Goal: Transaction & Acquisition: Purchase product/service

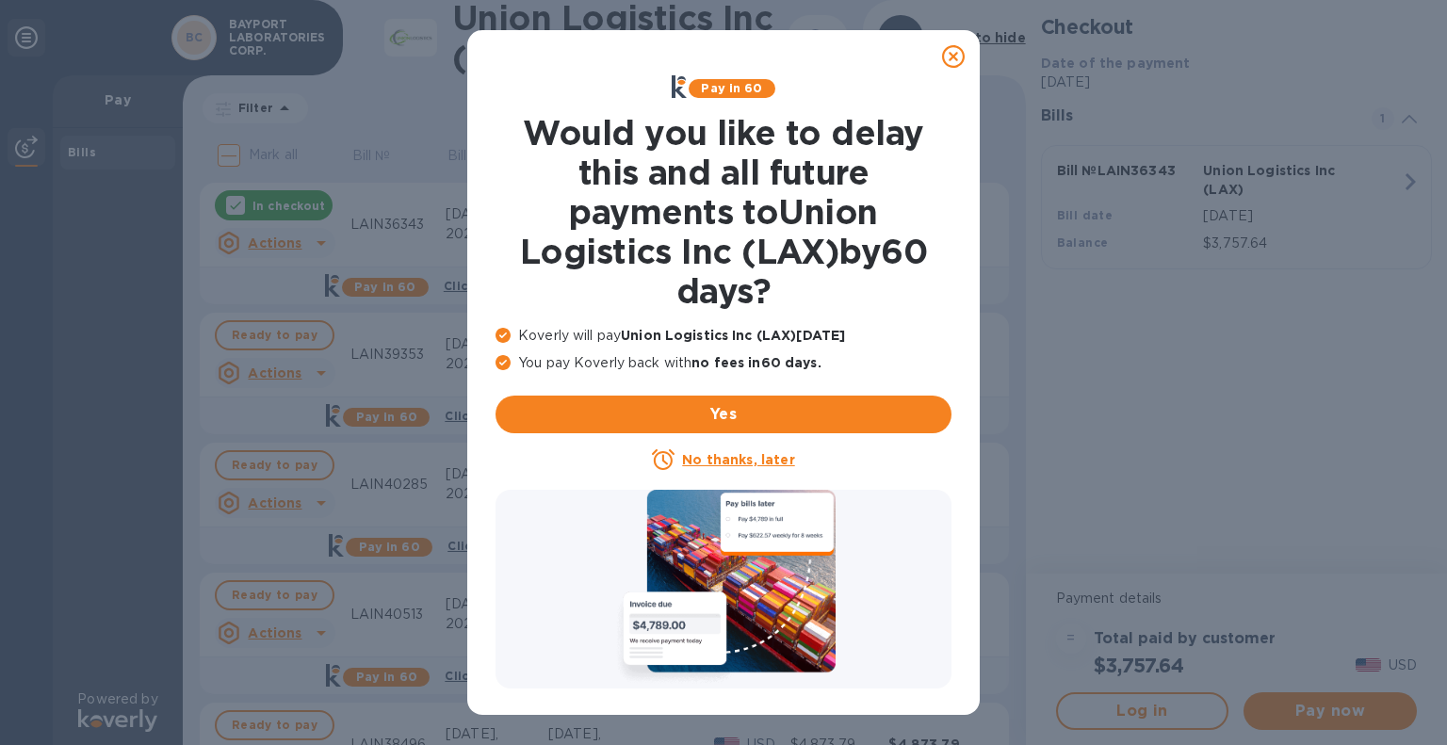
click at [704, 455] on u "No thanks, later" at bounding box center [738, 459] width 112 height 15
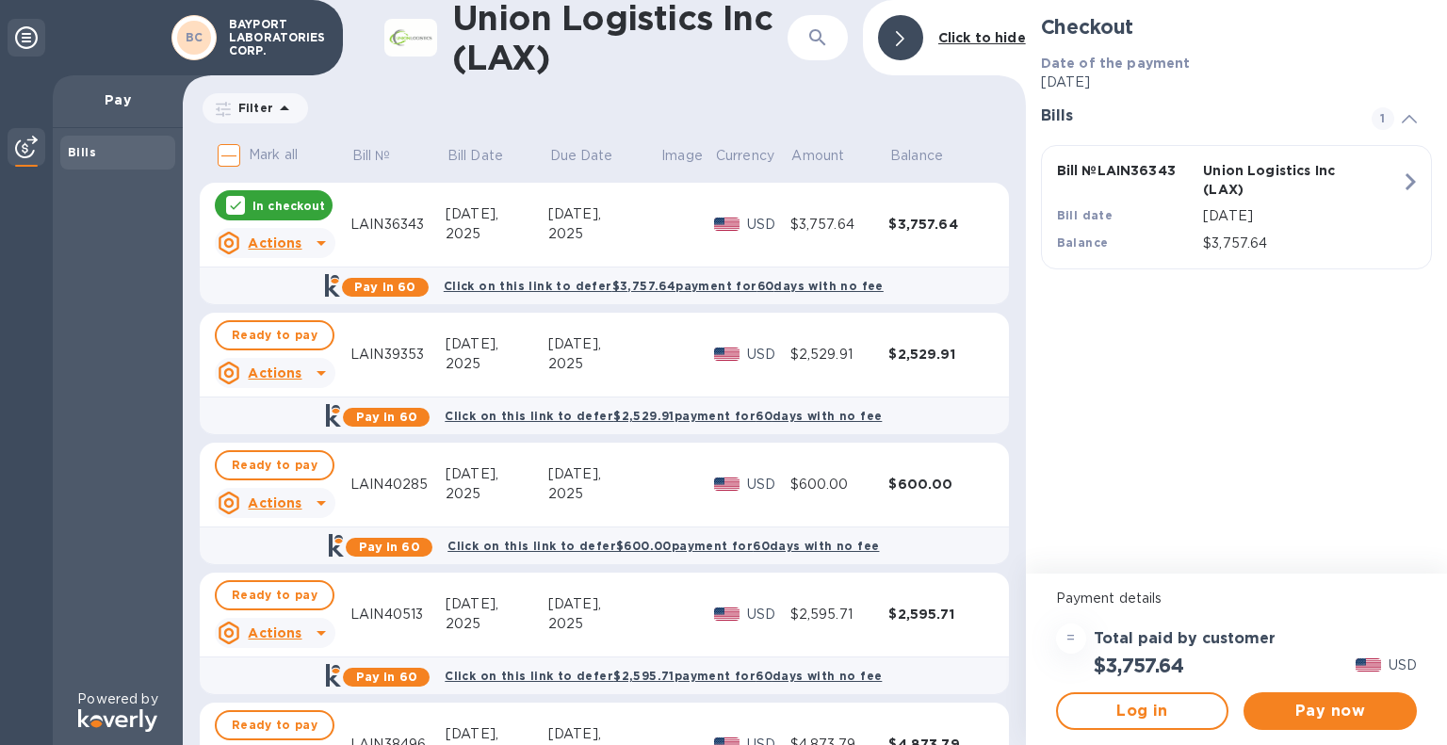
click at [259, 244] on u "Actions" at bounding box center [275, 242] width 54 height 15
click at [308, 327] on p "Open bill" at bounding box center [298, 320] width 63 height 20
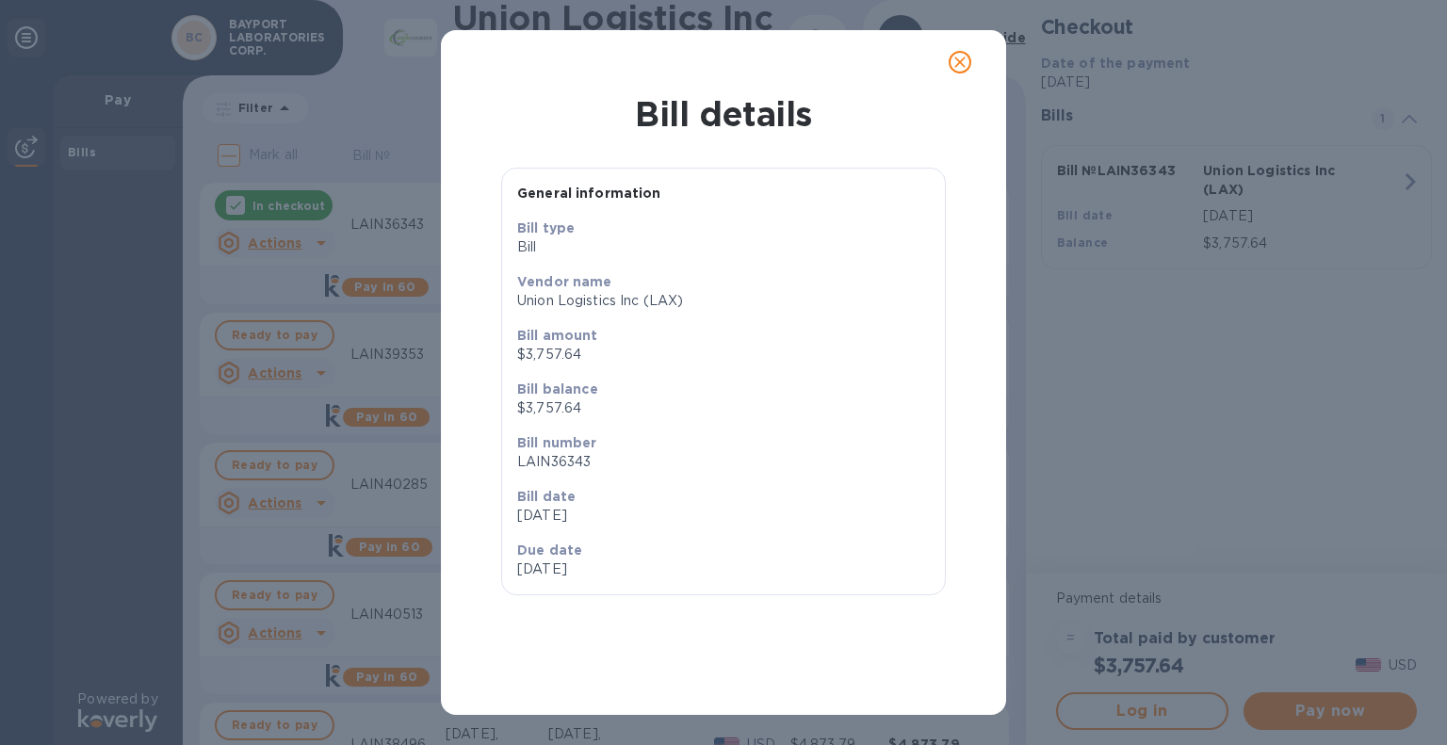
click at [618, 364] on div "Bill amount $3,757.64" at bounding box center [724, 345] width 428 height 54
click at [834, 282] on p "Vendor name" at bounding box center [723, 281] width 413 height 19
drag, startPoint x: 595, startPoint y: 458, endPoint x: 486, endPoint y: 470, distance: 109.9
click at [486, 470] on div "General information Bill type Bill Vendor name Union Logistics Inc (LAX) Bill a…" at bounding box center [723, 411] width 535 height 555
click at [743, 363] on p "$3,757.64" at bounding box center [723, 355] width 413 height 20
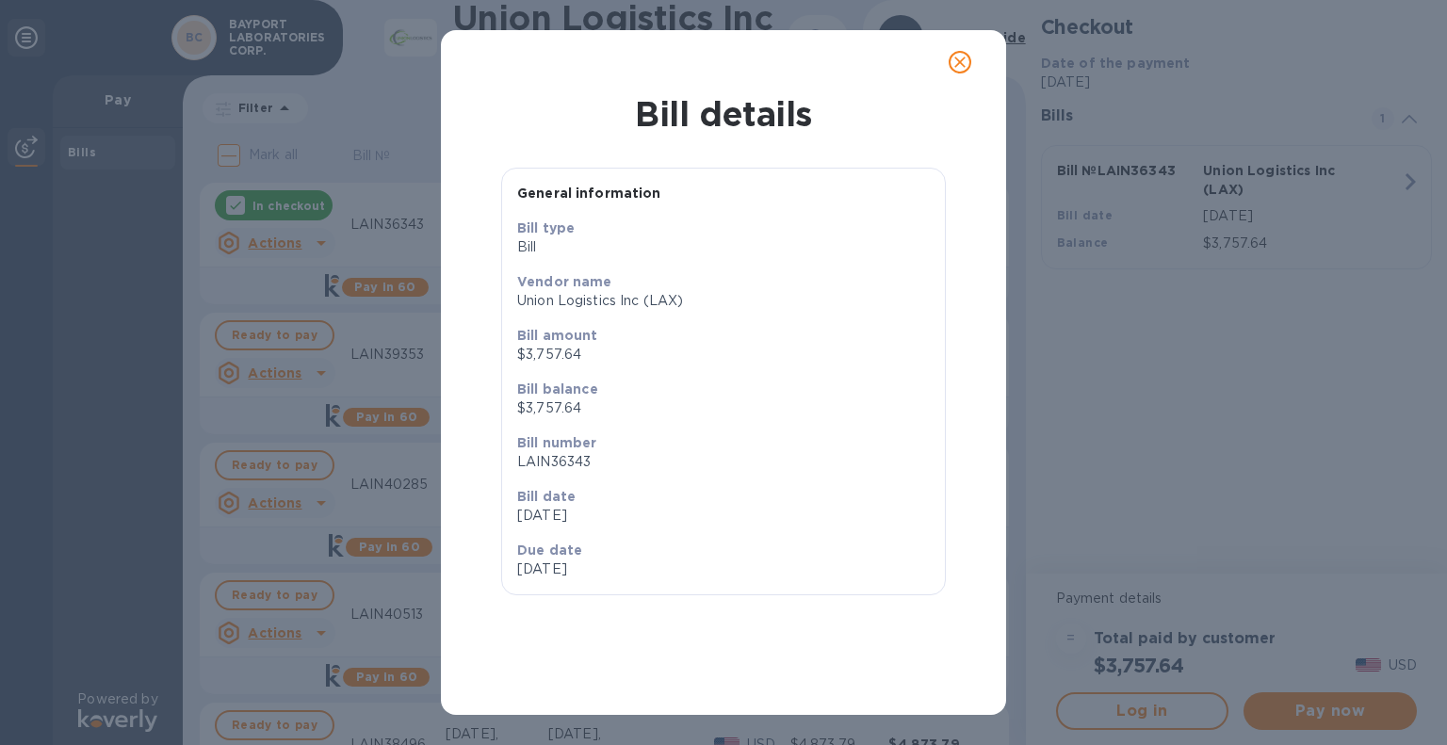
click at [957, 59] on icon "close" at bounding box center [959, 62] width 11 height 11
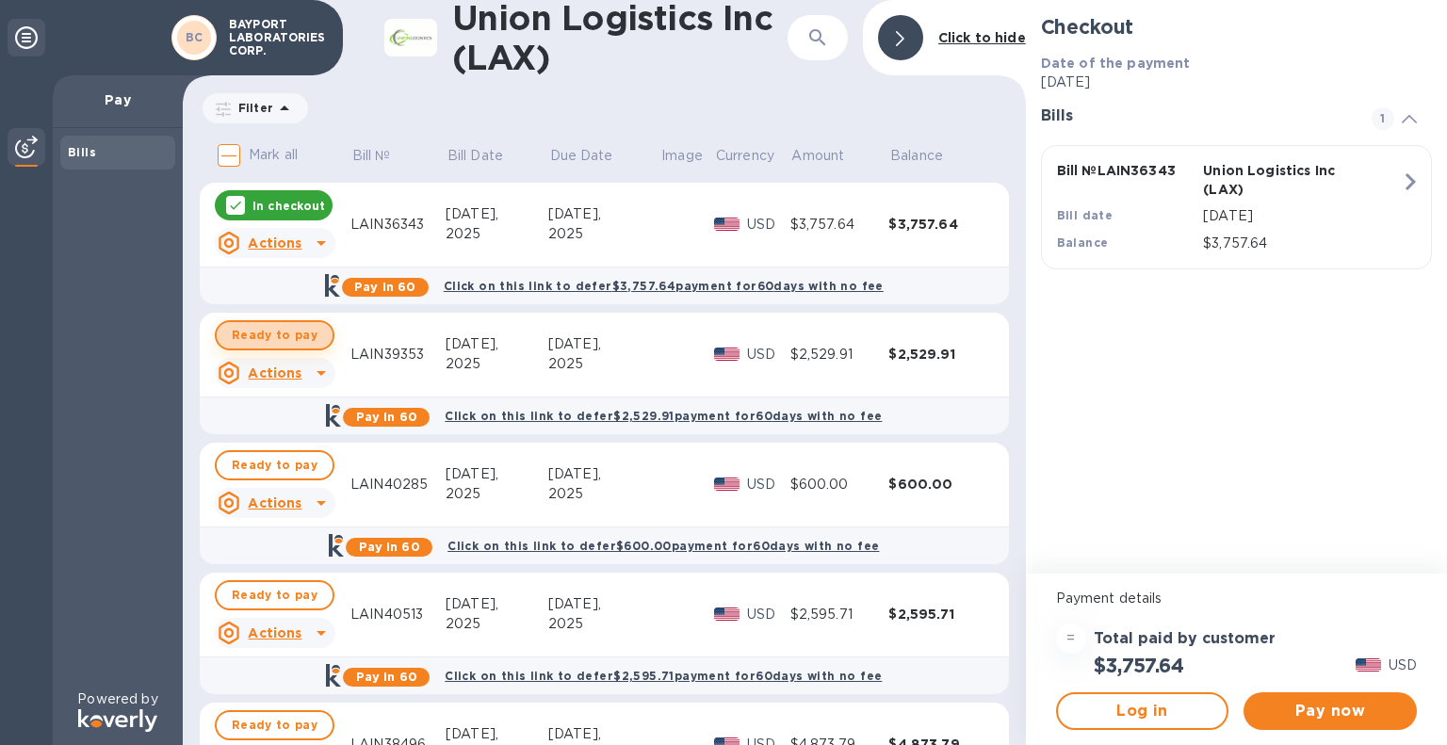
click at [301, 325] on span "Ready to pay" at bounding box center [275, 335] width 86 height 23
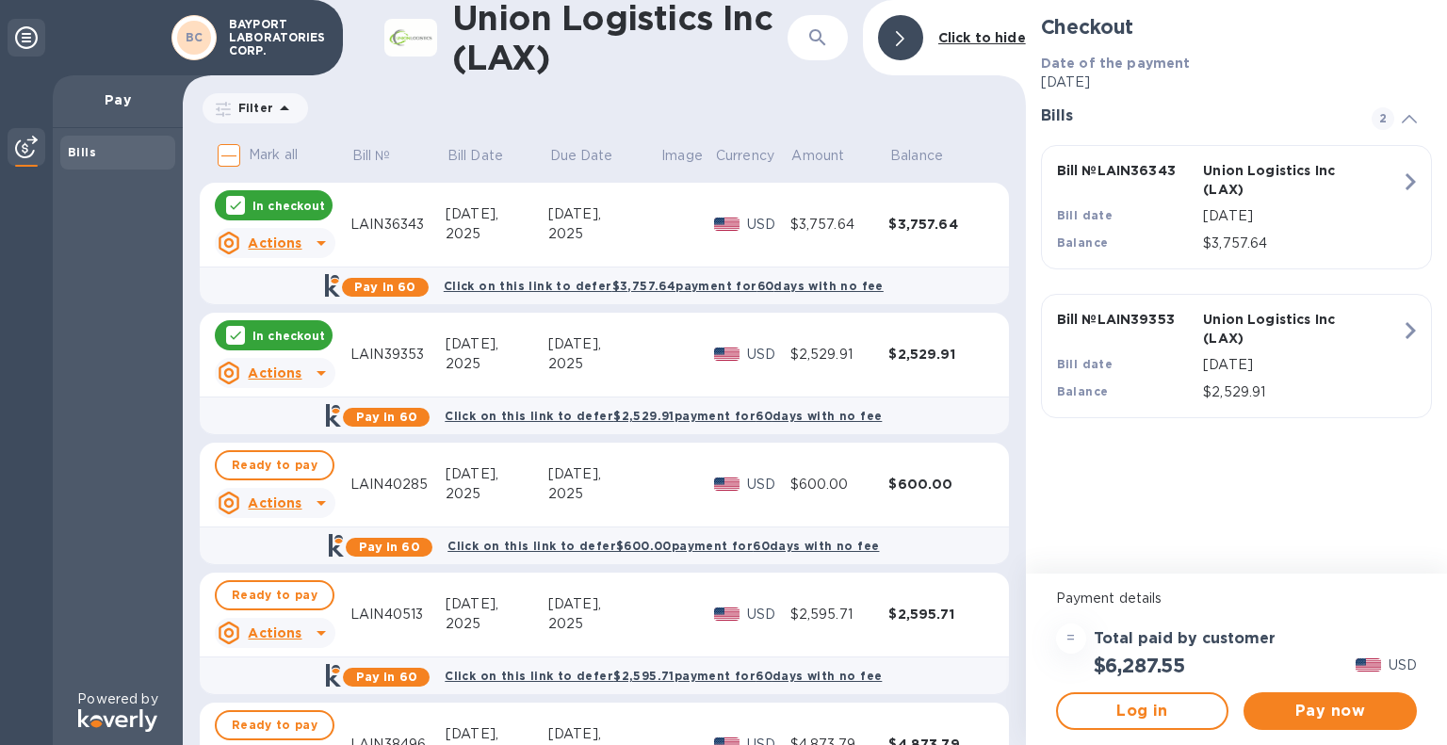
click at [283, 201] on p "In checkout" at bounding box center [288, 206] width 73 height 16
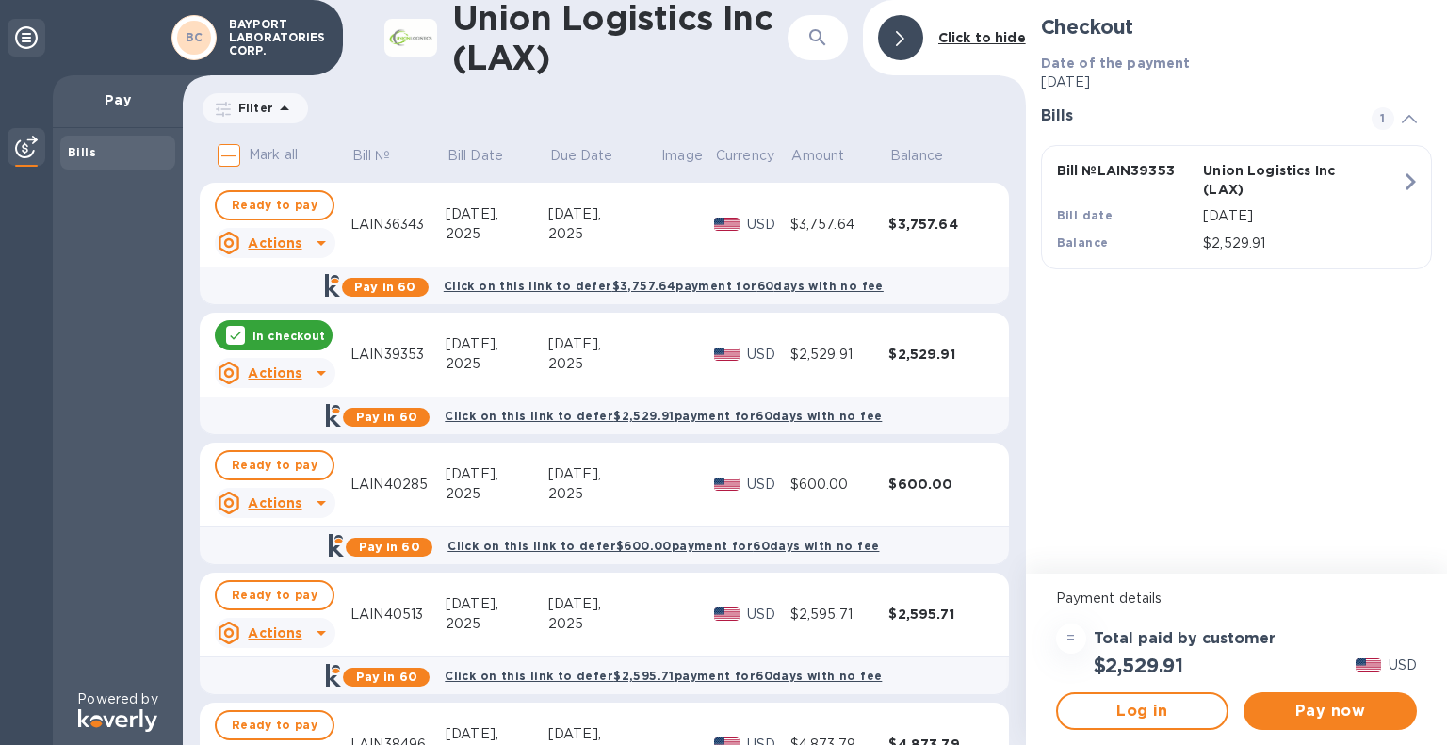
scroll to position [94, 0]
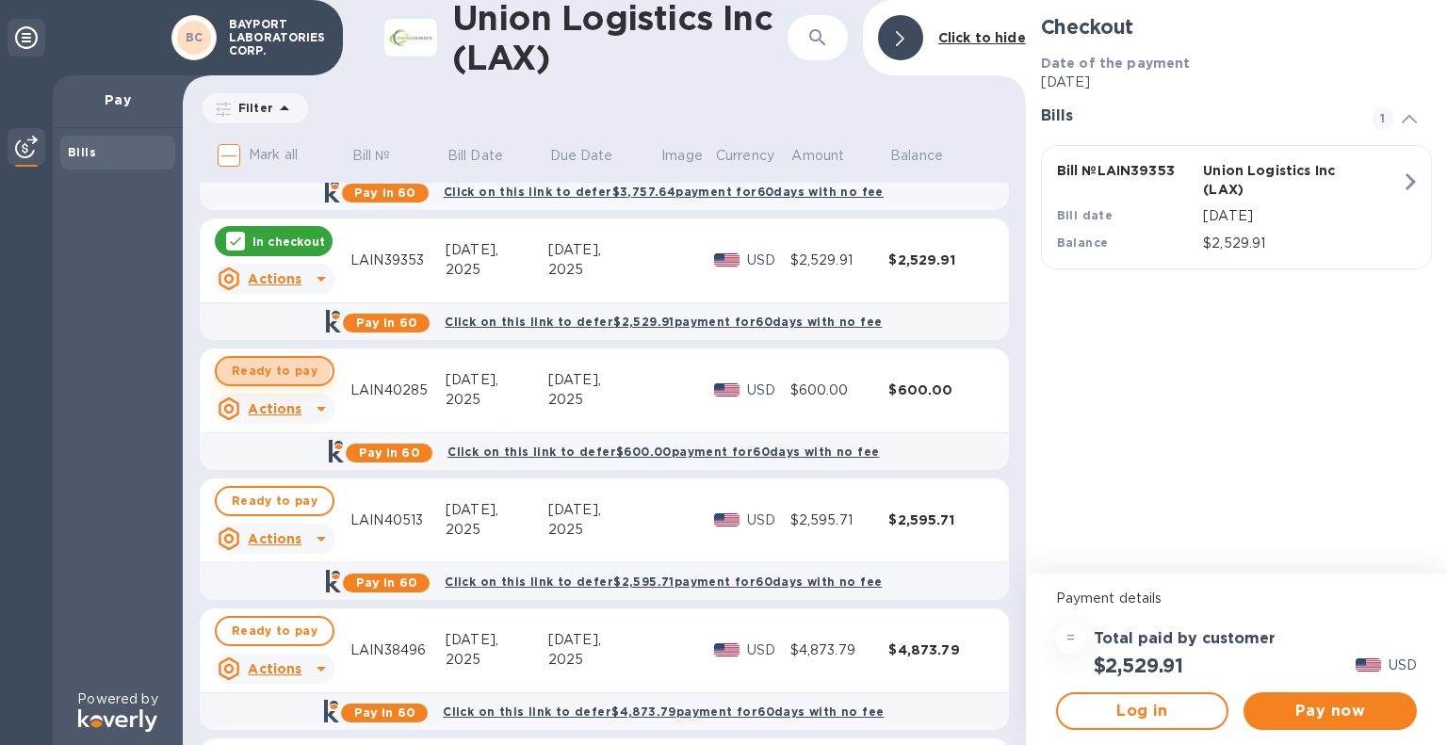
click at [268, 365] on span "Ready to pay" at bounding box center [275, 371] width 86 height 23
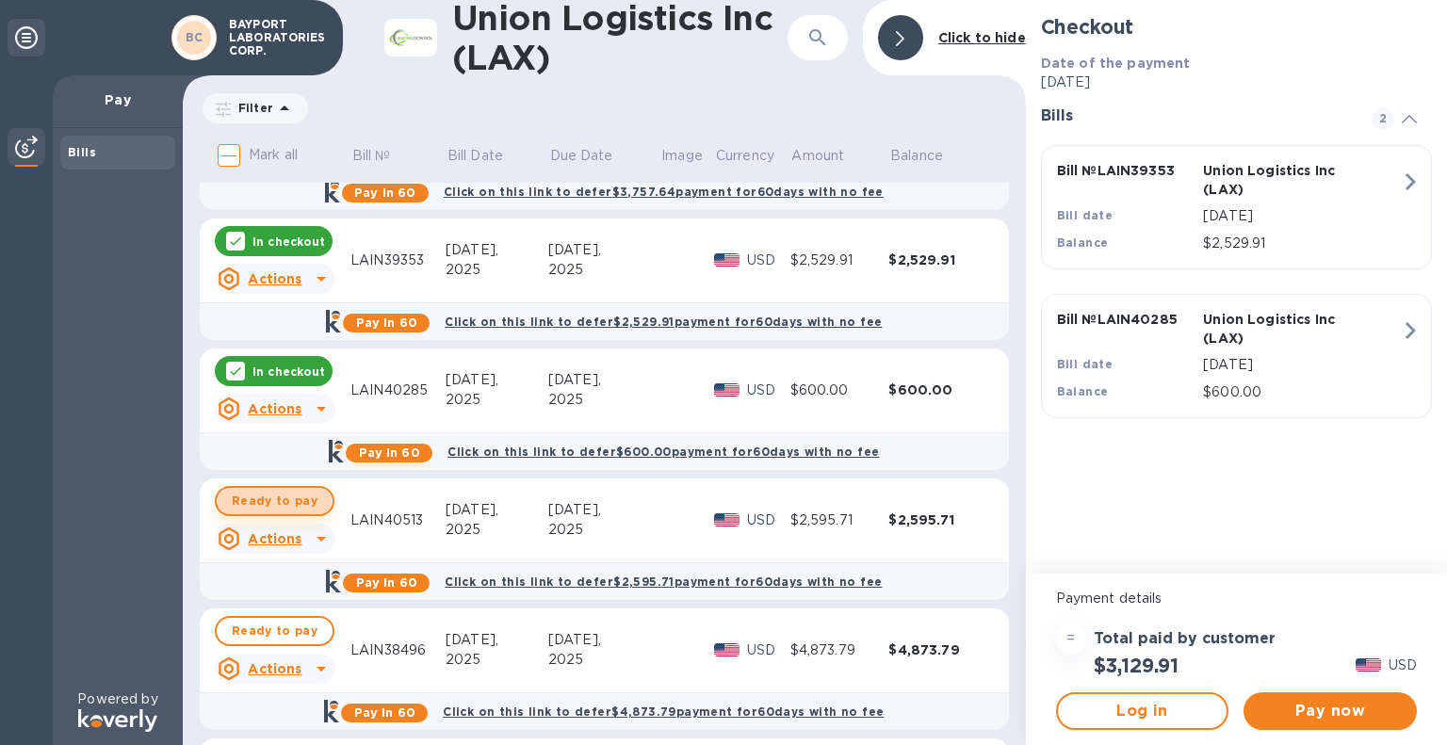
click at [257, 490] on span "Ready to pay" at bounding box center [275, 501] width 86 height 23
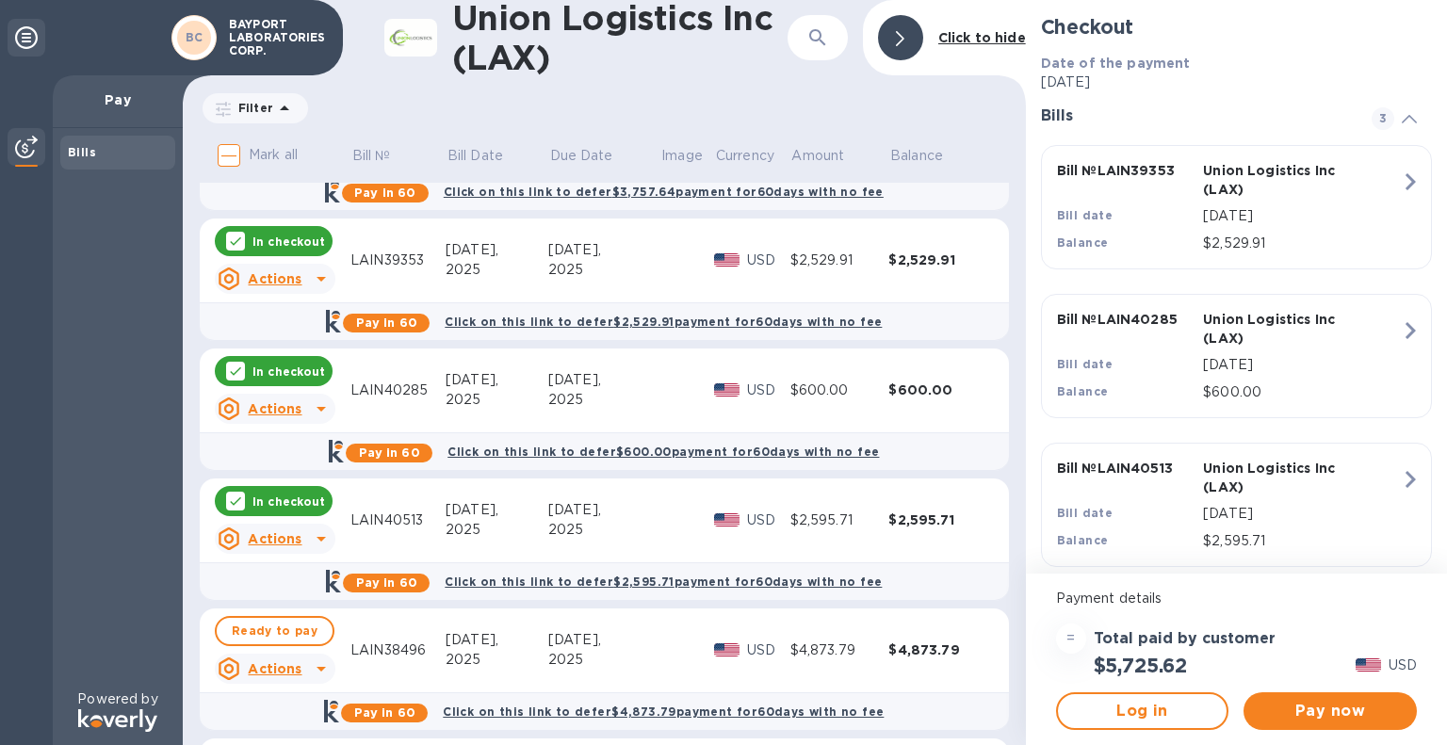
click at [257, 490] on div "In checkout" at bounding box center [274, 501] width 118 height 30
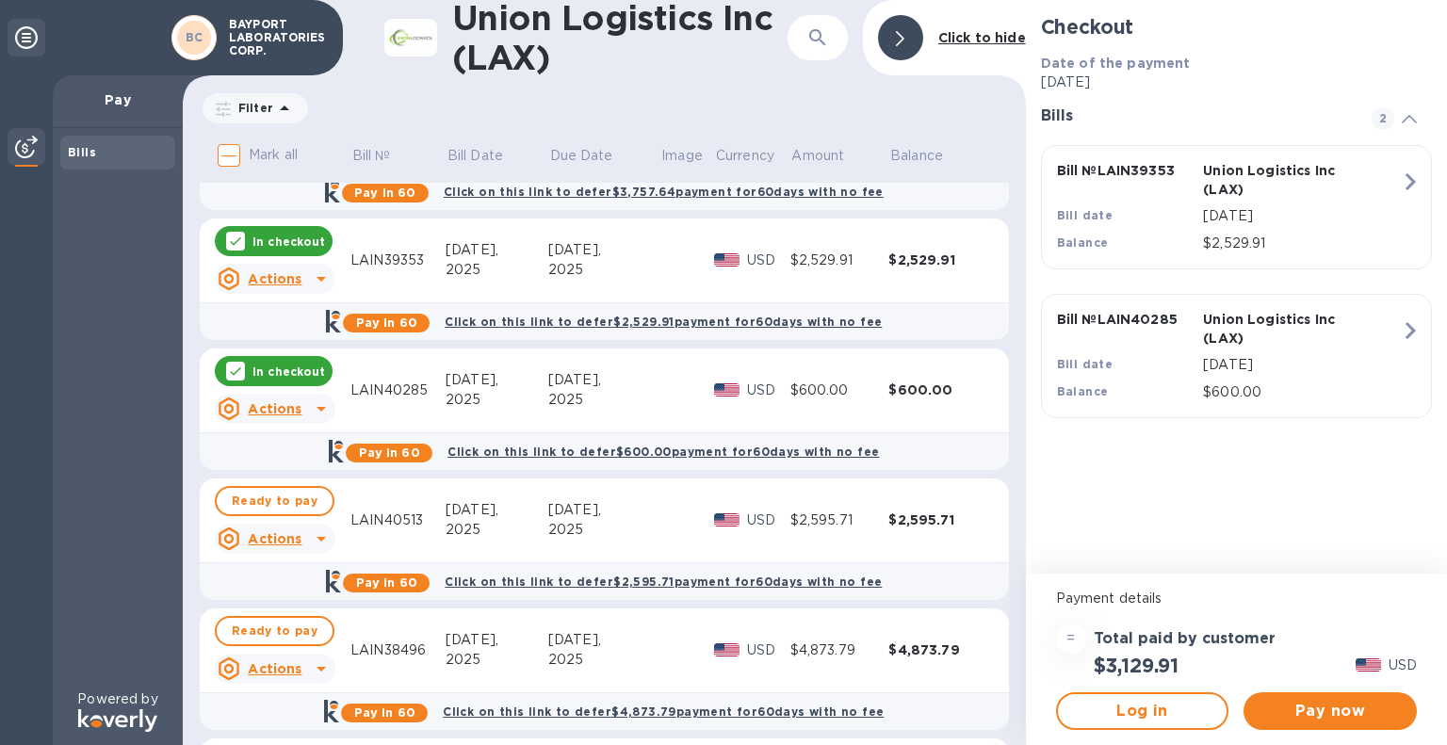
click at [294, 358] on div "In checkout" at bounding box center [274, 371] width 118 height 30
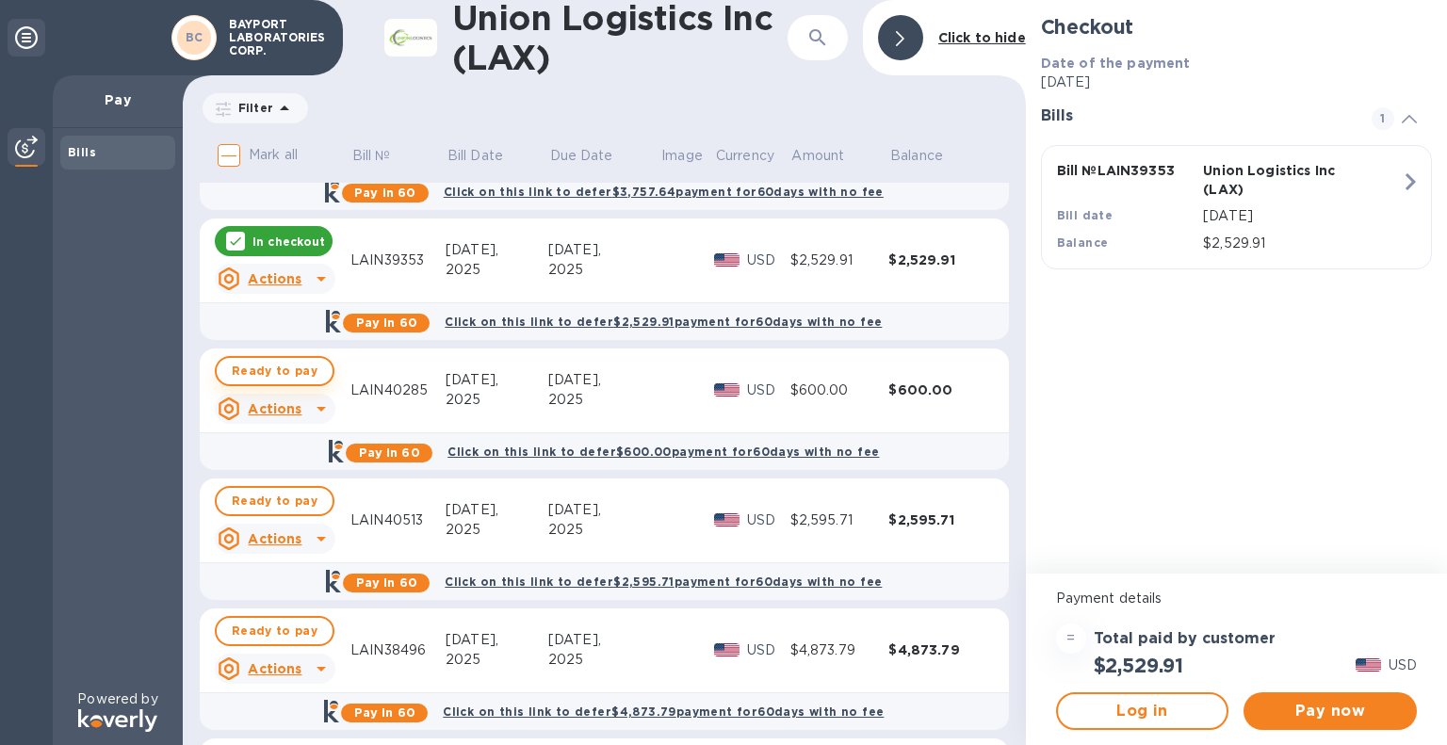
click at [288, 372] on span "Ready to pay" at bounding box center [275, 371] width 86 height 23
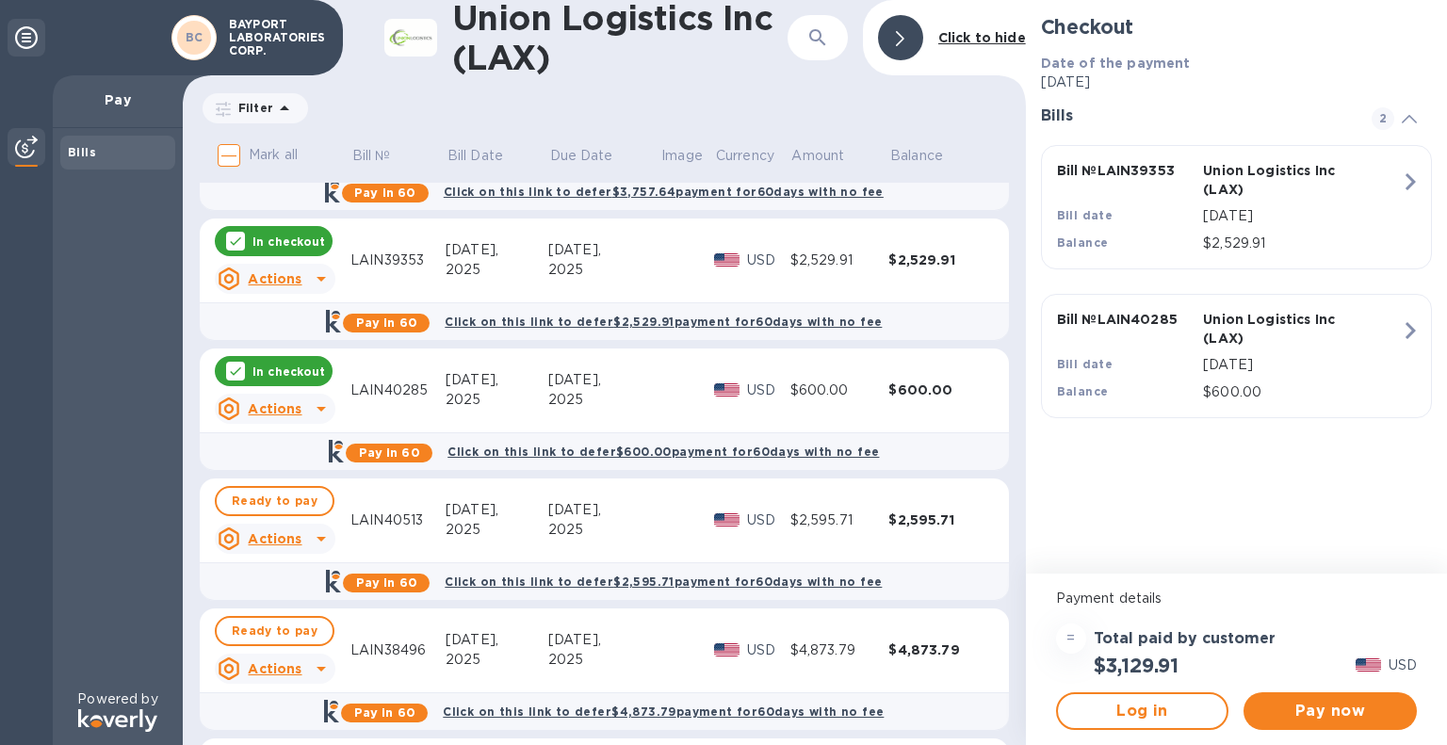
click at [286, 541] on u "Actions" at bounding box center [275, 538] width 54 height 15
click at [301, 624] on p "Open bill" at bounding box center [298, 616] width 63 height 20
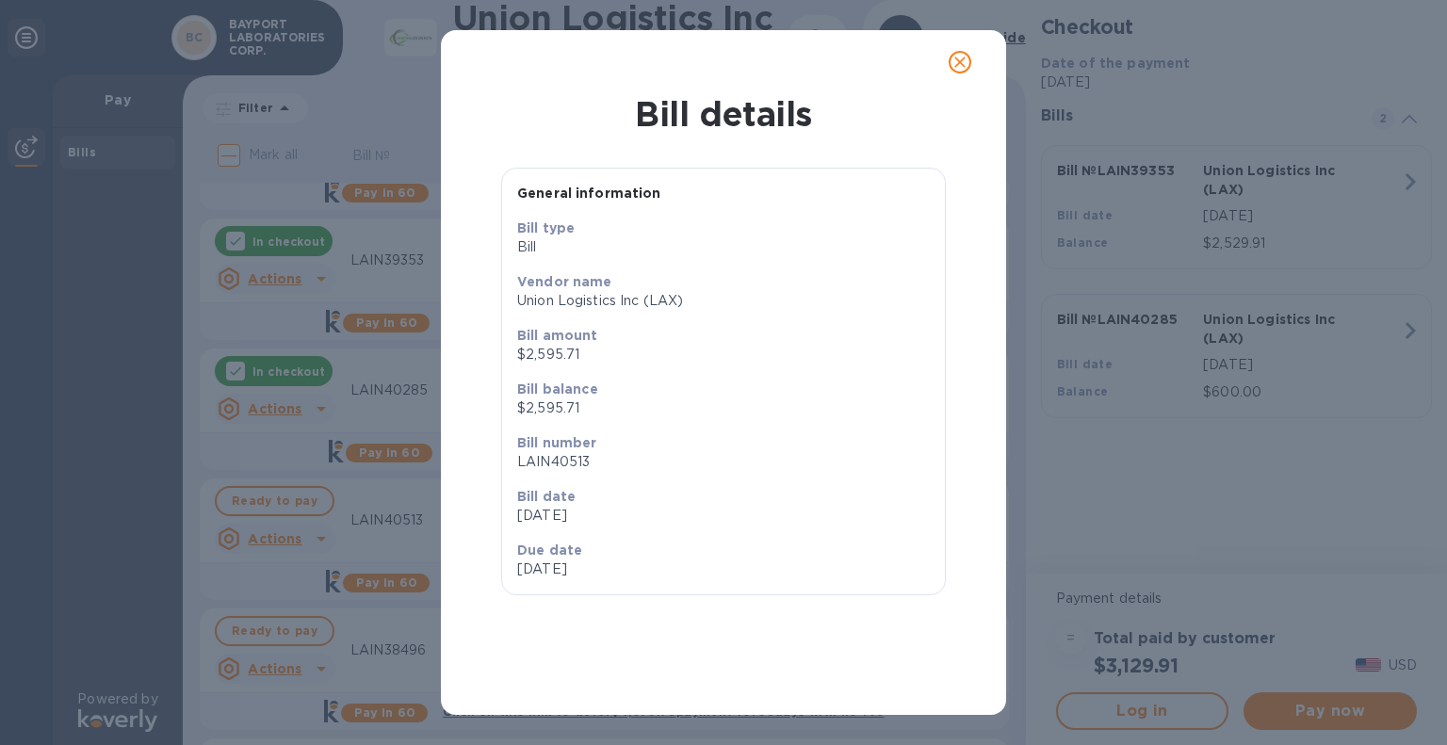
drag, startPoint x: 806, startPoint y: 278, endPoint x: 787, endPoint y: 300, distance: 29.4
click at [801, 283] on p "Vendor name" at bounding box center [723, 281] width 413 height 19
click at [969, 53] on button "close" at bounding box center [959, 62] width 45 height 45
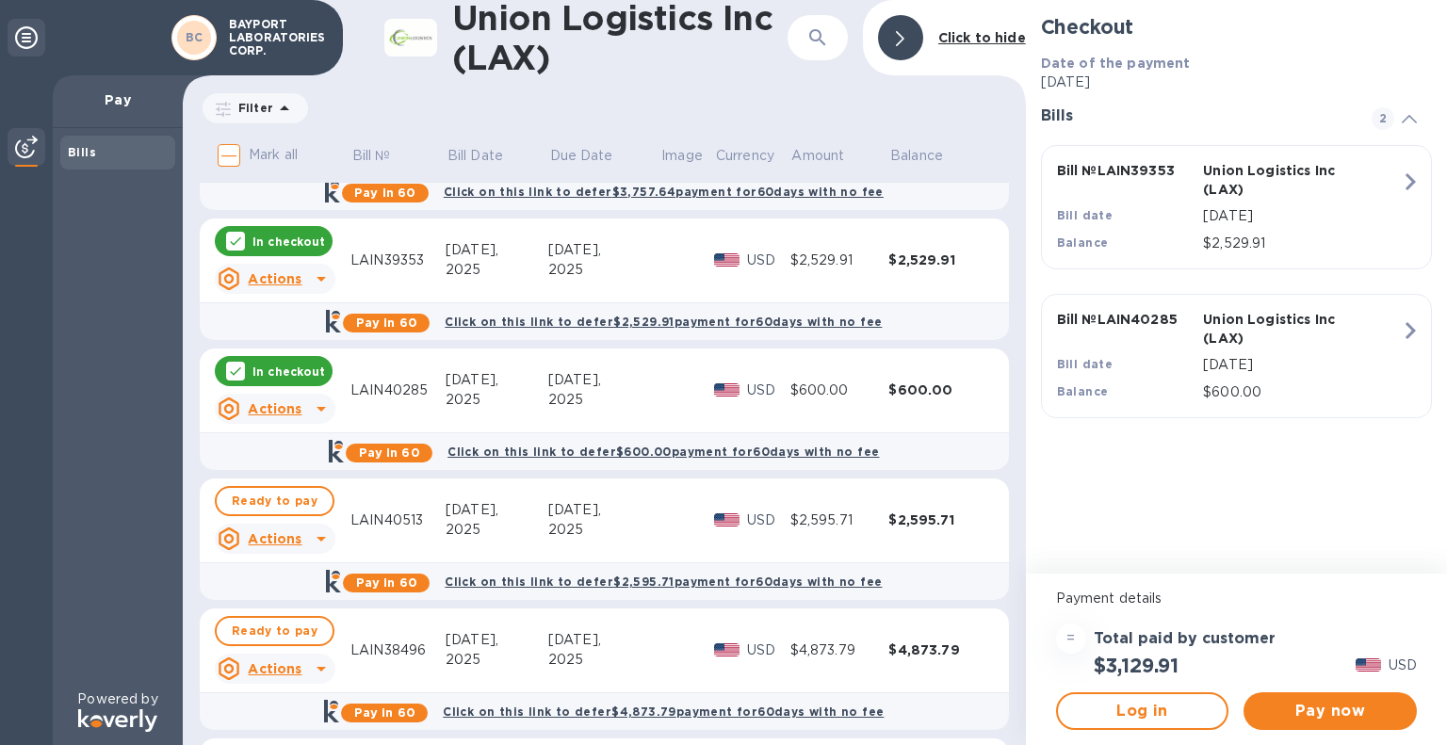
click at [409, 394] on div "LAIN40285" at bounding box center [397, 391] width 95 height 20
click at [264, 371] on p "In checkout" at bounding box center [288, 372] width 73 height 16
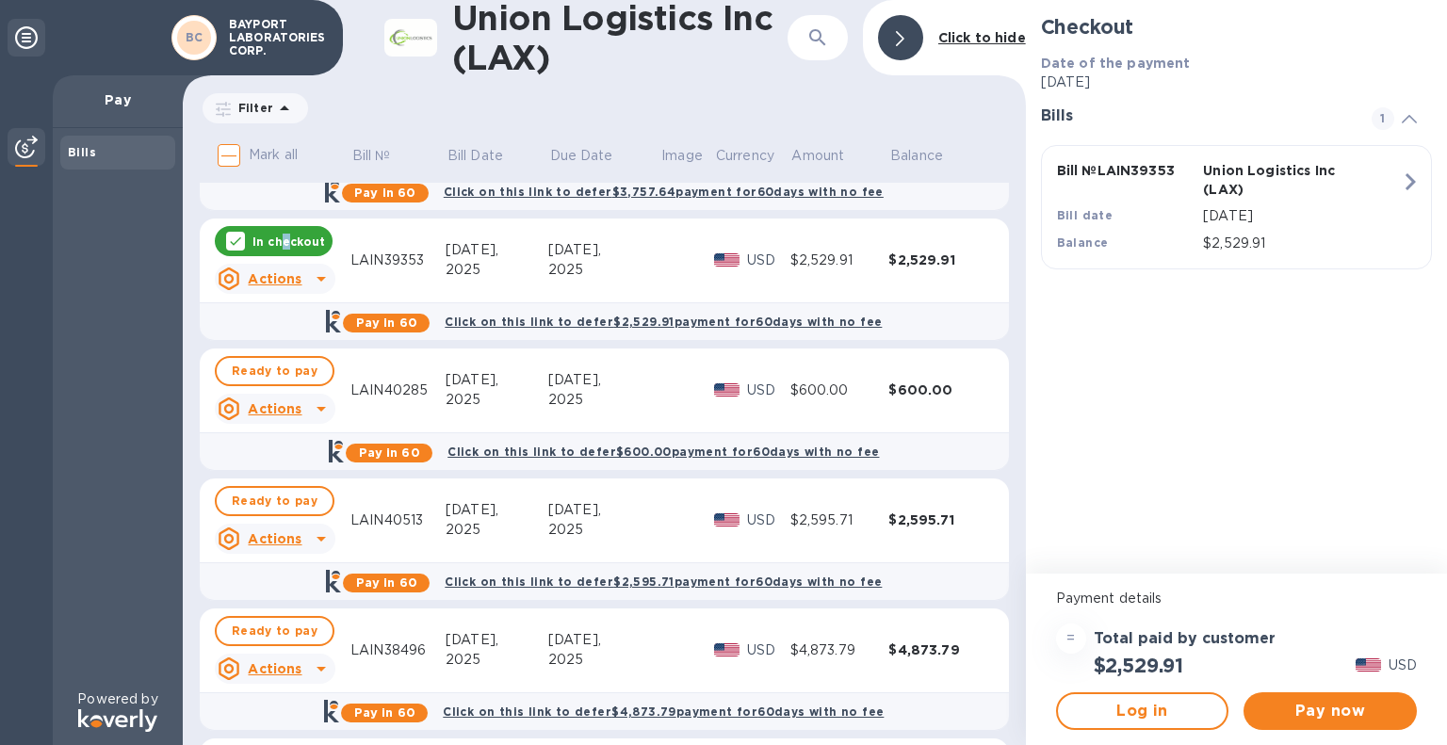
click at [283, 237] on p "In checkout" at bounding box center [288, 242] width 73 height 16
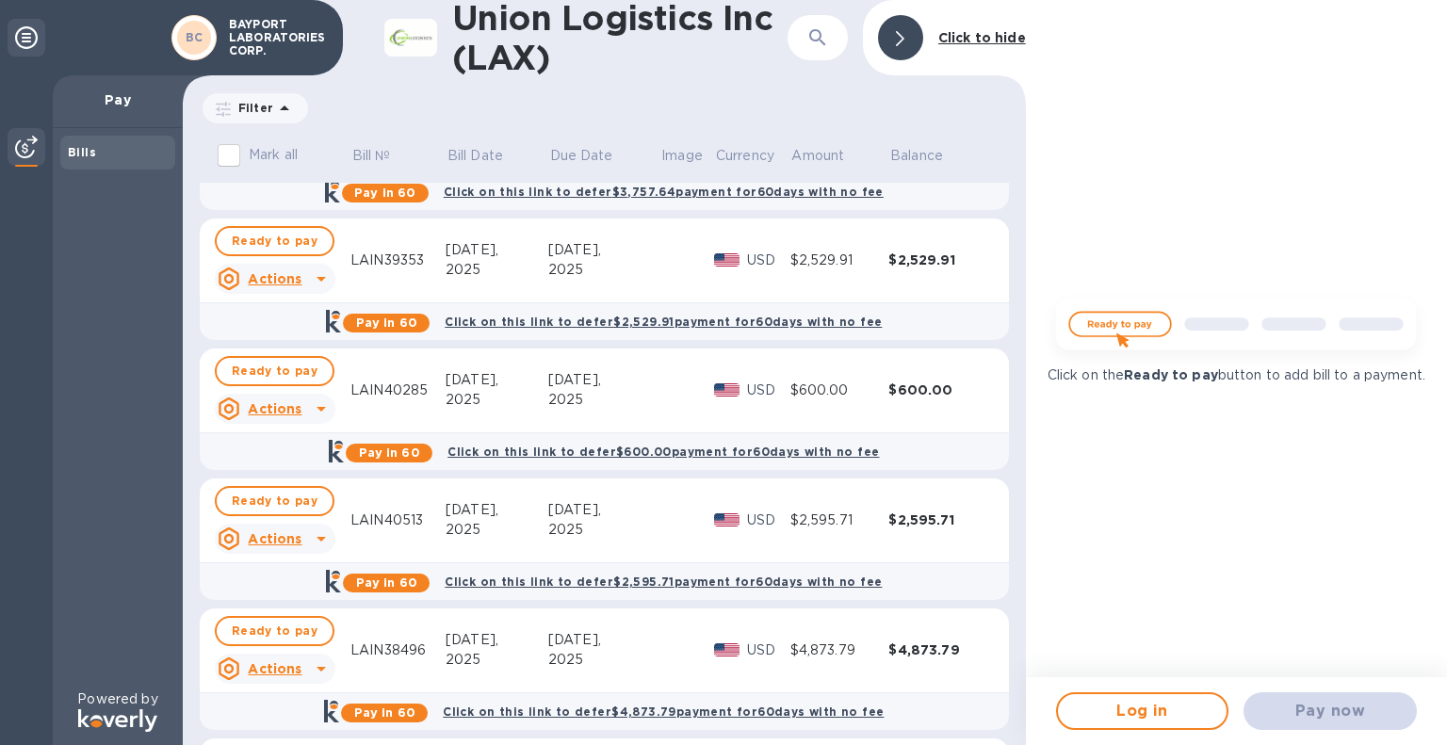
click at [396, 396] on div "LAIN40285" at bounding box center [397, 391] width 95 height 20
drag, startPoint x: 350, startPoint y: 381, endPoint x: 429, endPoint y: 385, distance: 79.3
click at [429, 385] on div "LAIN40285" at bounding box center [397, 391] width 95 height 20
copy div "LAIN40285"
drag, startPoint x: 257, startPoint y: 363, endPoint x: 262, endPoint y: 393, distance: 30.5
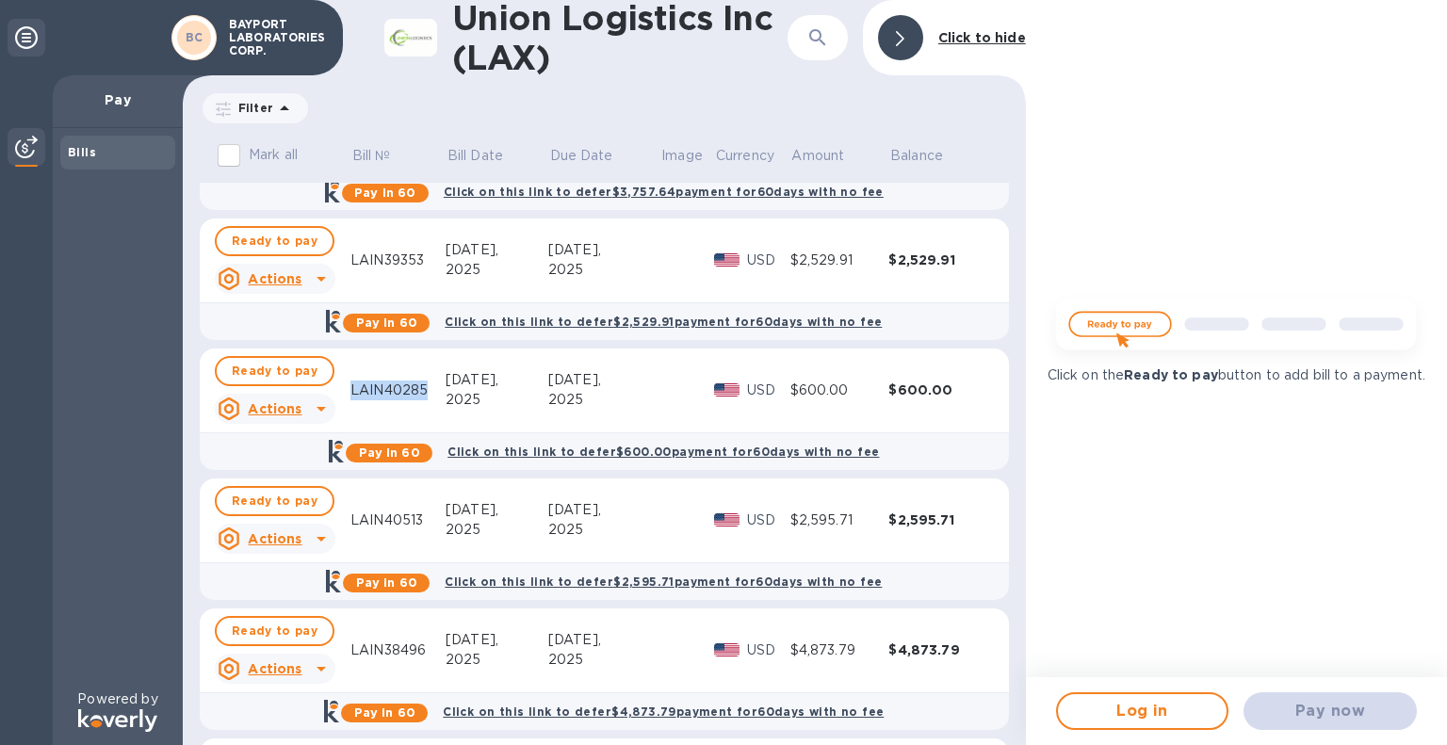
click at [257, 366] on span "Ready to pay" at bounding box center [275, 371] width 86 height 23
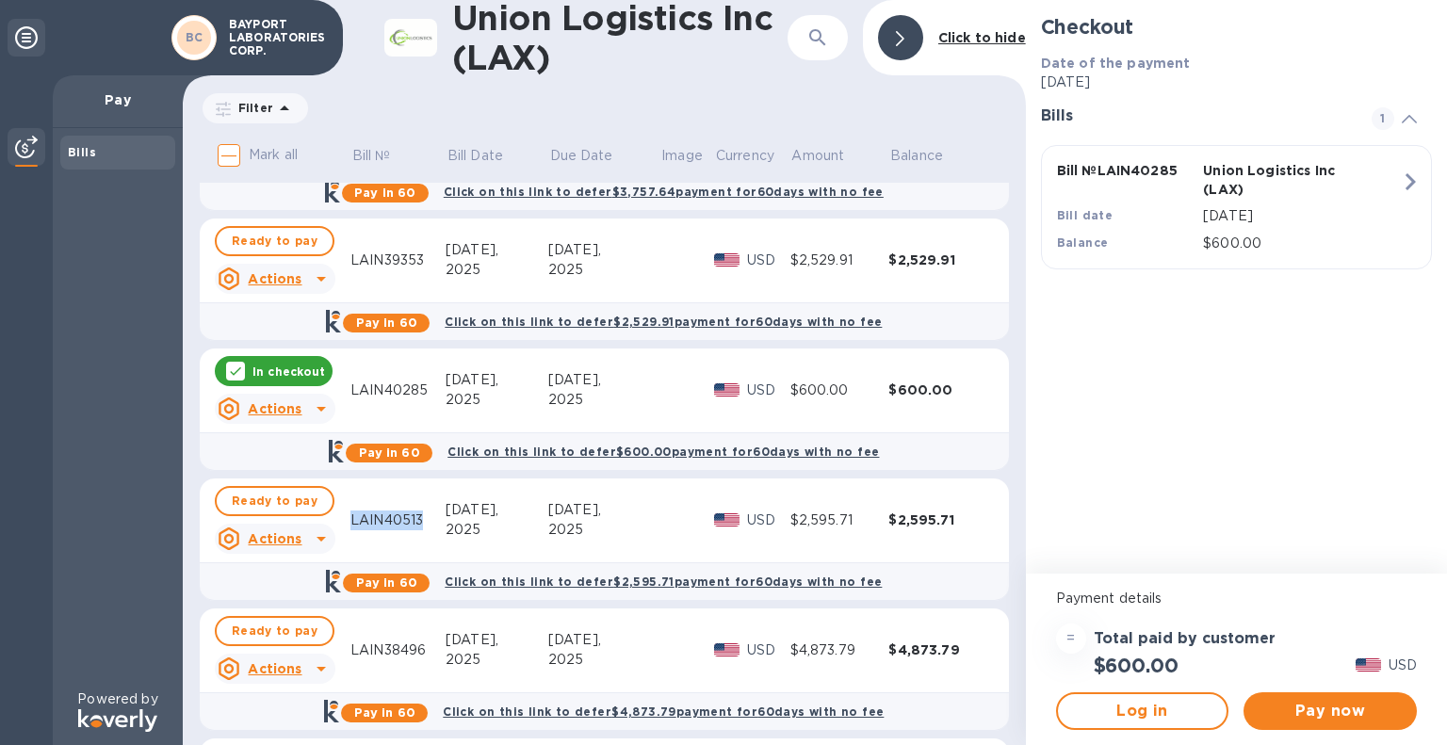
drag, startPoint x: 345, startPoint y: 521, endPoint x: 440, endPoint y: 523, distance: 95.1
click at [440, 523] on tr "Ready to pay Actions LAIN40513 [DATE] [DATE] USD $2,595.71 $2,595.71" at bounding box center [604, 520] width 809 height 85
copy div "LAIN40513"
click at [323, 540] on icon at bounding box center [321, 538] width 23 height 23
click at [258, 542] on div at bounding box center [723, 372] width 1447 height 745
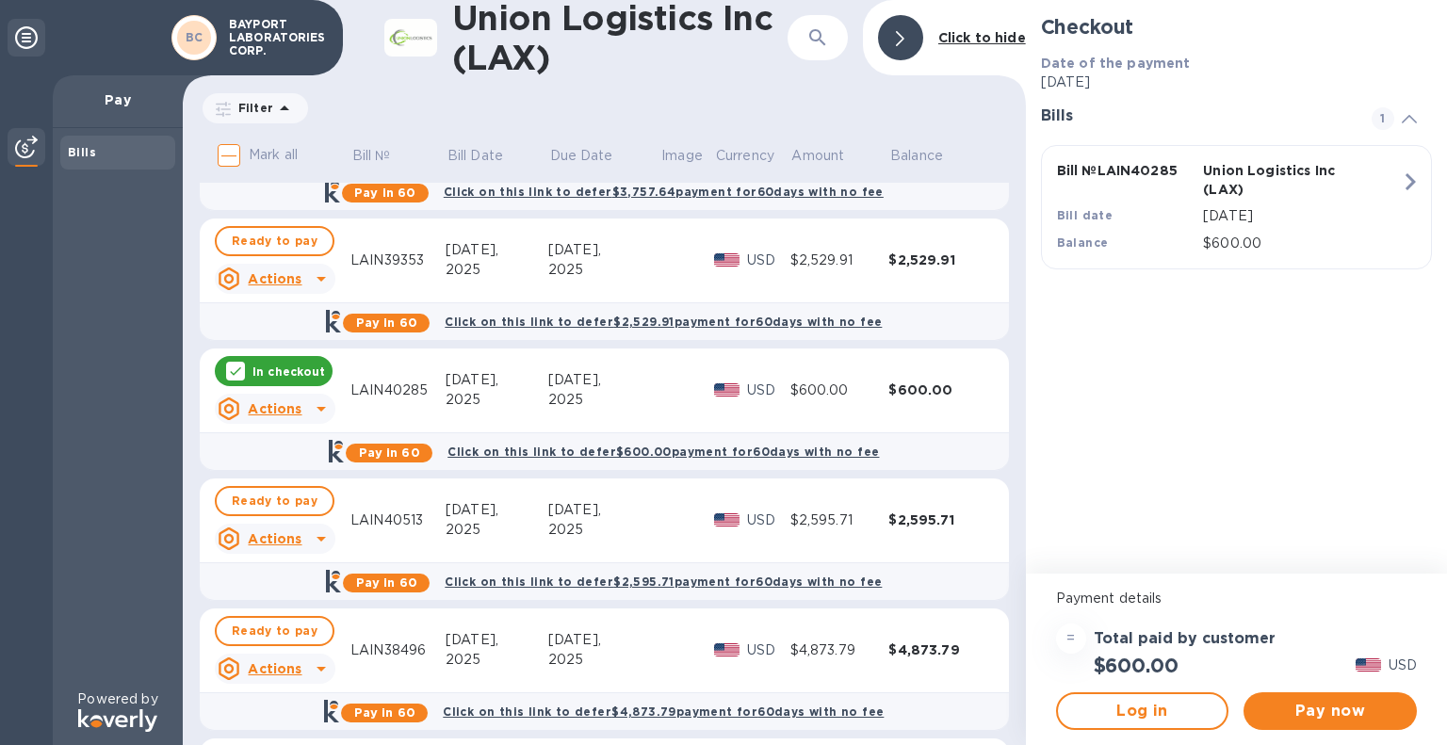
click at [271, 538] on u "Actions" at bounding box center [275, 538] width 54 height 15
click at [293, 617] on b "Open bill" at bounding box center [298, 614] width 63 height 15
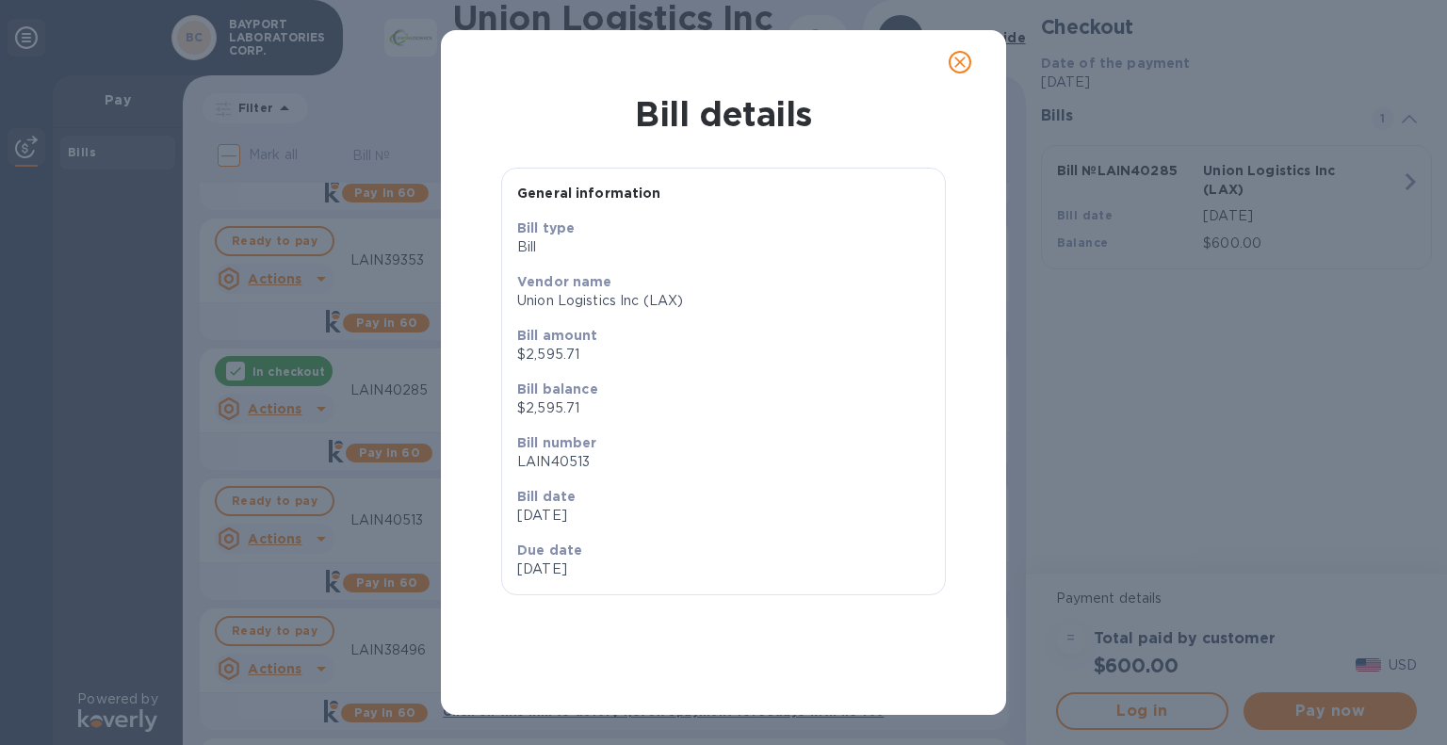
click at [961, 62] on icon "close" at bounding box center [959, 62] width 11 height 11
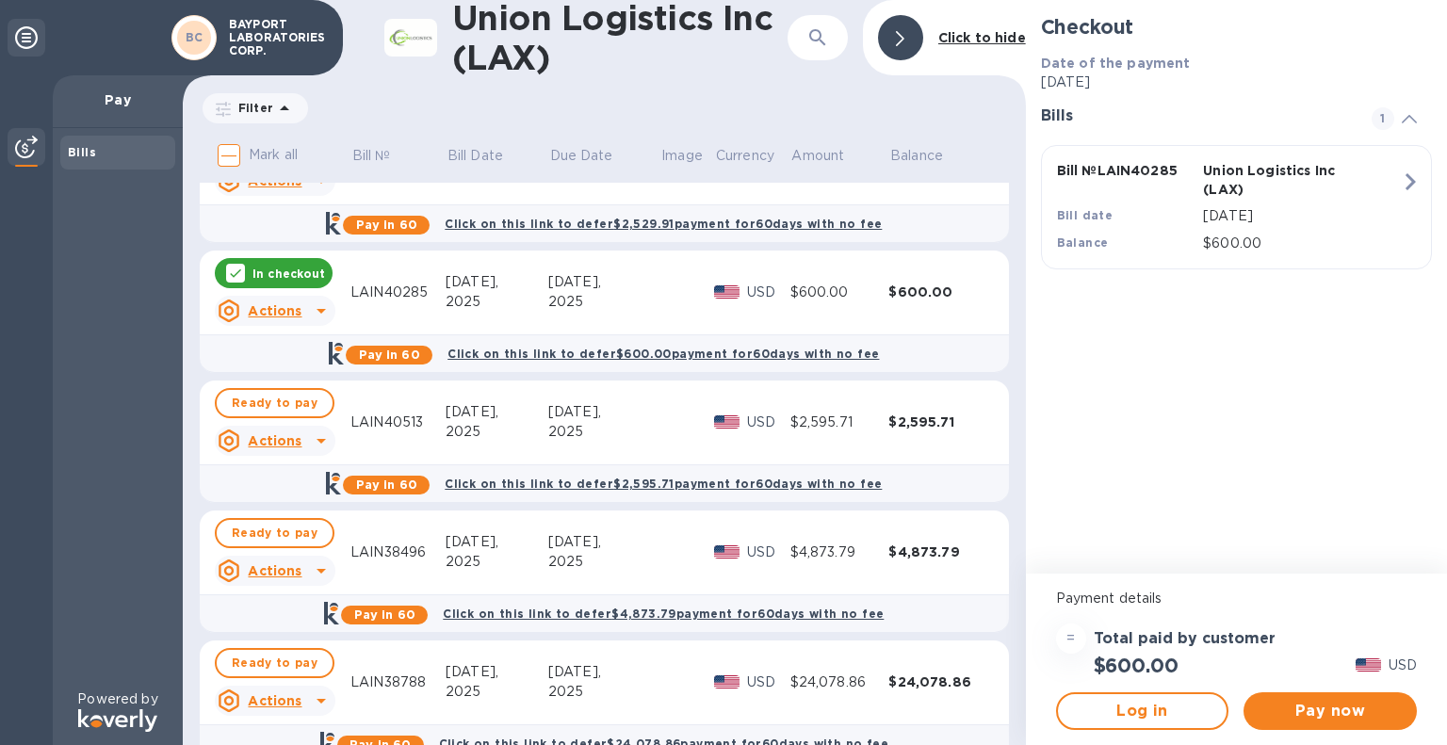
scroll to position [195, 0]
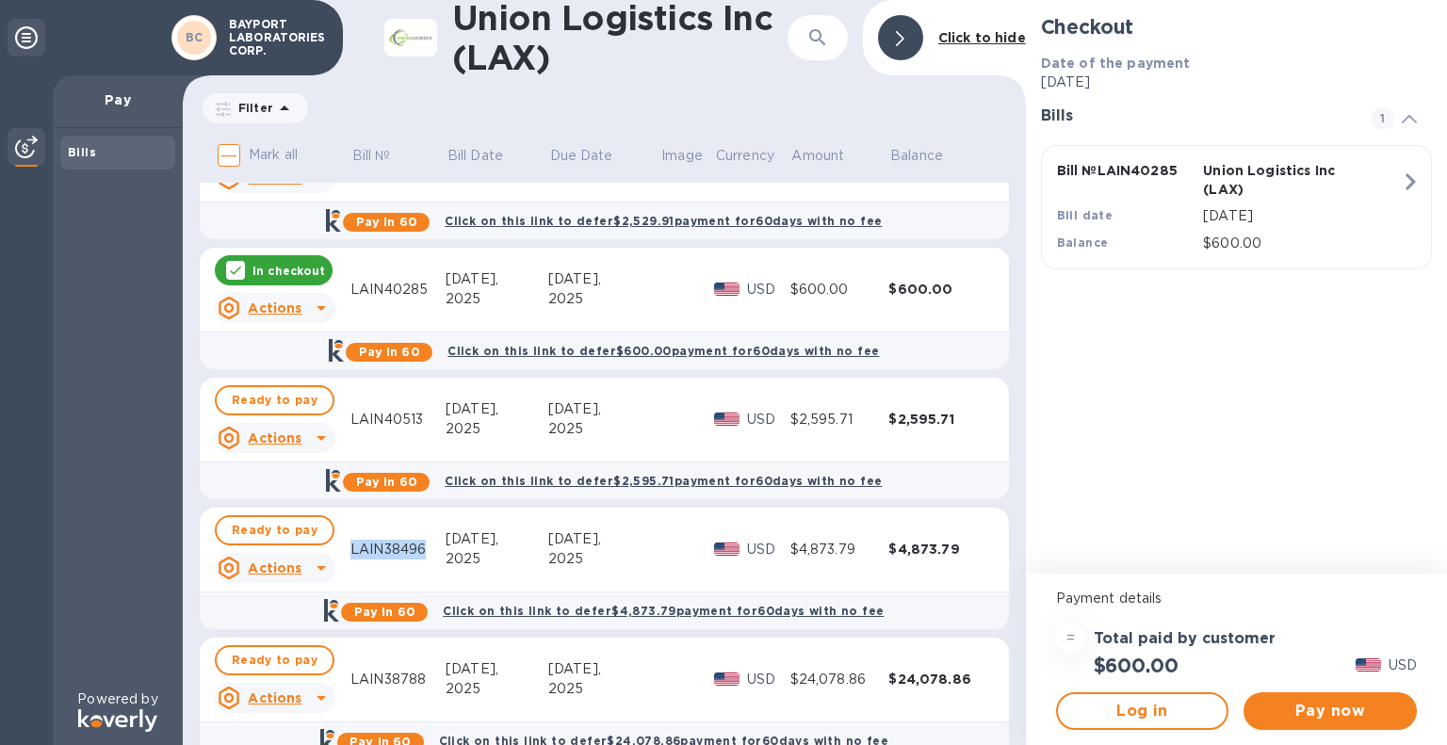
drag, startPoint x: 343, startPoint y: 553, endPoint x: 442, endPoint y: 553, distance: 98.9
click at [442, 553] on tr "Ready to pay Actions LAIN38496 [DATE] [DATE] USD $4,873.79 $4,873.79" at bounding box center [604, 550] width 809 height 85
copy div "LAIN38496"
click at [403, 582] on td "LAIN38496" at bounding box center [397, 550] width 95 height 85
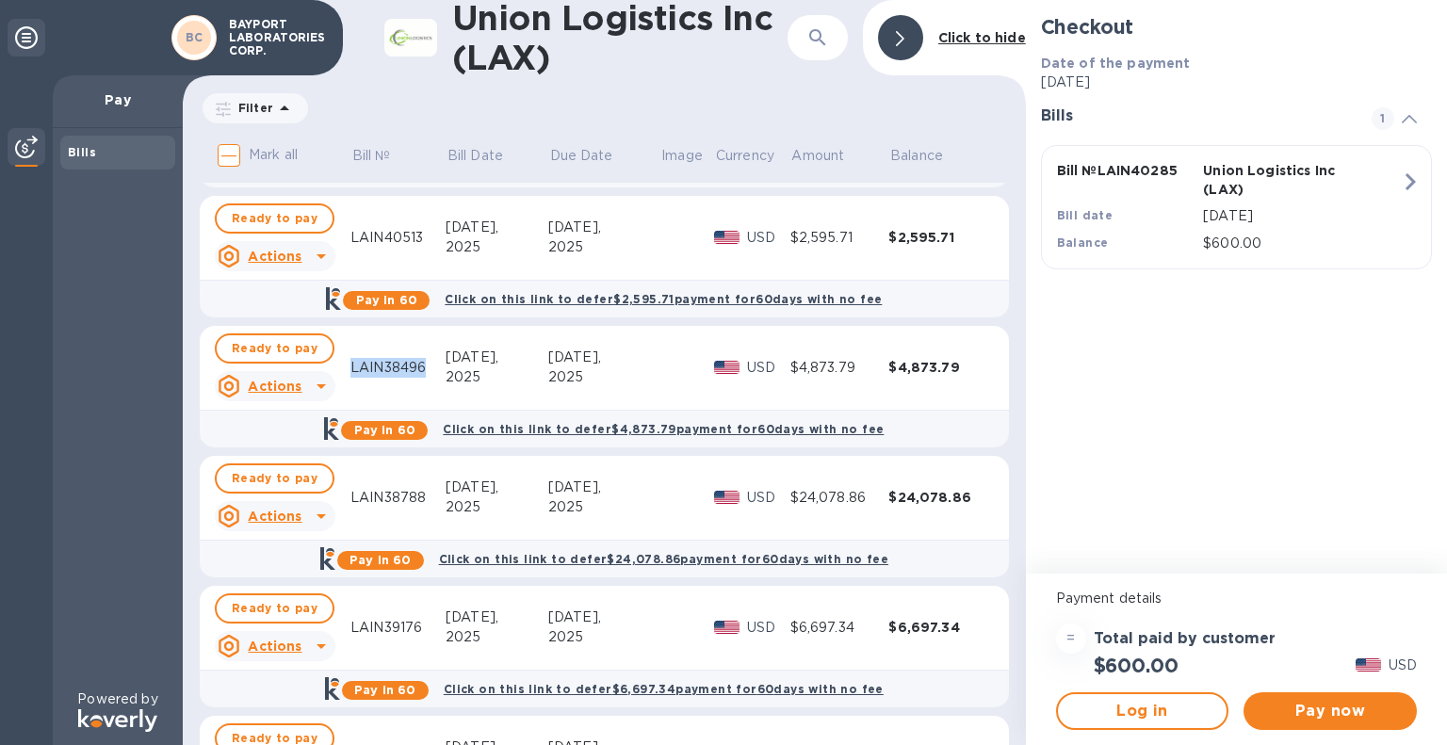
scroll to position [457, 0]
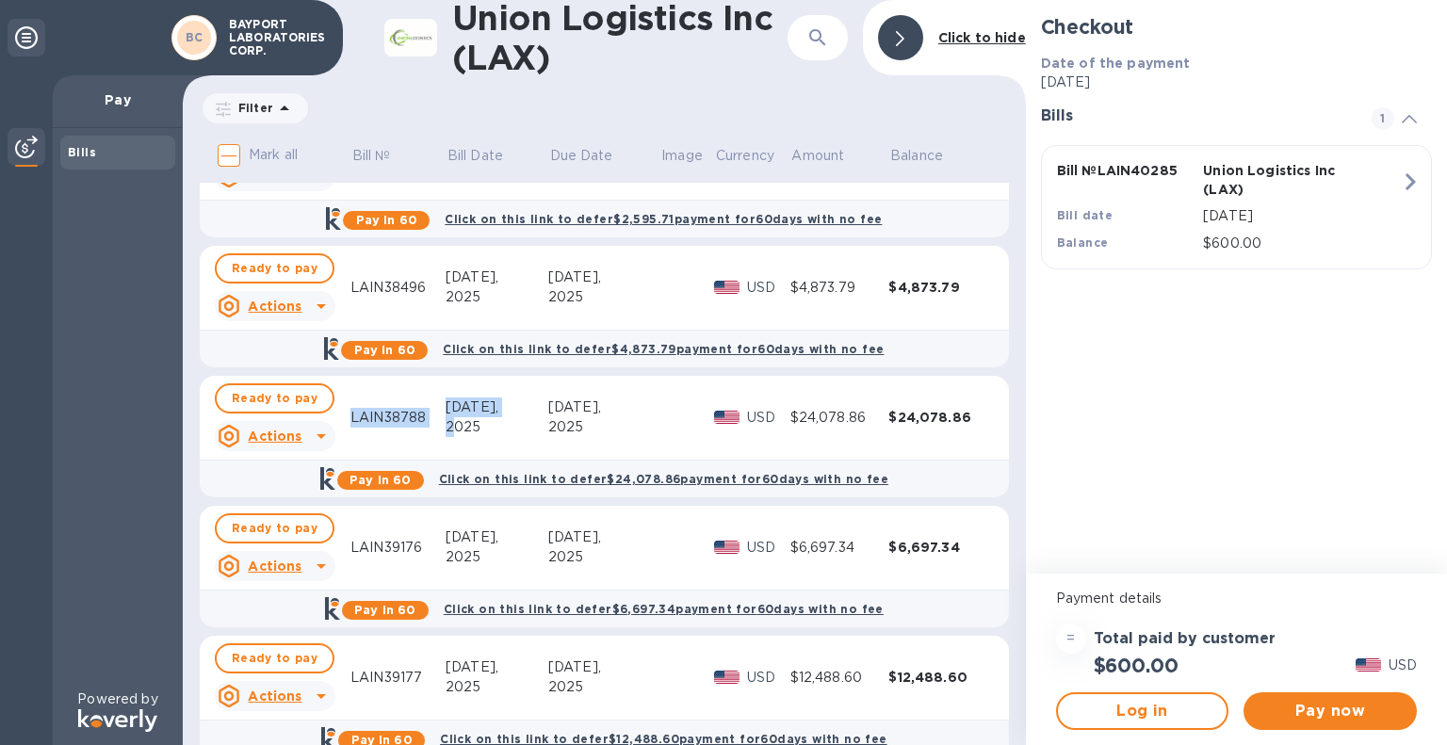
drag, startPoint x: 348, startPoint y: 417, endPoint x: 447, endPoint y: 420, distance: 99.9
click at [447, 420] on tr "Ready to pay Actions LAIN38788 [DATE] [DATE] USD $24,078.86 $24,078.86" at bounding box center [604, 418] width 809 height 85
click at [488, 440] on td "[DATE]" at bounding box center [496, 418] width 103 height 85
drag, startPoint x: 348, startPoint y: 417, endPoint x: 424, endPoint y: 419, distance: 75.4
click at [424, 419] on tr "Ready to pay Actions LAIN38788 [DATE] [DATE] USD $24,078.86 $24,078.86" at bounding box center [604, 418] width 809 height 85
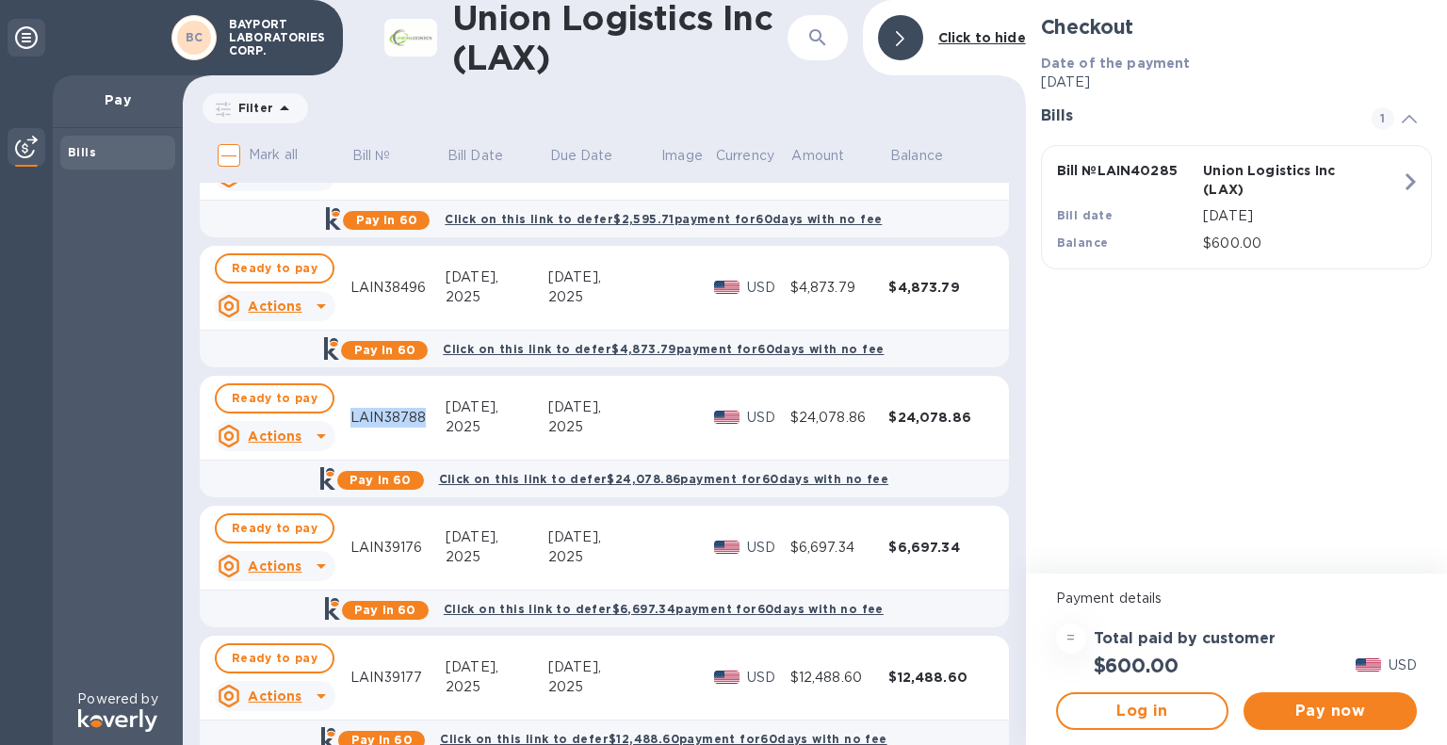
copy div "LAIN38788"
drag, startPoint x: 342, startPoint y: 549, endPoint x: 437, endPoint y: 549, distance: 95.1
click at [437, 549] on tr "Ready to pay Actions LAIN39176 [DATE] [DATE] USD $6,697.34 $6,697.34" at bounding box center [604, 548] width 809 height 85
copy div "LAIN39176"
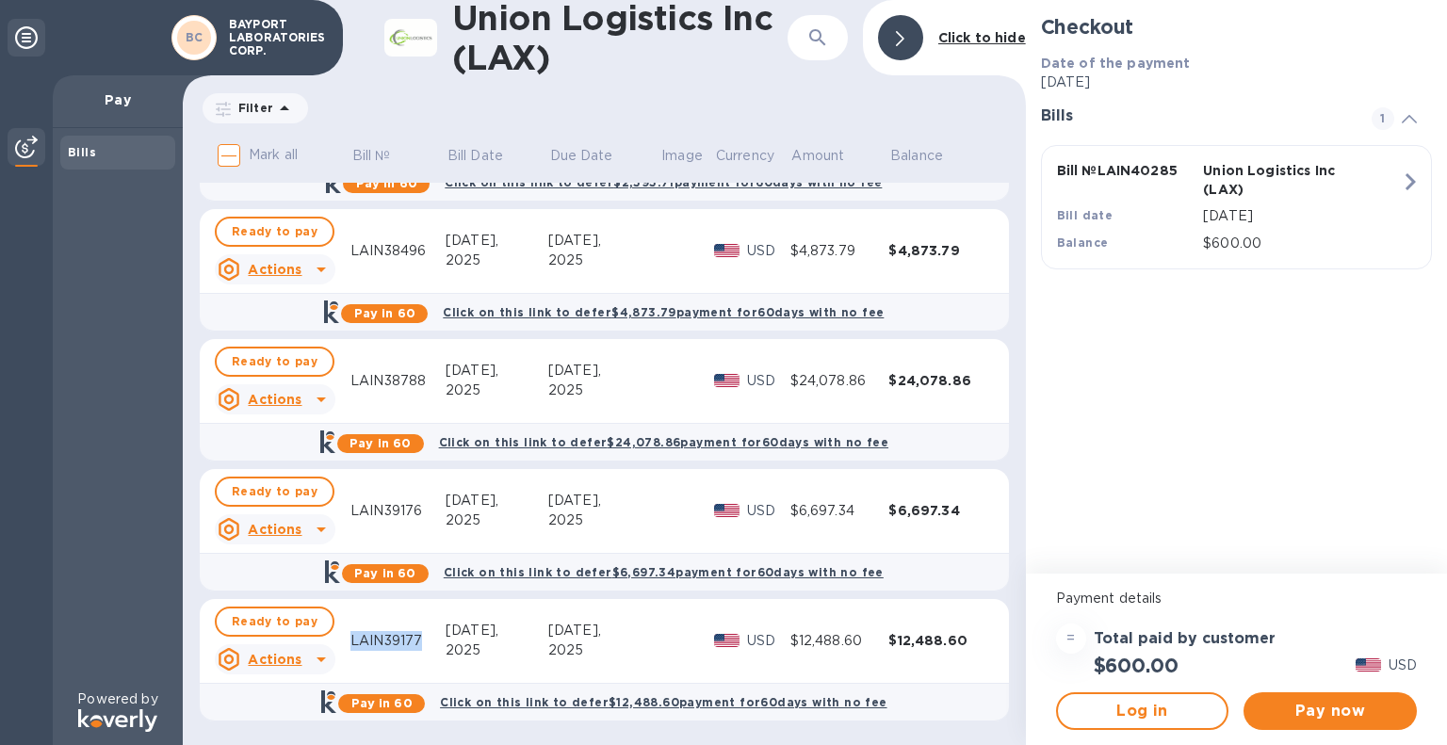
drag, startPoint x: 332, startPoint y: 638, endPoint x: 428, endPoint y: 652, distance: 97.1
click at [429, 652] on tr "Ready to pay Actions LAIN39177 [DATE] [DATE] USD $12,488.60 $12,488.60" at bounding box center [604, 641] width 809 height 85
copy div "LAIN39177"
drag, startPoint x: 1027, startPoint y: 522, endPoint x: 1052, endPoint y: 321, distance: 202.2
click at [1052, 321] on div "Checkout Date of the payment [DATE] Bills 1 Bill № LAIN40285 Union Logistics In…" at bounding box center [1236, 287] width 421 height 574
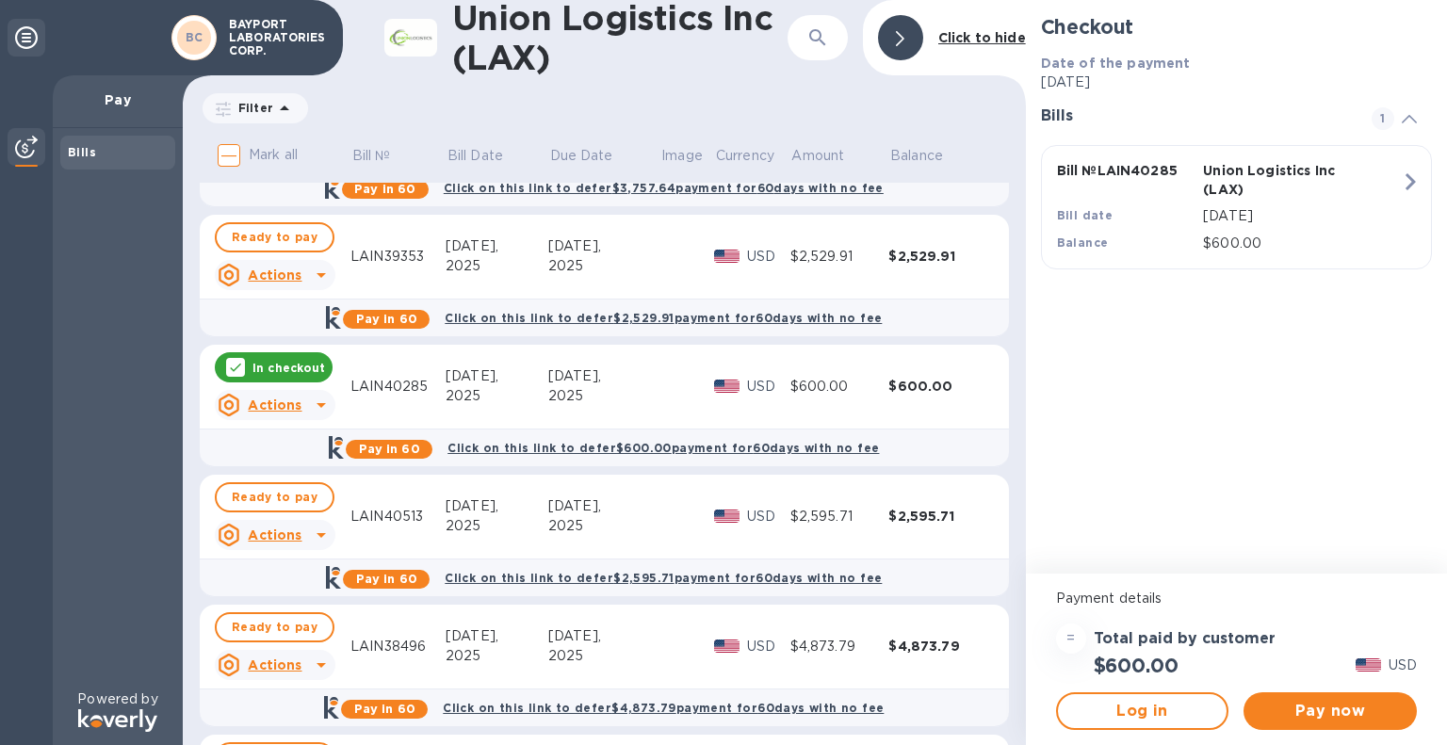
scroll to position [99, 0]
click at [267, 501] on span "Ready to pay" at bounding box center [275, 496] width 86 height 23
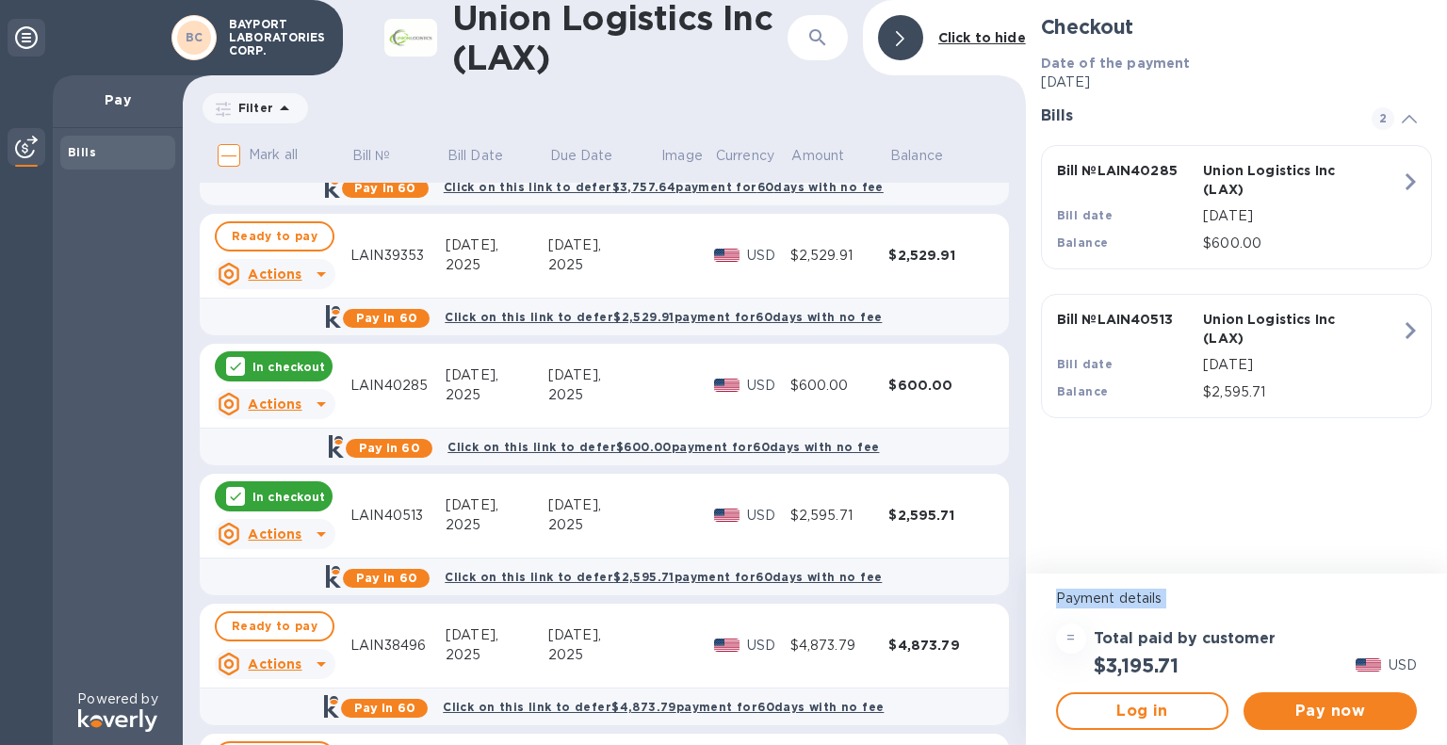
drag, startPoint x: 1028, startPoint y: 496, endPoint x: 1021, endPoint y: 517, distance: 21.7
click at [1036, 573] on div "Checkout Date of the payment [DATE] Bills 2 Bill № LAIN40285 Union Logistics In…" at bounding box center [1236, 372] width 421 height 745
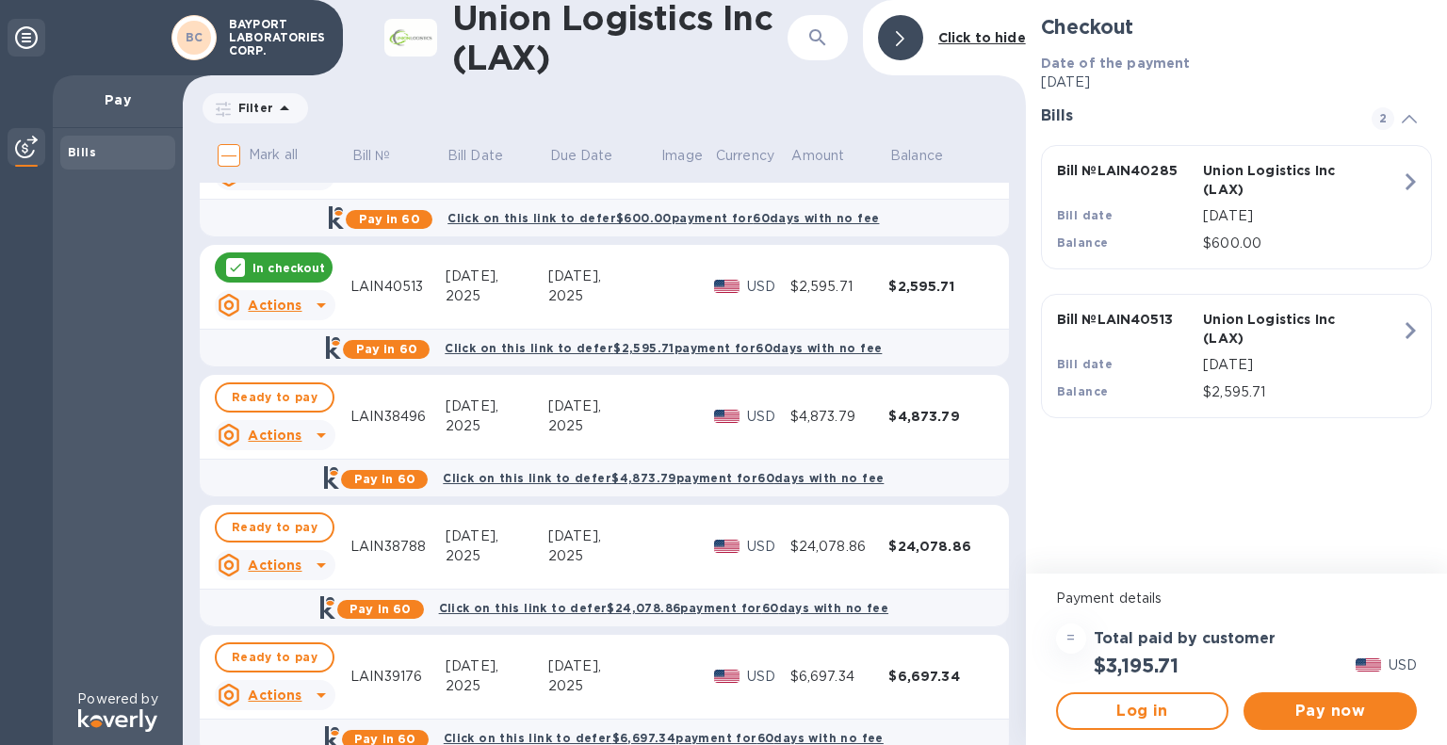
scroll to position [330, 0]
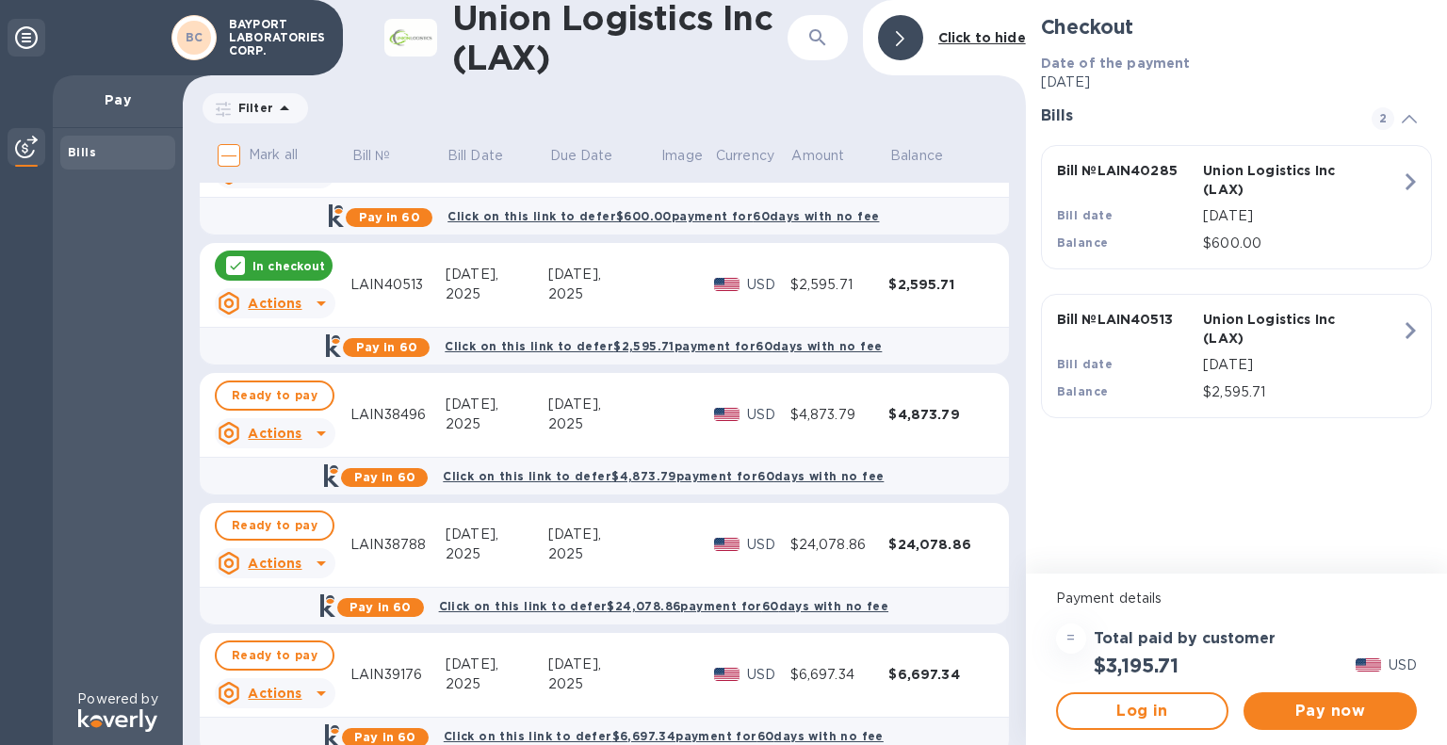
drag, startPoint x: 267, startPoint y: 395, endPoint x: 261, endPoint y: 416, distance: 22.4
click at [266, 398] on span "Ready to pay" at bounding box center [275, 395] width 86 height 23
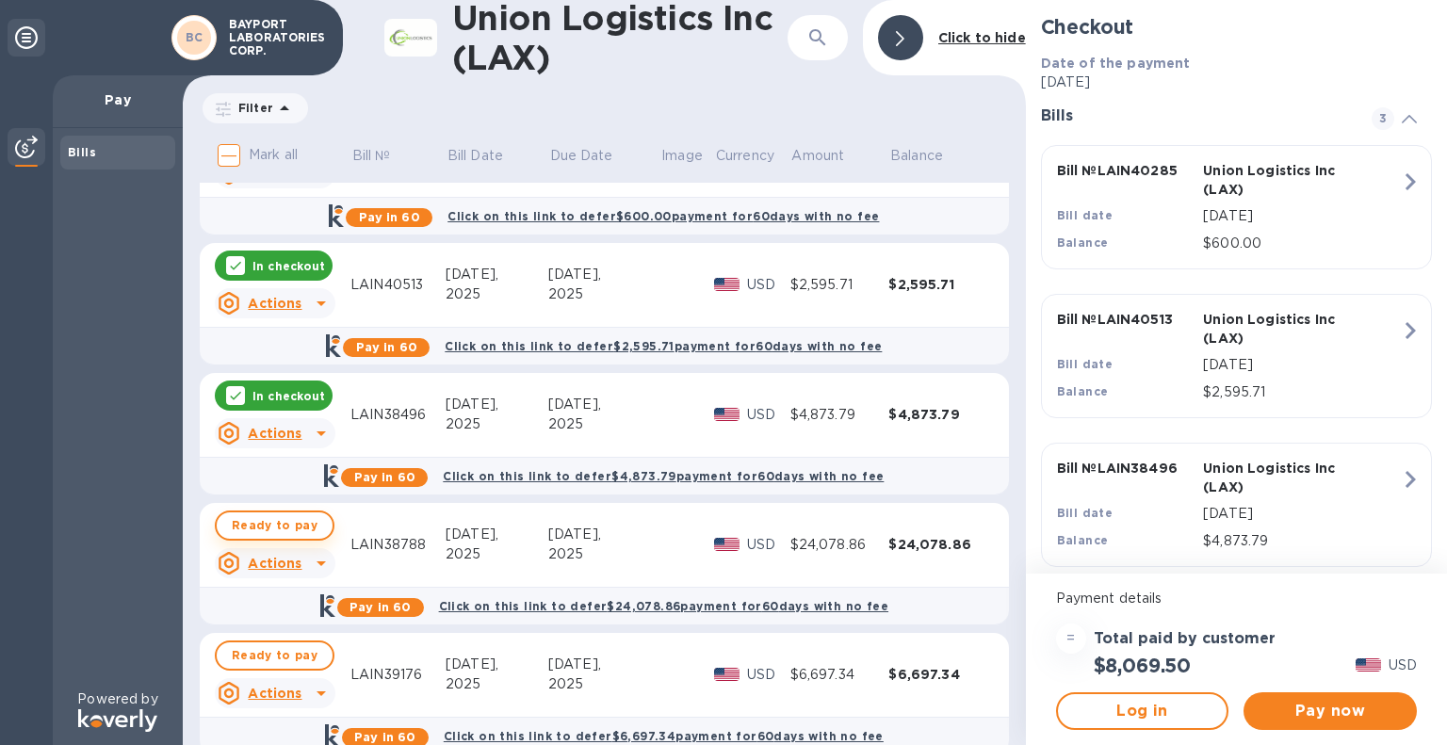
click at [275, 519] on span "Ready to pay" at bounding box center [275, 525] width 86 height 23
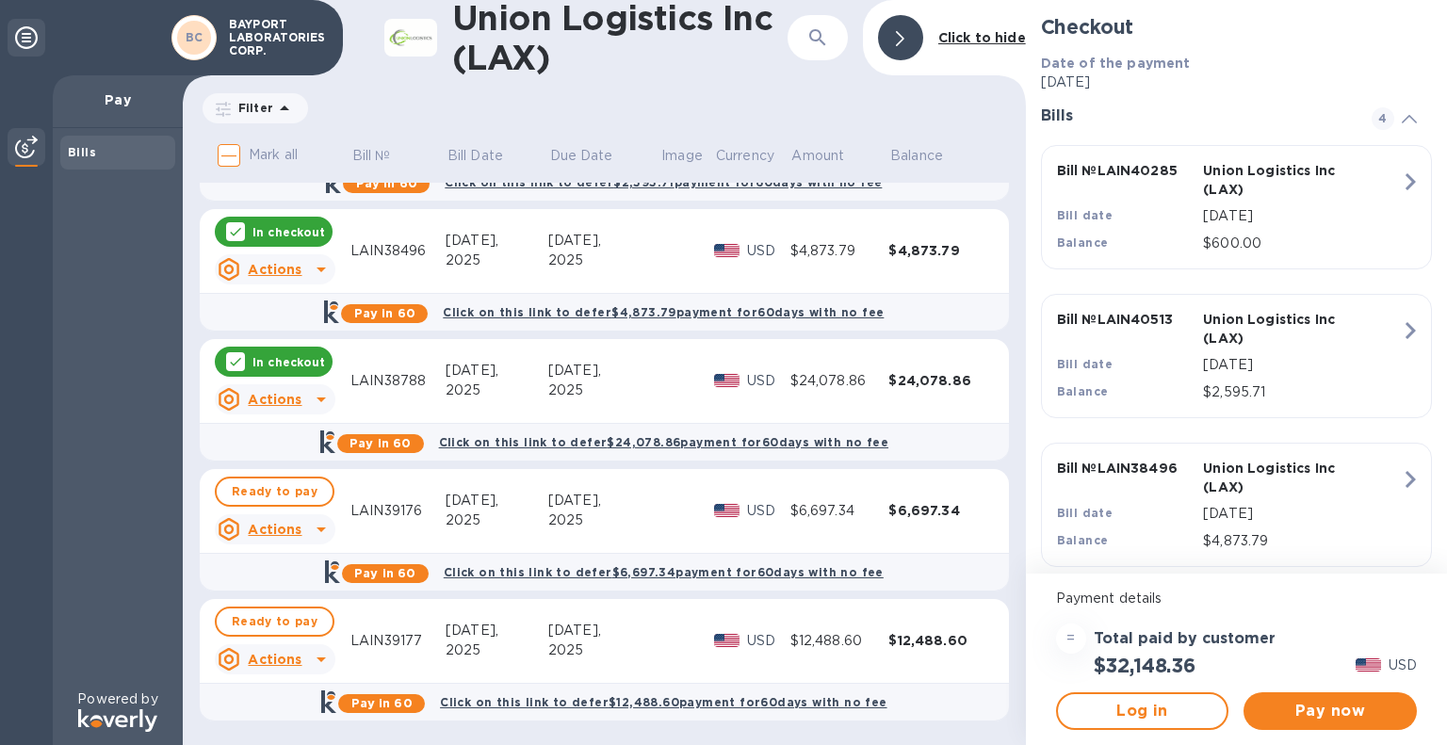
drag, startPoint x: 286, startPoint y: 485, endPoint x: 264, endPoint y: 549, distance: 67.9
click at [285, 489] on span "Ready to pay" at bounding box center [275, 491] width 86 height 23
click at [271, 610] on span "Ready to pay" at bounding box center [275, 621] width 86 height 23
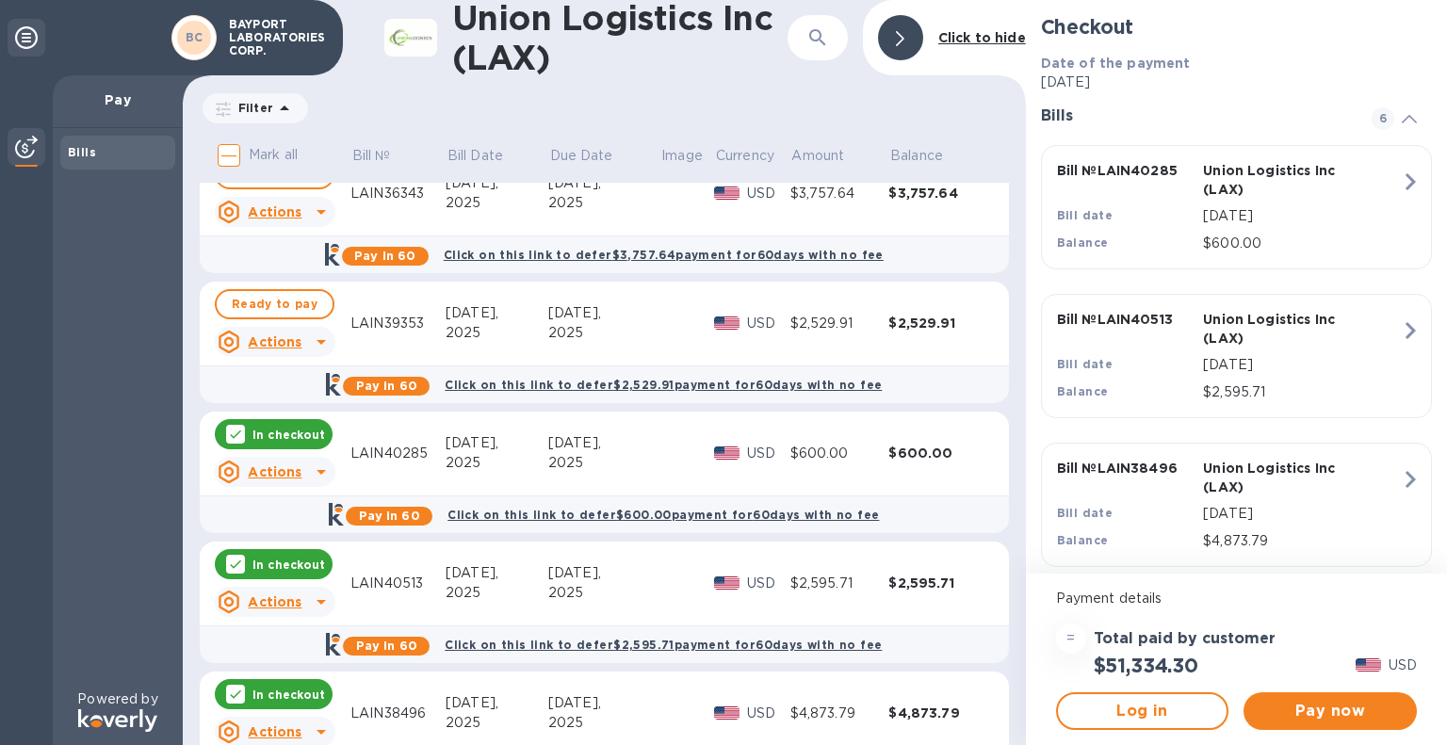
scroll to position [0, 0]
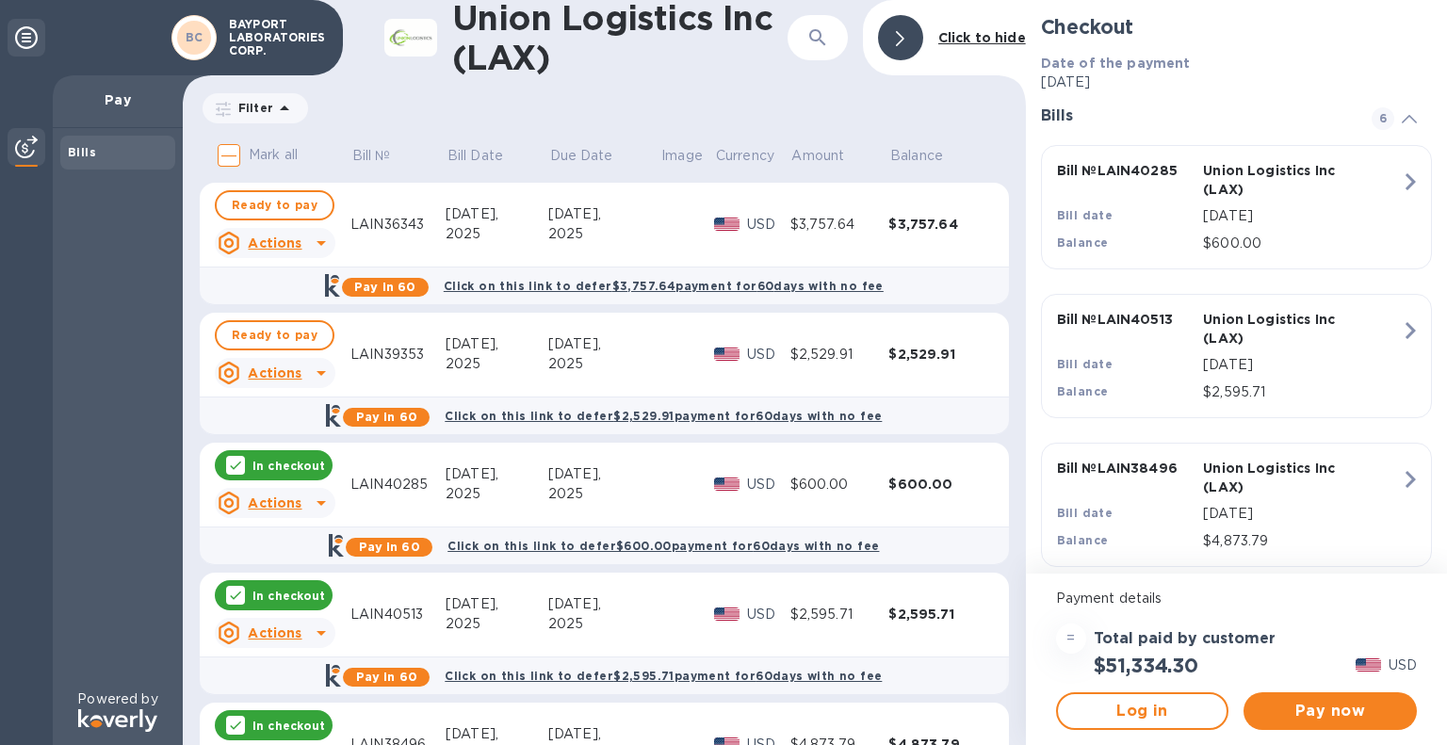
click at [1364, 694] on button "Pay now" at bounding box center [1329, 711] width 173 height 38
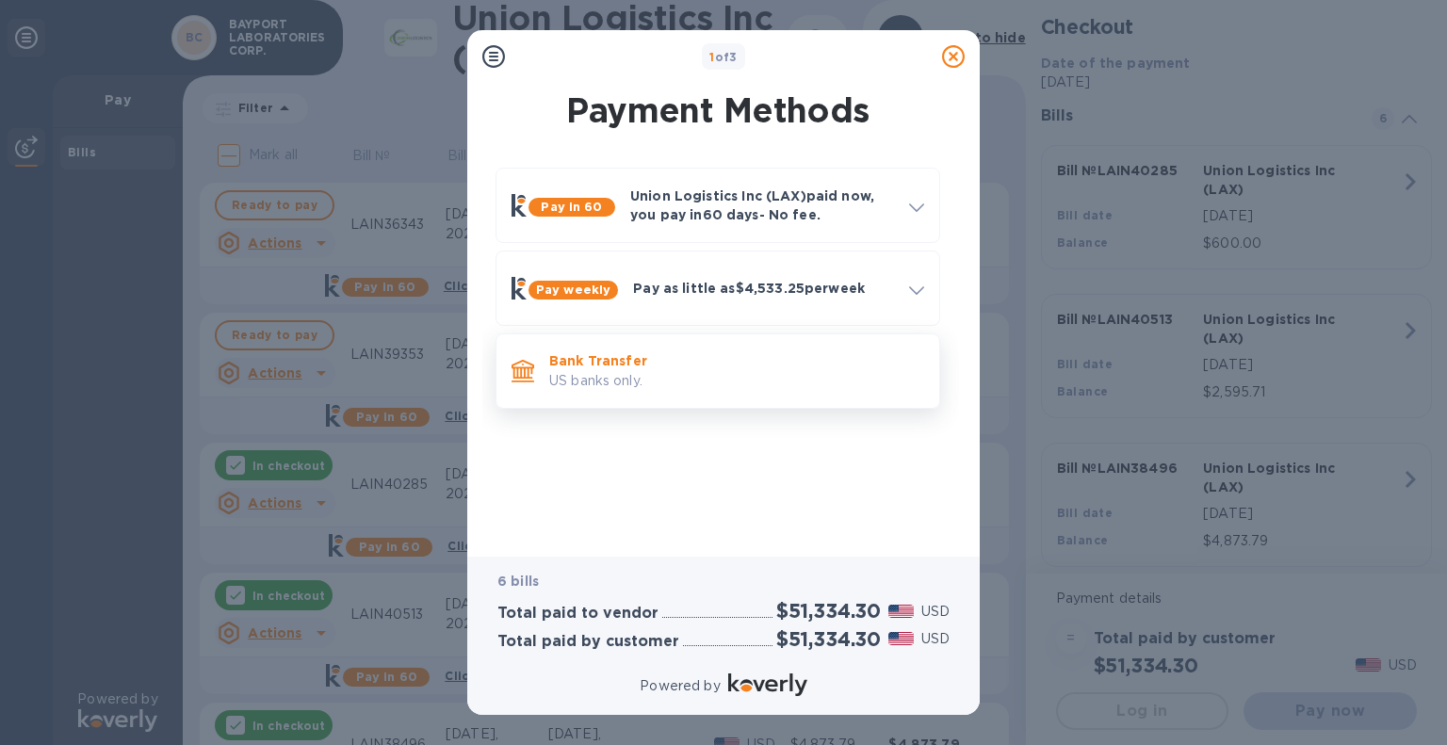
click at [677, 382] on p "US banks only." at bounding box center [736, 381] width 375 height 20
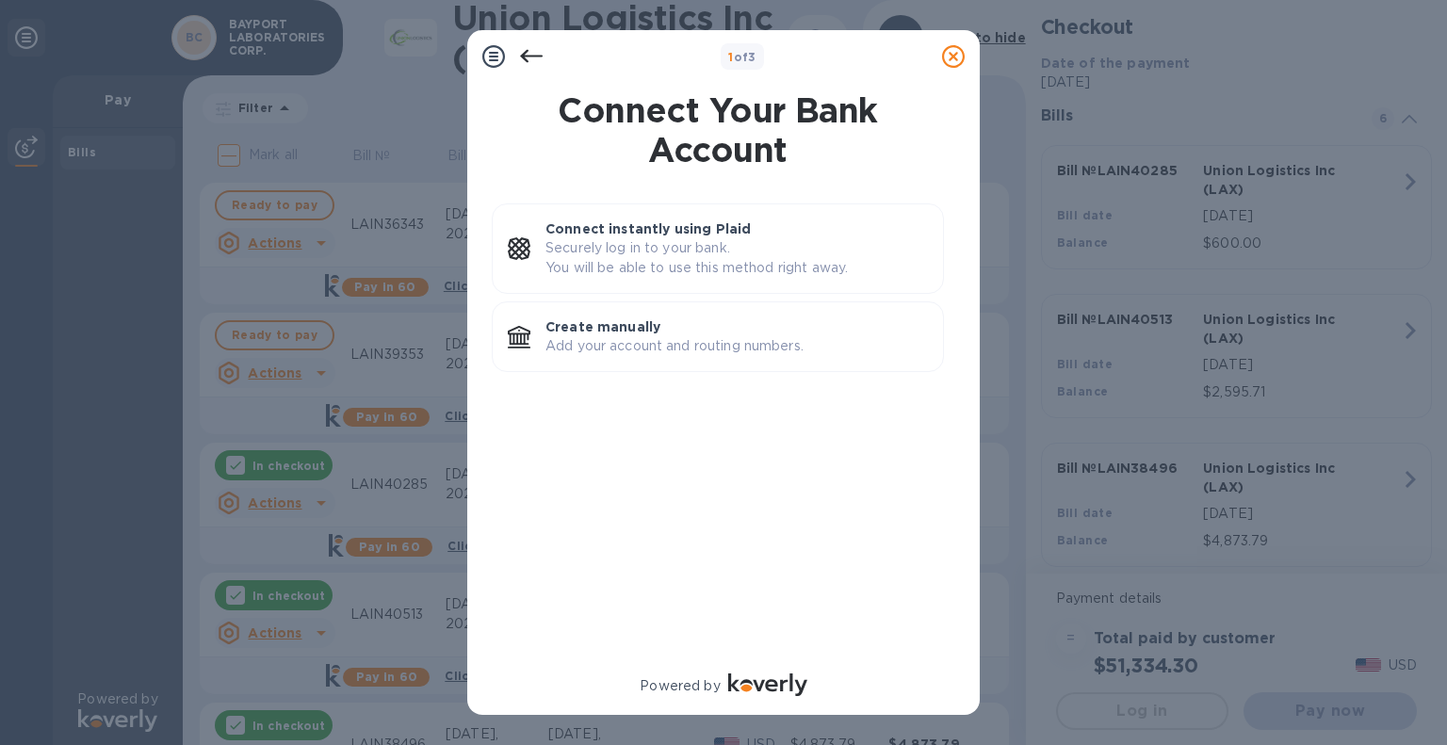
click at [536, 63] on icon at bounding box center [531, 56] width 23 height 23
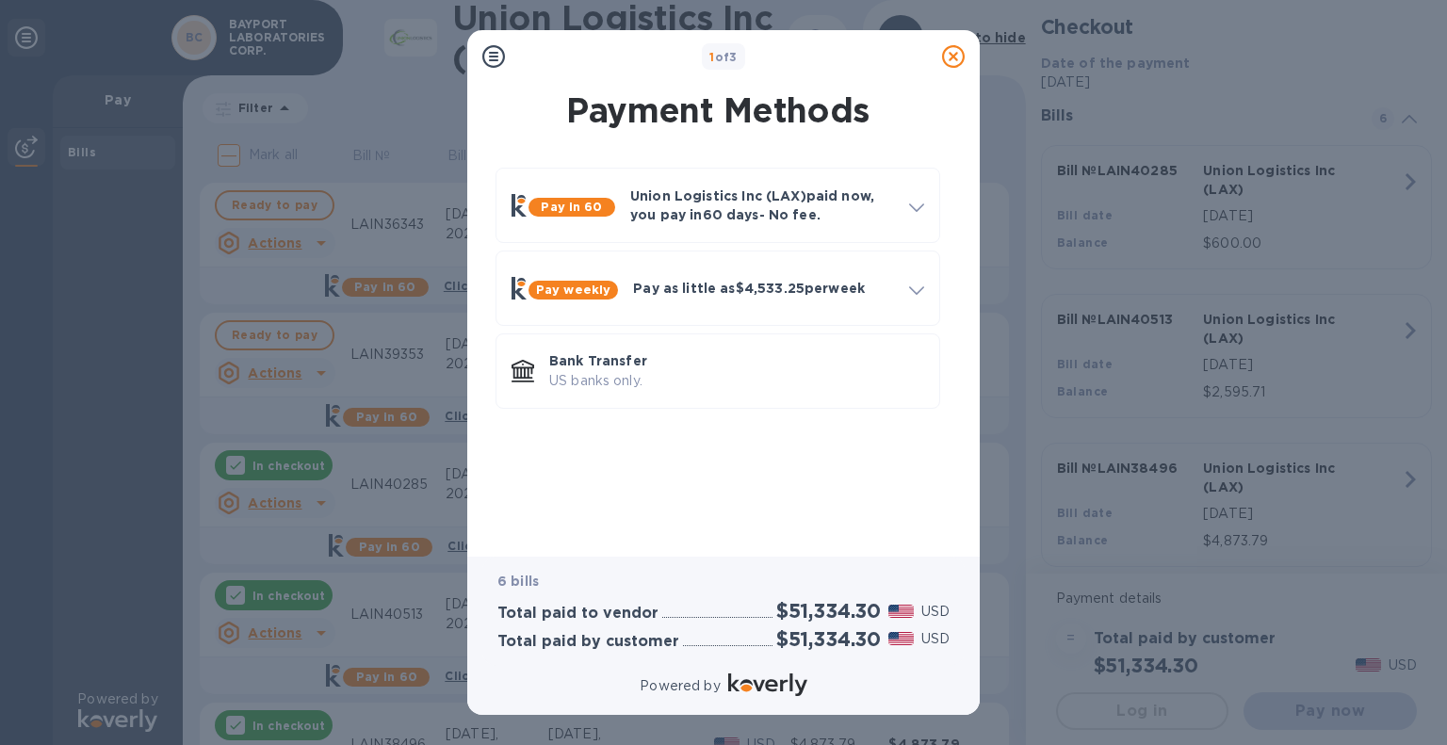
click at [536, 63] on div "1 of 3" at bounding box center [723, 56] width 422 height 27
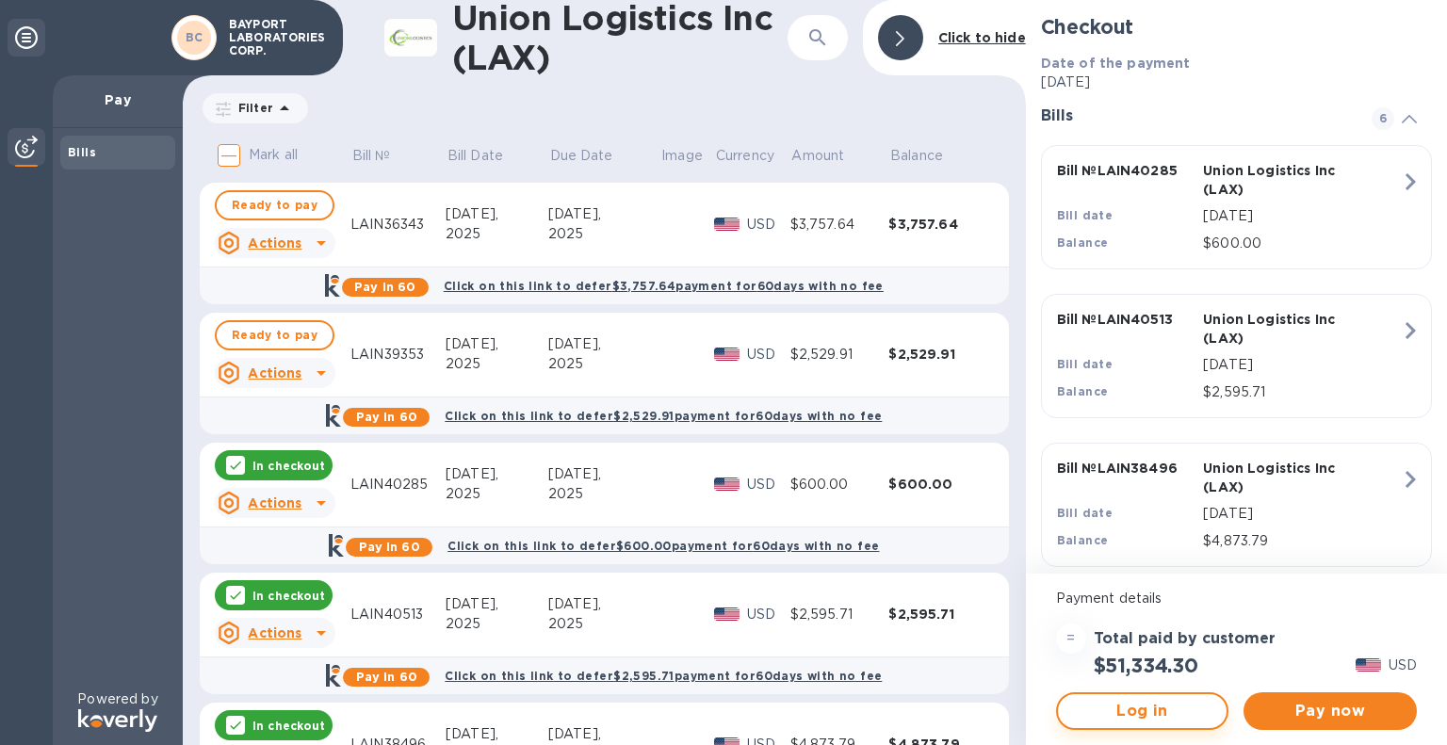
click at [1133, 701] on span "Log in" at bounding box center [1142, 711] width 139 height 23
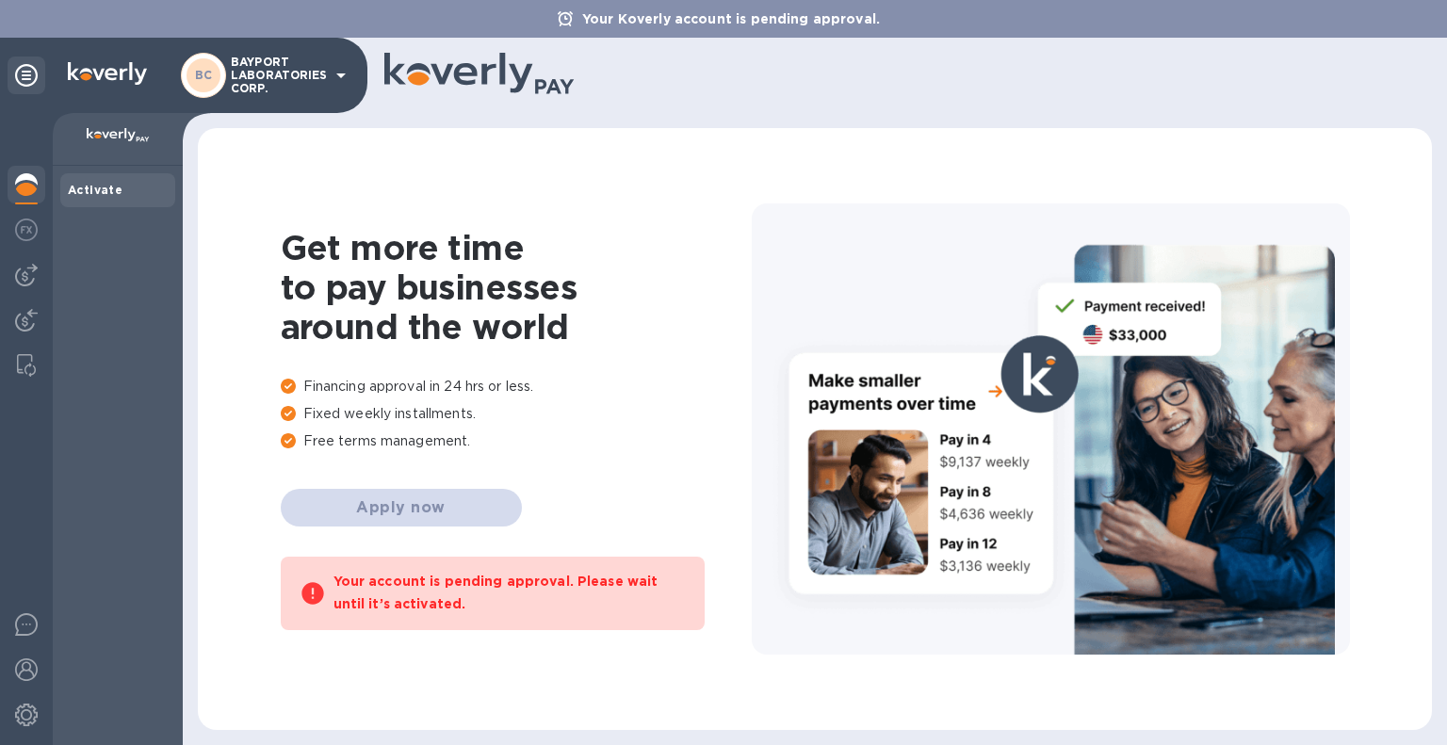
click at [102, 183] on b "Activate" at bounding box center [95, 190] width 55 height 14
click at [297, 67] on p "BAYPORT LABORATORIES CORP." at bounding box center [278, 76] width 94 height 40
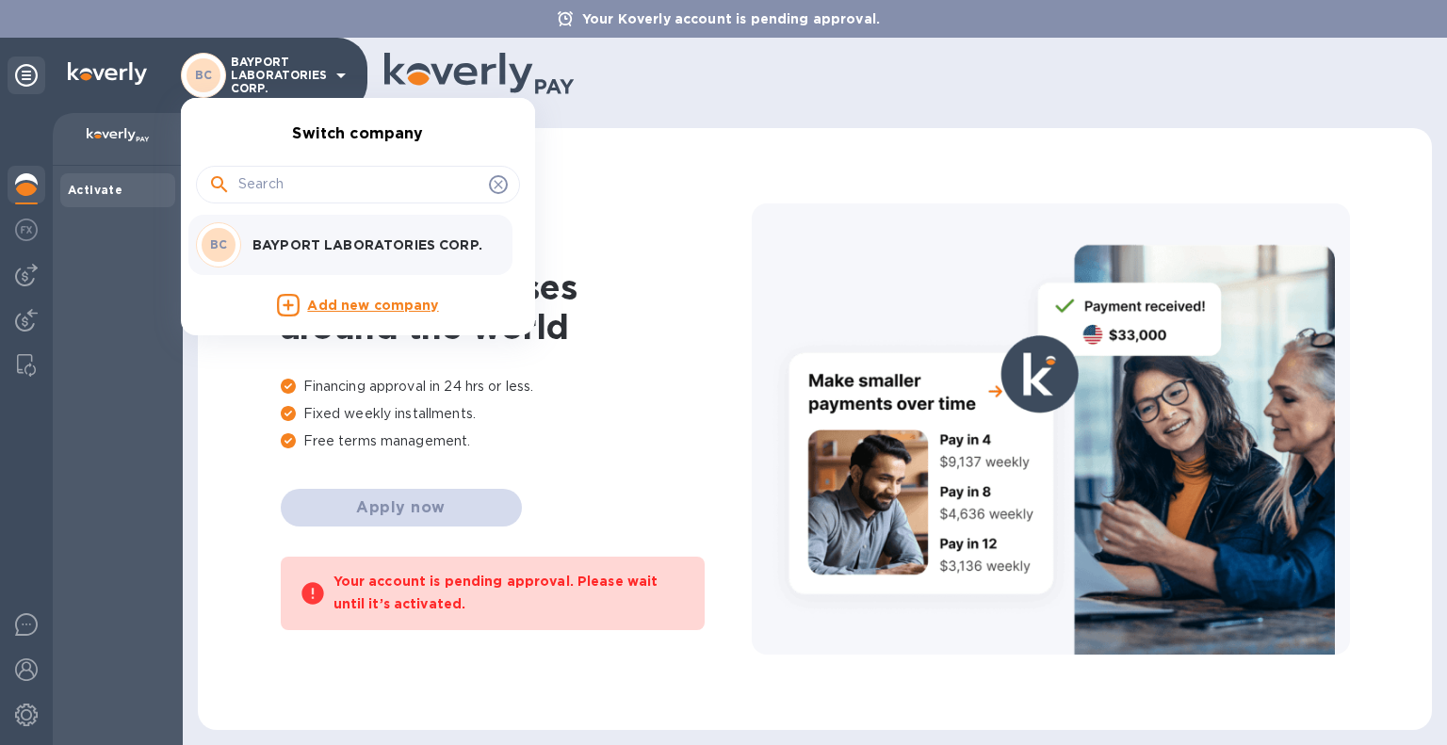
click at [501, 184] on icon at bounding box center [498, 184] width 15 height 15
drag, startPoint x: 494, startPoint y: 186, endPoint x: 412, endPoint y: 233, distance: 94.5
click at [493, 186] on icon at bounding box center [498, 184] width 15 height 15
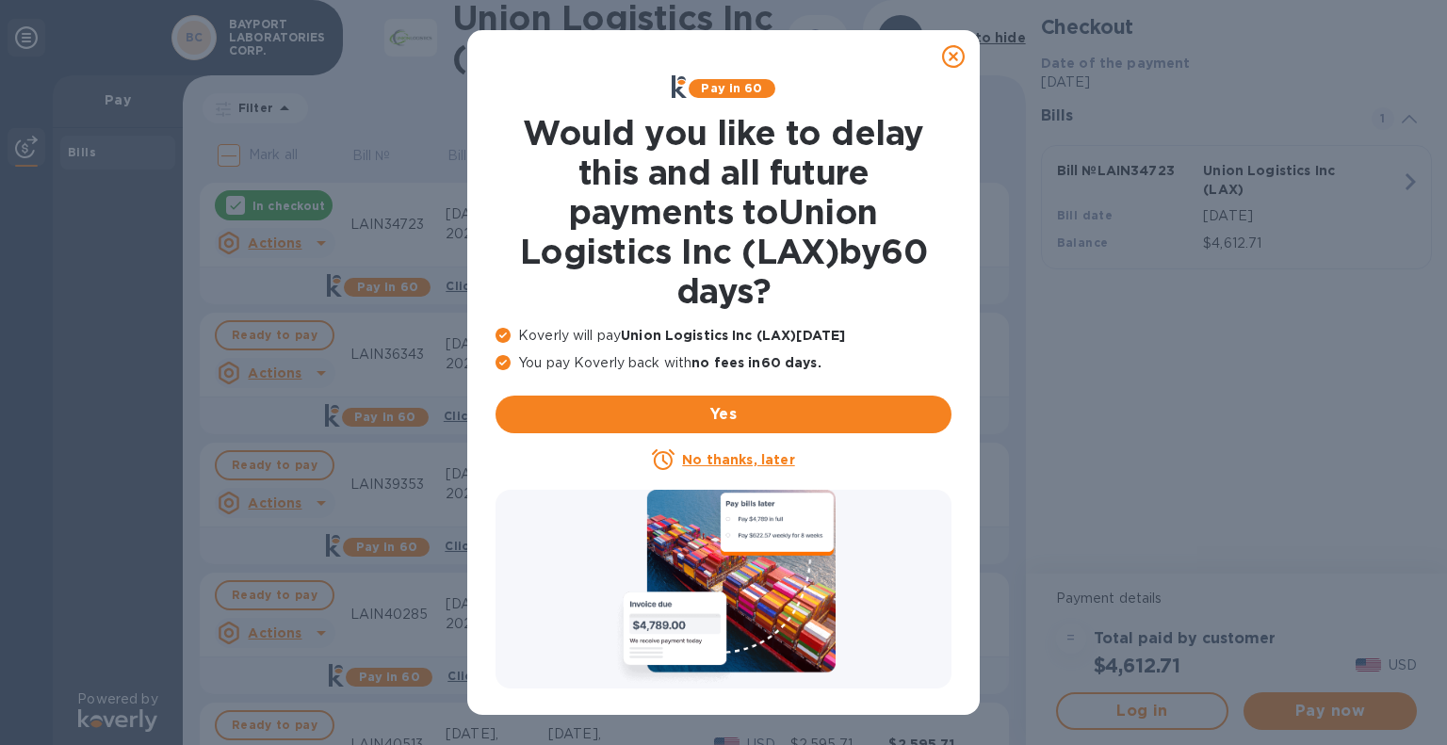
drag, startPoint x: 957, startPoint y: 53, endPoint x: 776, endPoint y: 219, distance: 245.3
click at [957, 53] on icon at bounding box center [953, 56] width 23 height 23
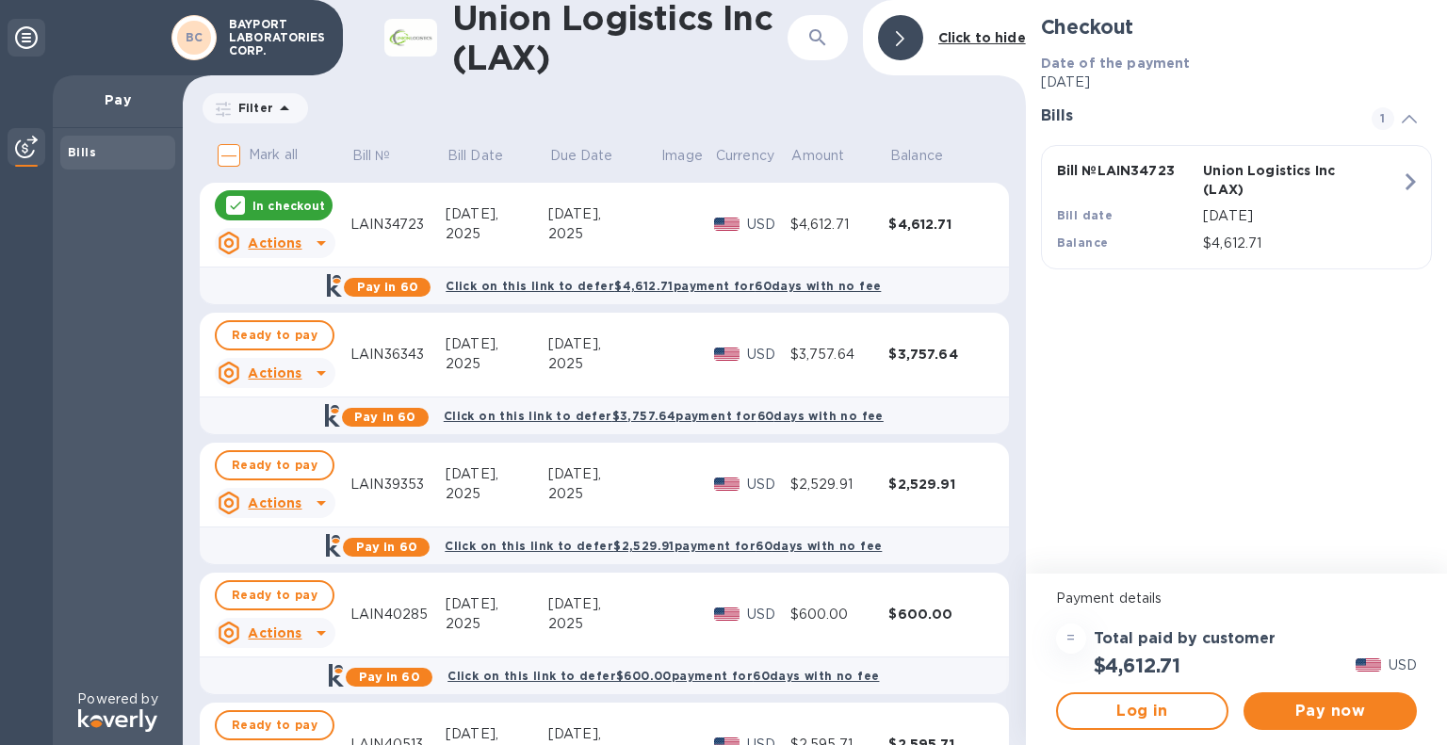
click at [257, 200] on p "In checkout" at bounding box center [288, 206] width 73 height 16
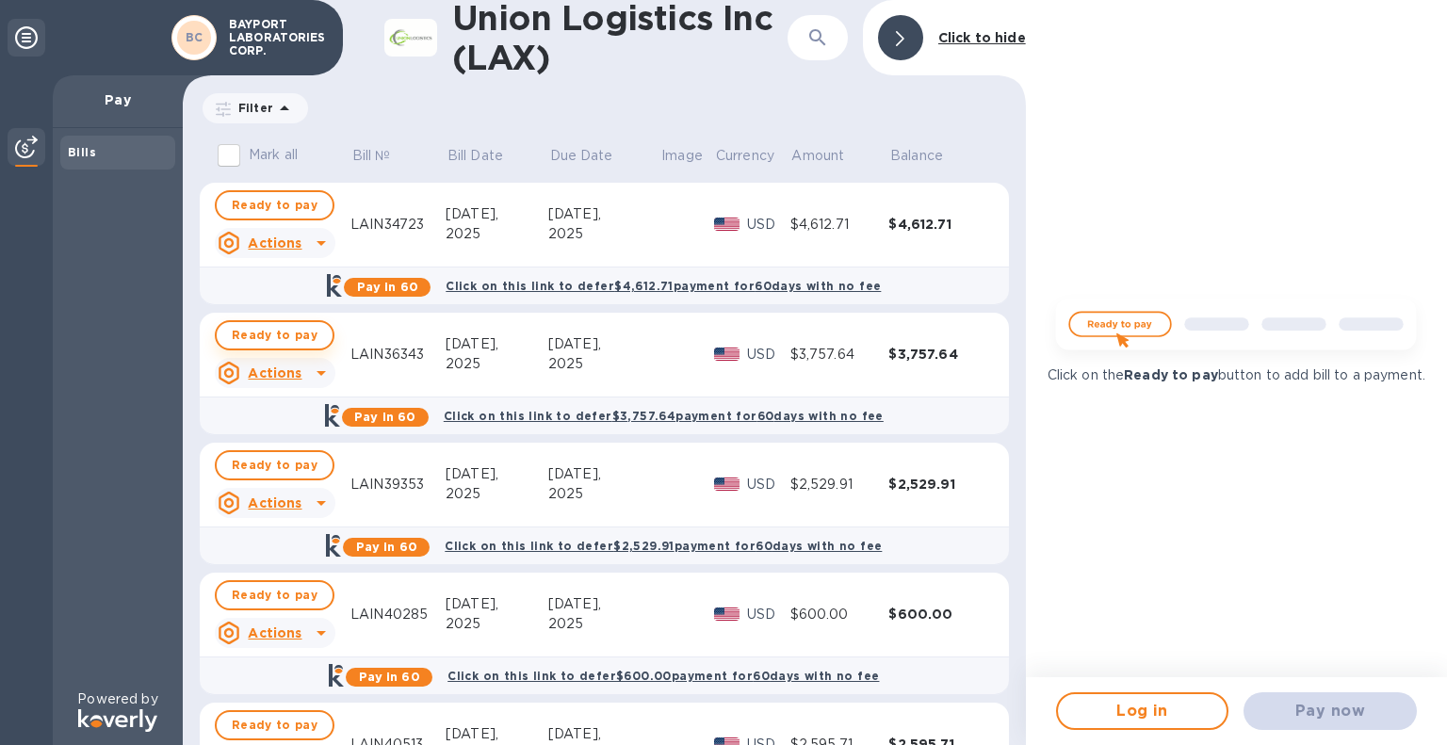
click at [244, 326] on span "Ready to pay" at bounding box center [275, 335] width 86 height 23
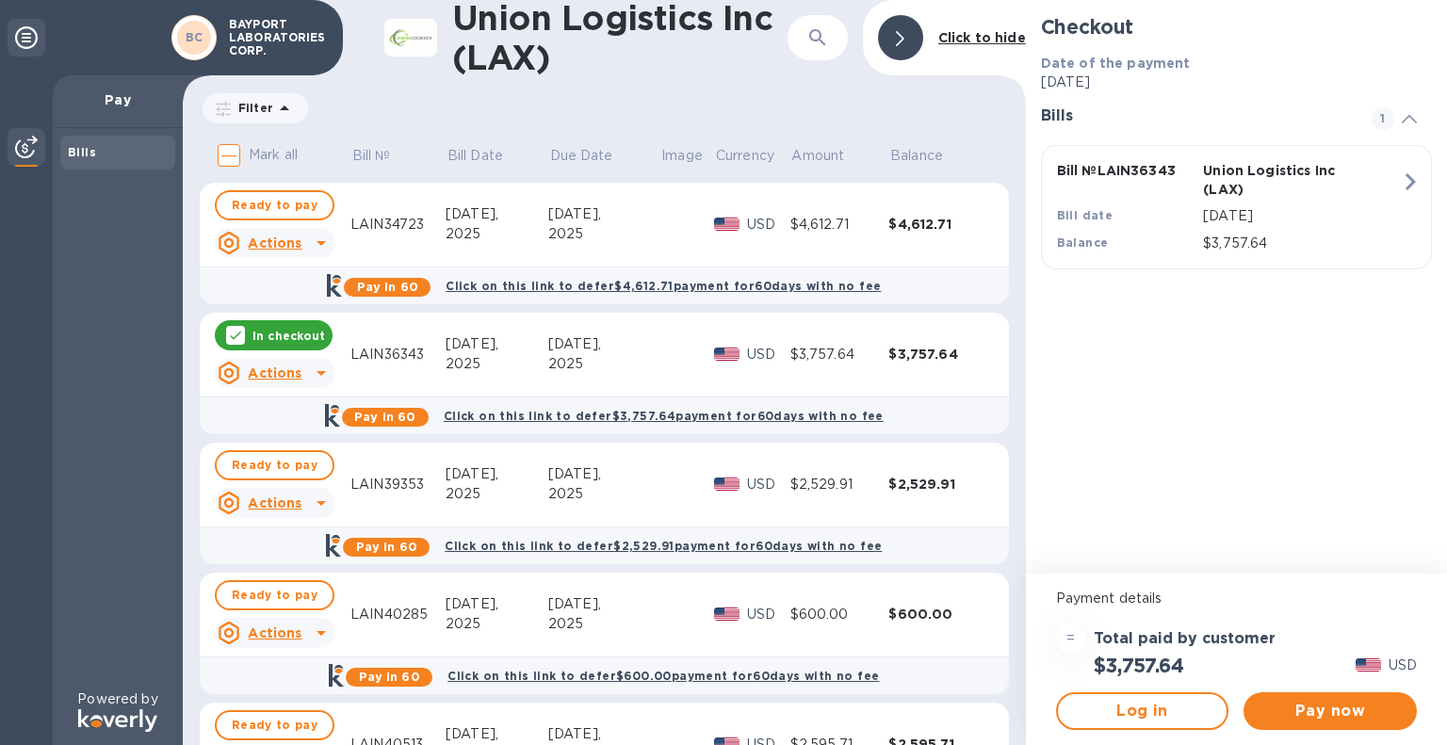
click at [269, 316] on div "In checkout" at bounding box center [275, 335] width 128 height 38
click at [234, 331] on icon at bounding box center [235, 335] width 15 height 15
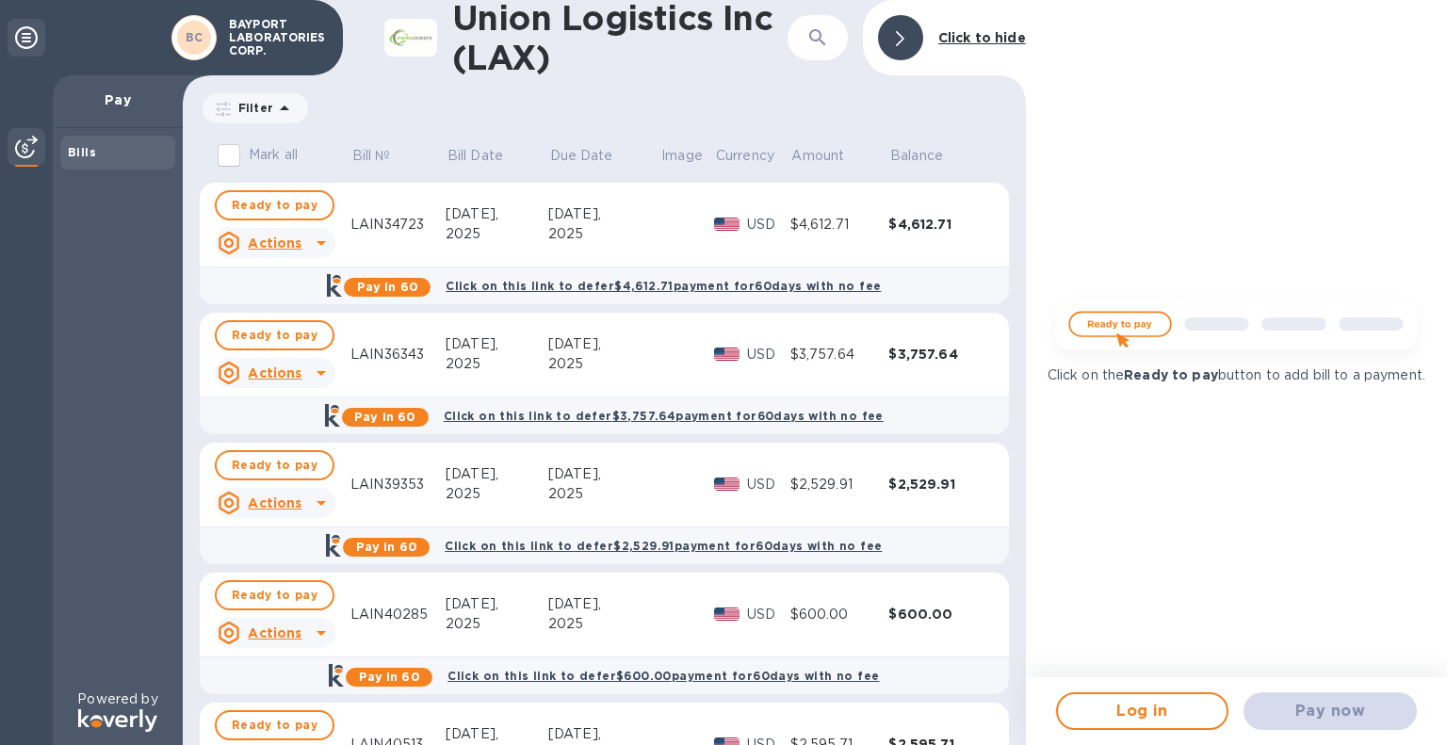
click at [281, 463] on span "Ready to pay" at bounding box center [275, 465] width 86 height 23
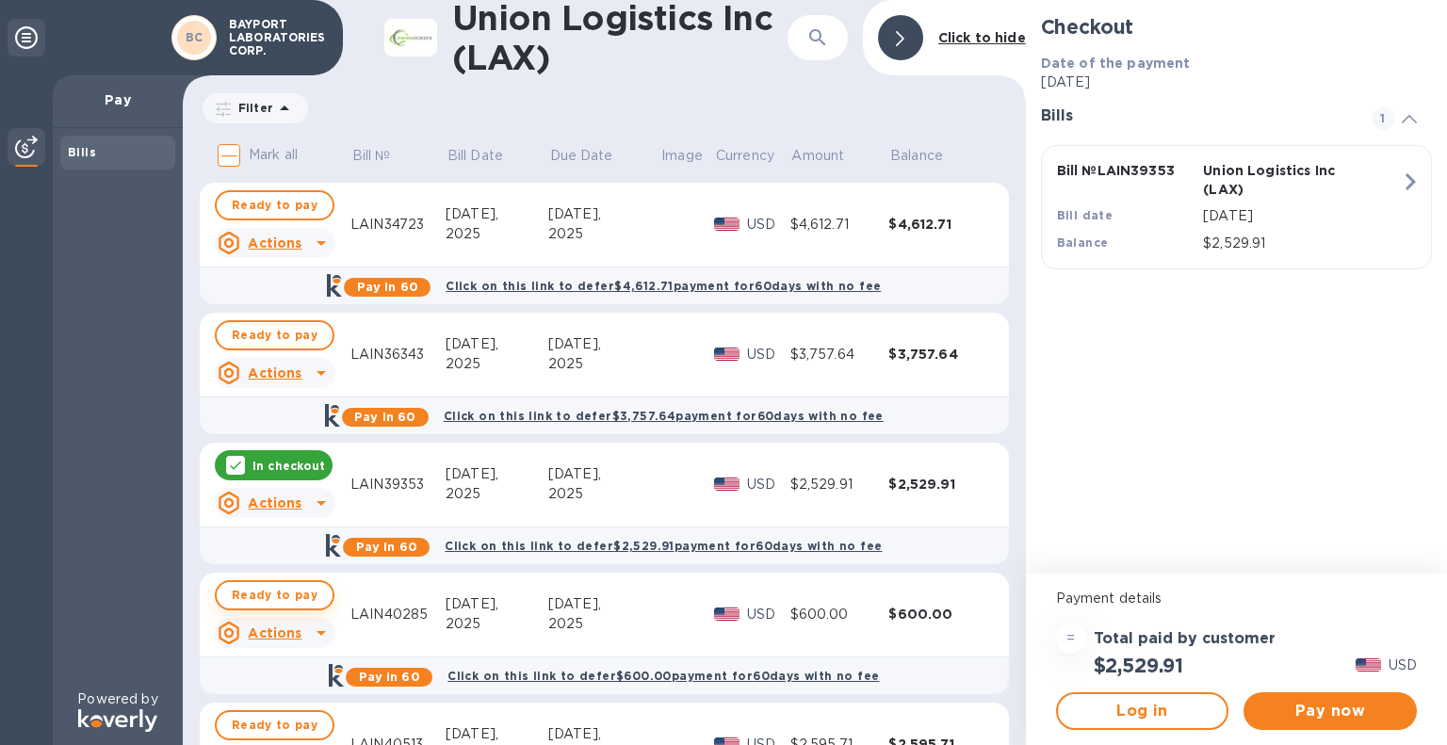
click at [268, 587] on span "Ready to pay" at bounding box center [275, 595] width 86 height 23
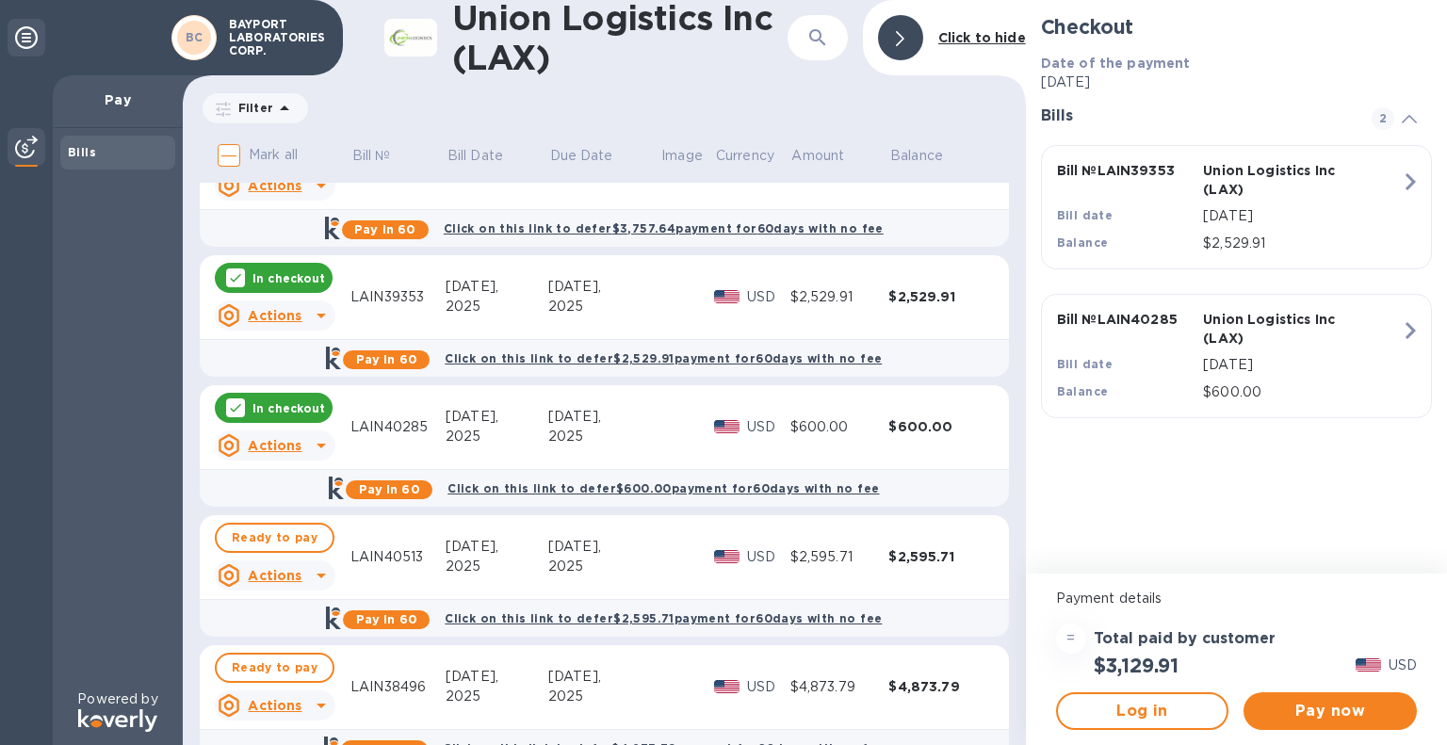
scroll to position [188, 0]
click at [283, 536] on span "Ready to pay" at bounding box center [275, 537] width 86 height 23
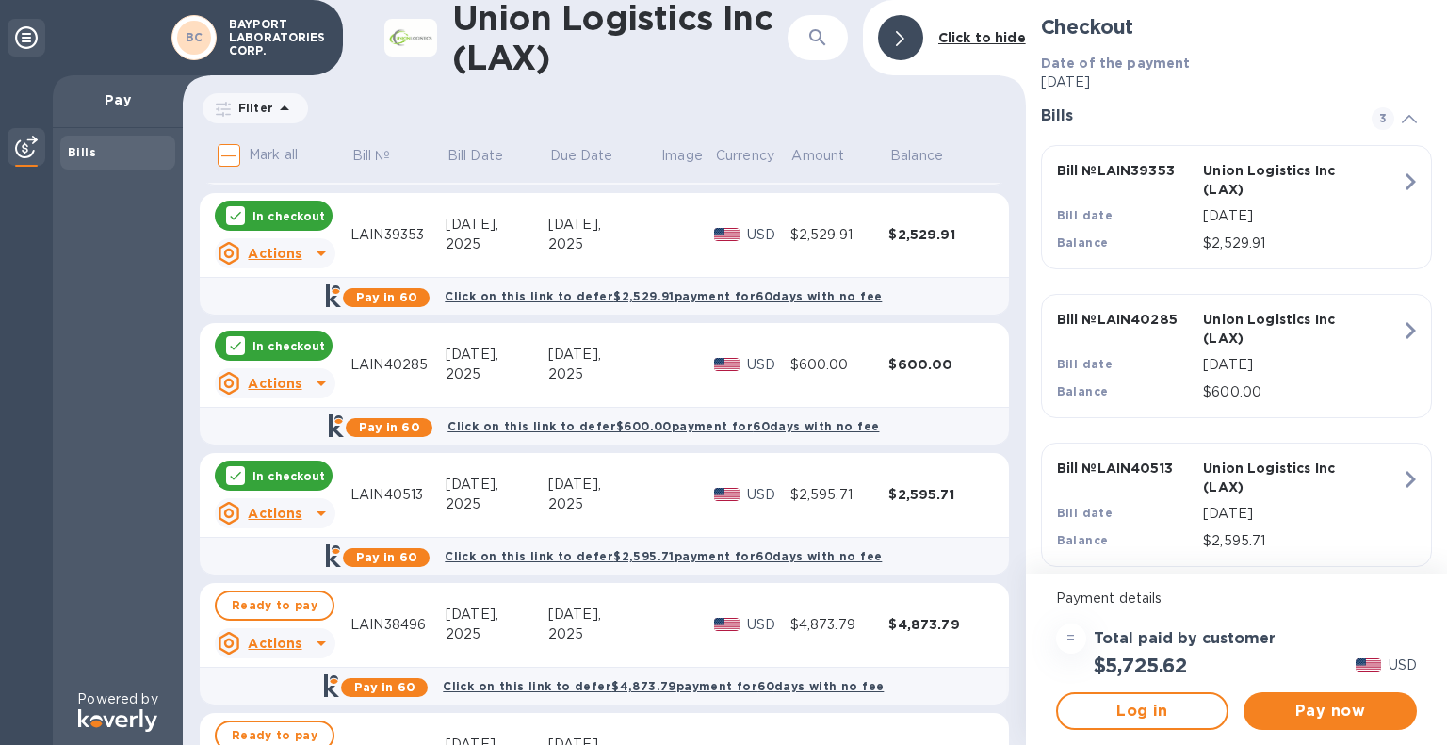
scroll to position [283, 0]
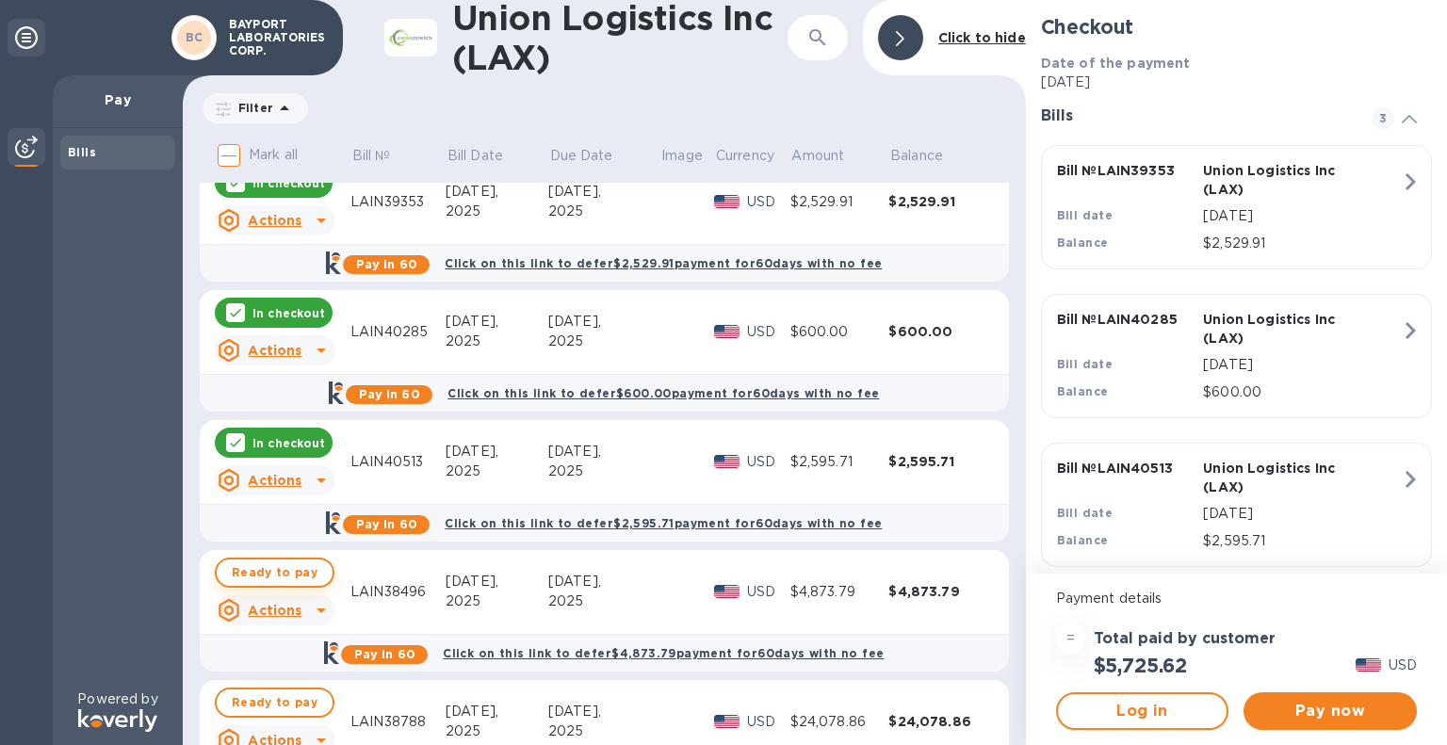
click at [223, 568] on button "Ready to pay" at bounding box center [275, 573] width 120 height 30
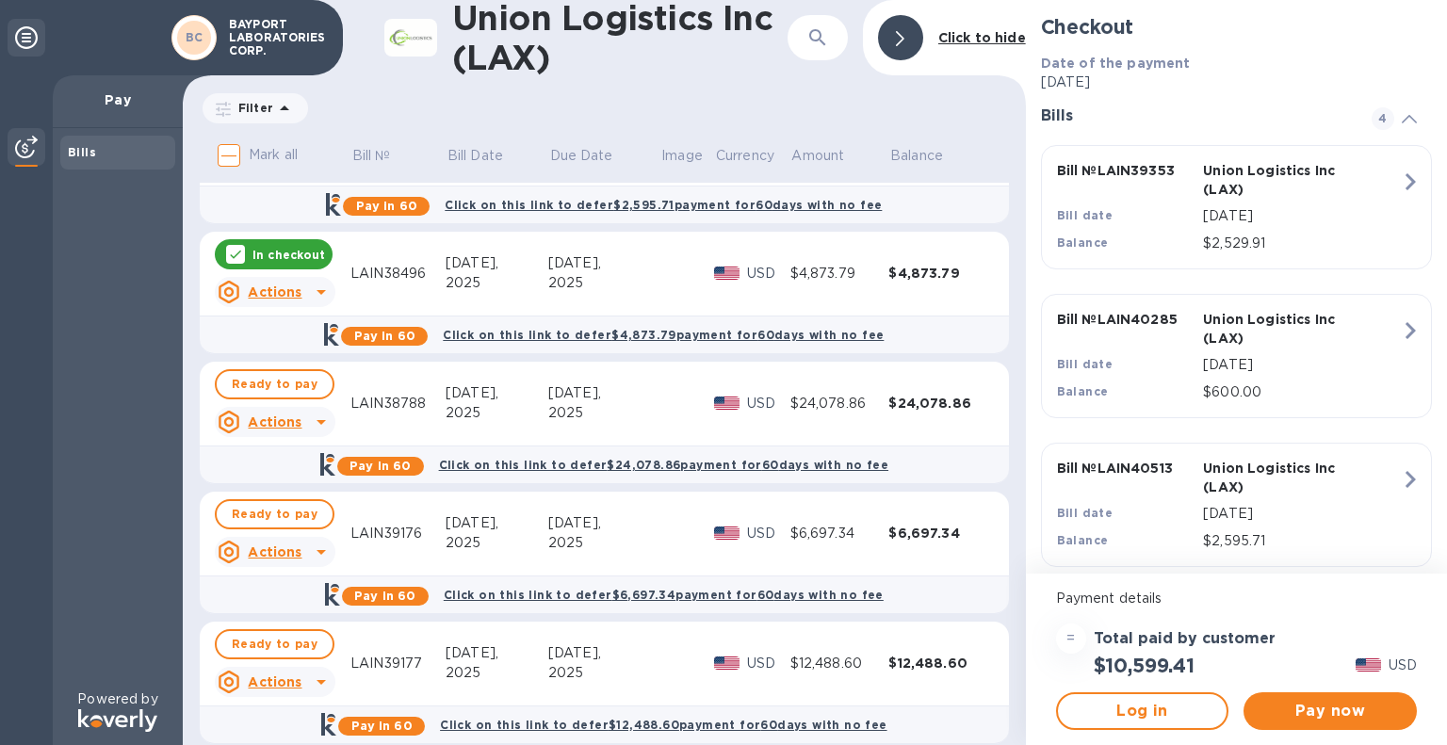
scroll to position [591, 0]
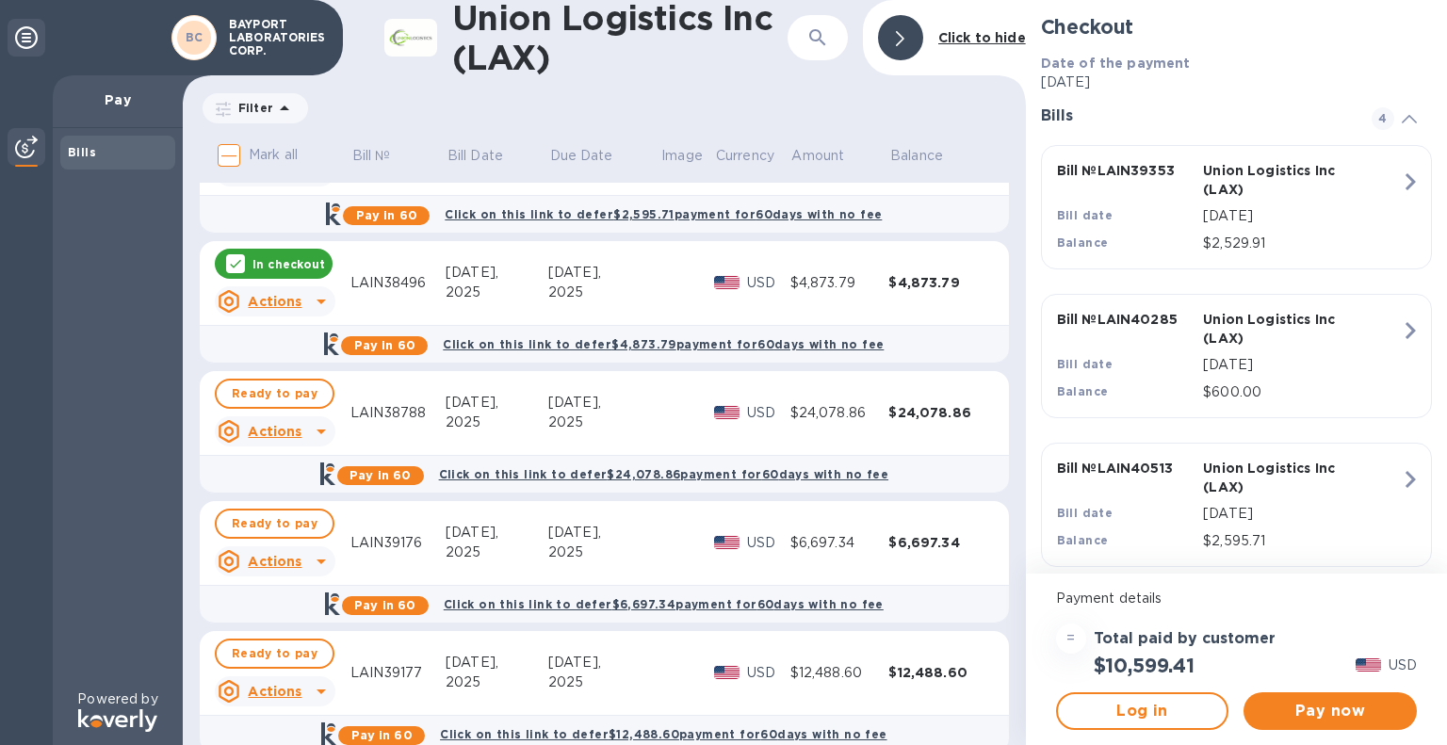
click at [248, 402] on span "Ready to pay" at bounding box center [275, 393] width 86 height 23
click at [243, 530] on span "Ready to pay" at bounding box center [275, 523] width 86 height 23
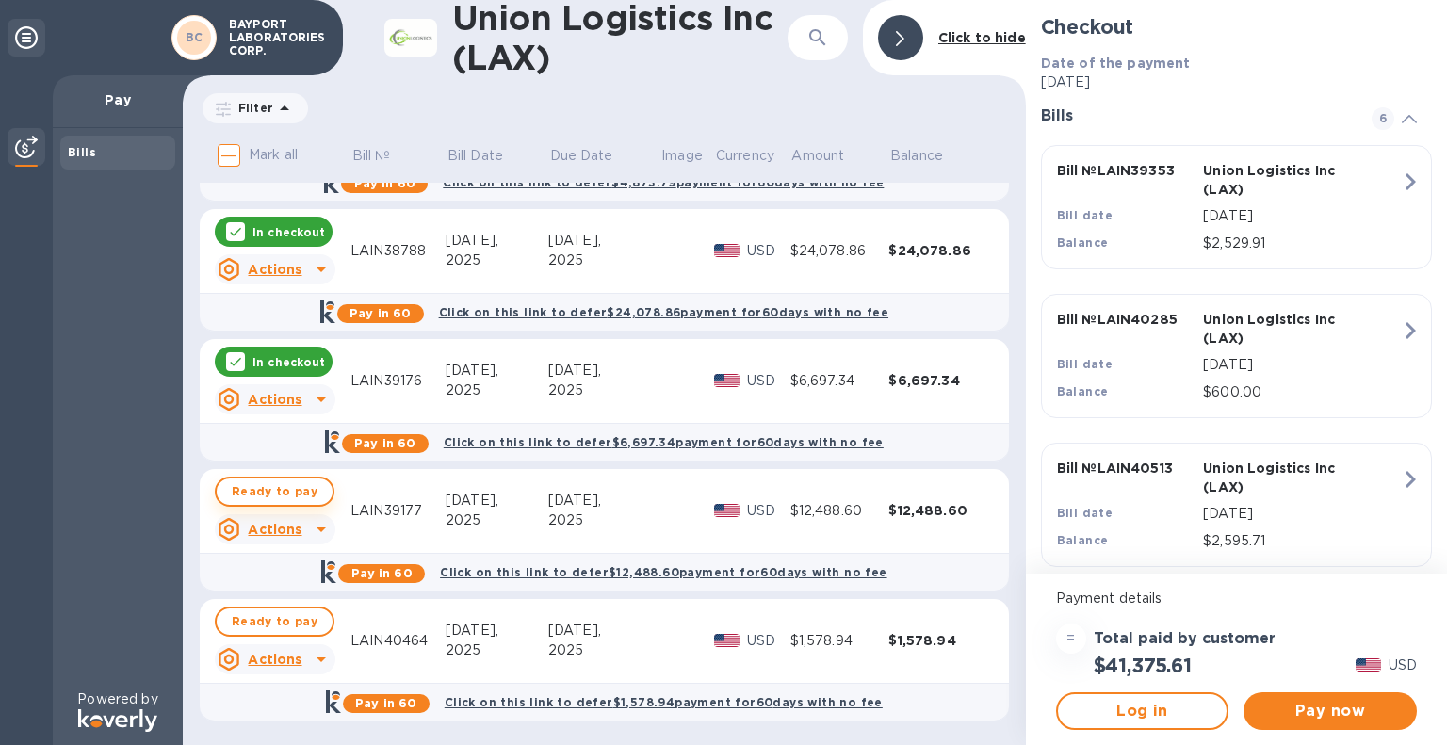
click at [246, 493] on span "Ready to pay" at bounding box center [275, 491] width 86 height 23
click at [254, 624] on span "Ready to pay" at bounding box center [275, 621] width 86 height 23
click at [229, 604] on div "In checkout" at bounding box center [275, 622] width 128 height 38
click at [253, 614] on p "In checkout" at bounding box center [288, 622] width 73 height 16
click at [291, 628] on span "Ready to pay" at bounding box center [275, 621] width 86 height 23
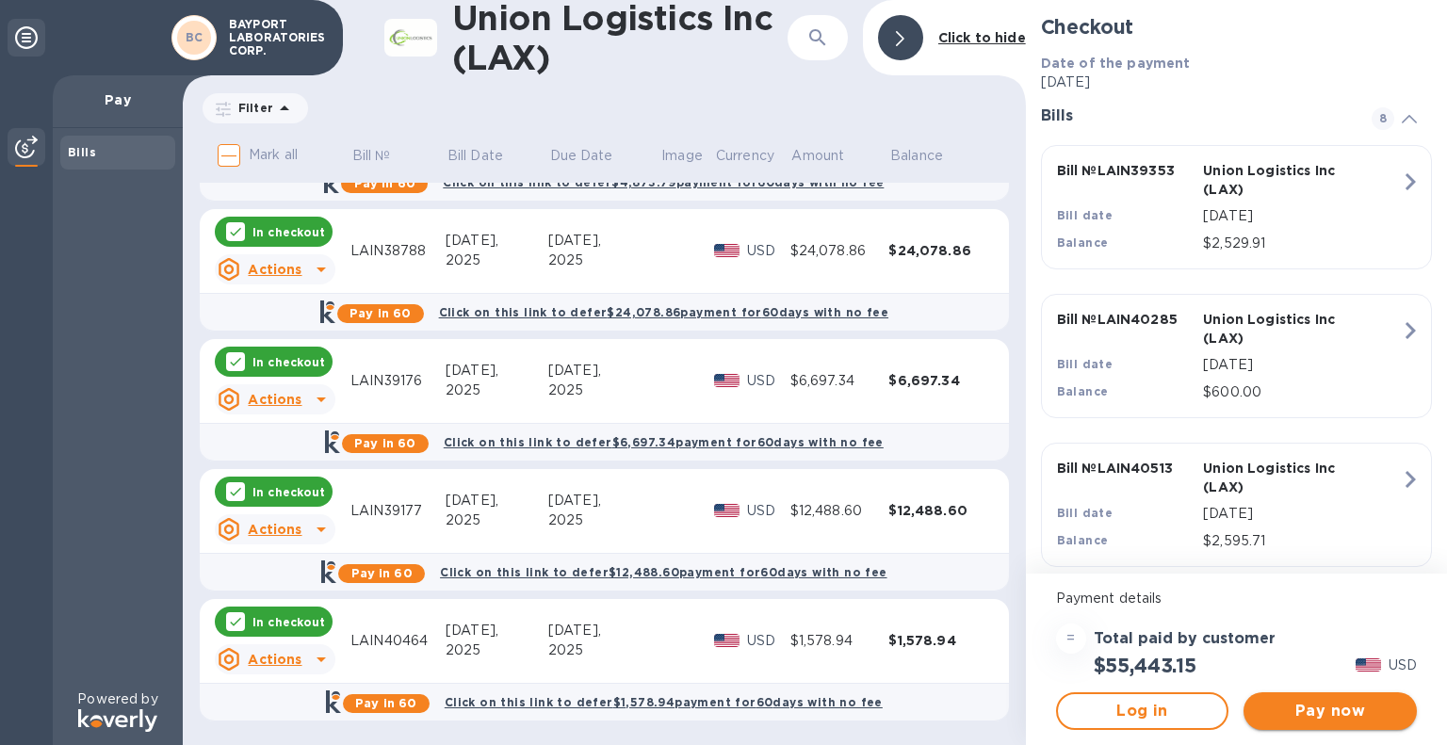
click at [1357, 719] on span "Pay now" at bounding box center [1329, 711] width 143 height 23
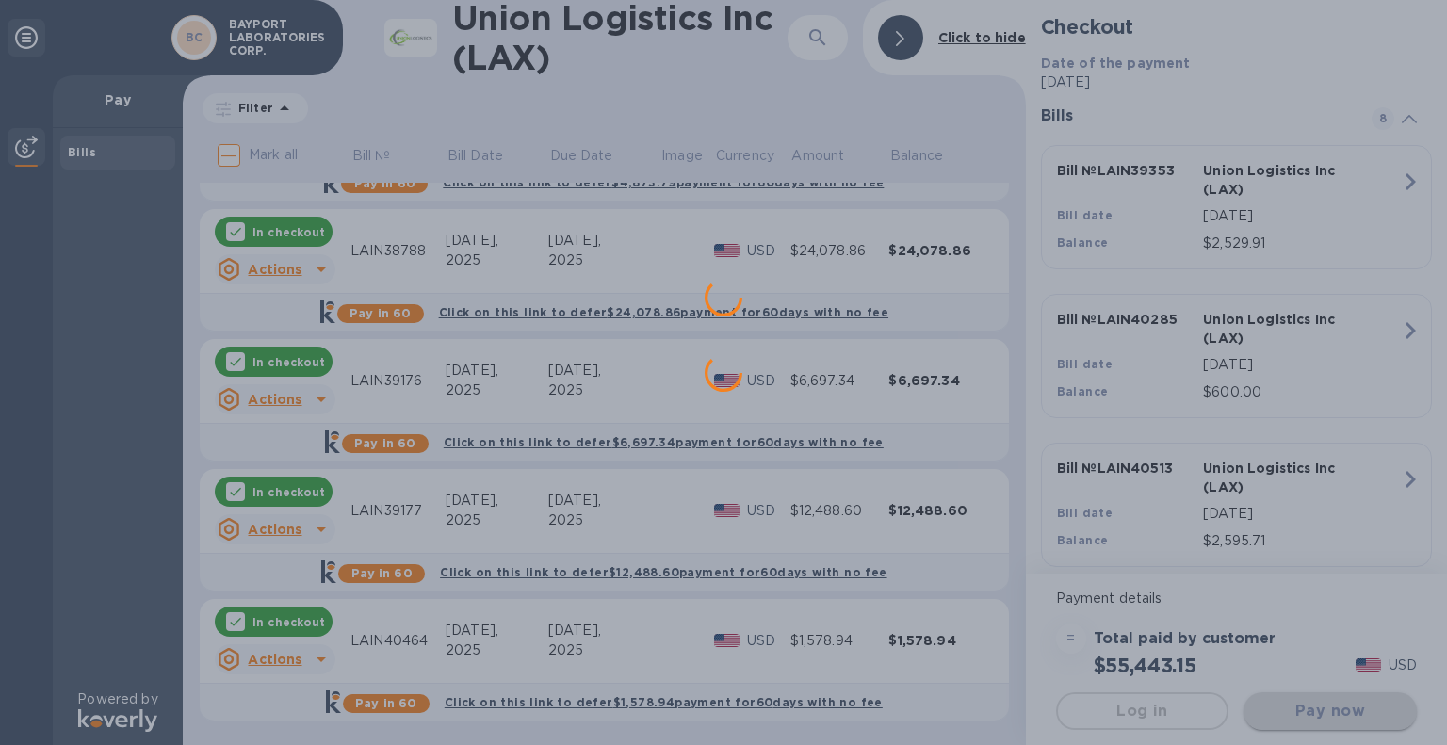
scroll to position [0, 0]
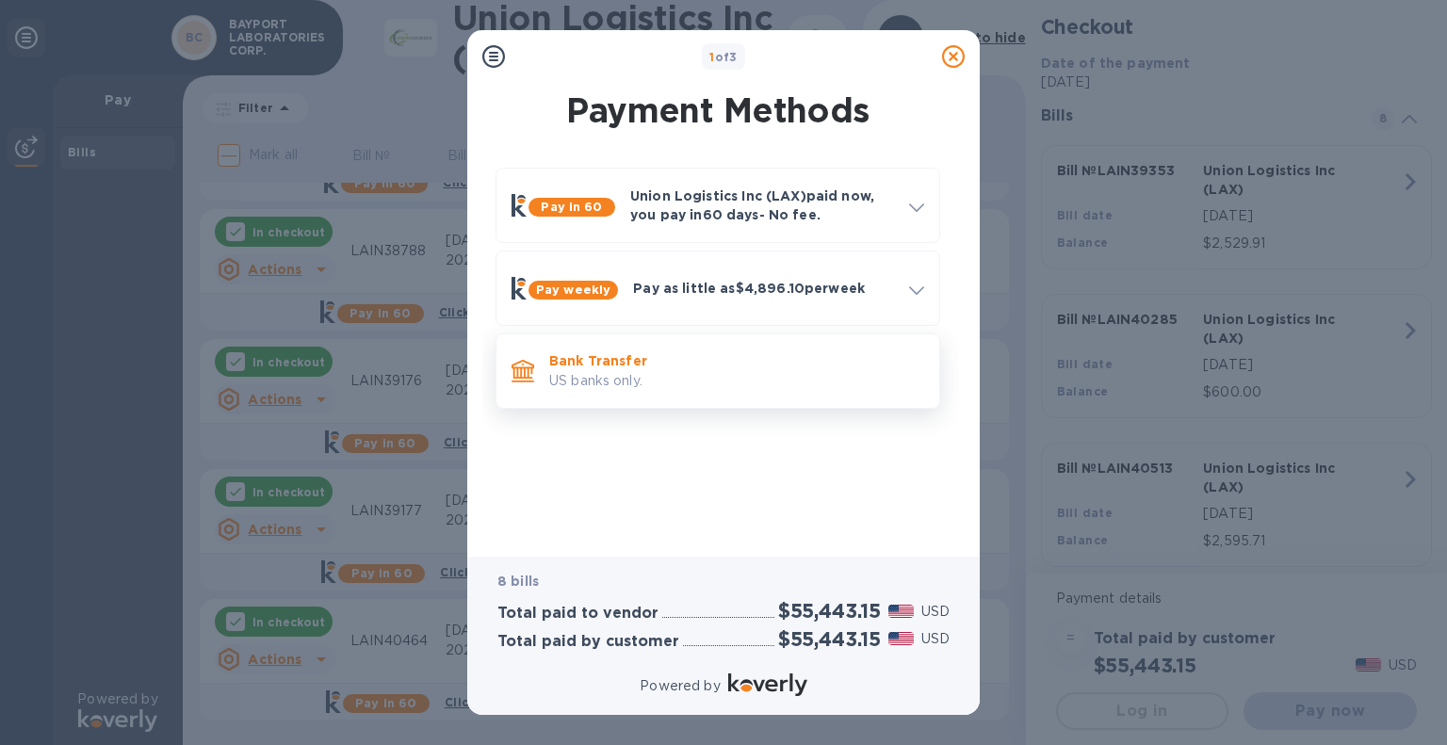
click at [589, 375] on p "US banks only." at bounding box center [736, 381] width 375 height 20
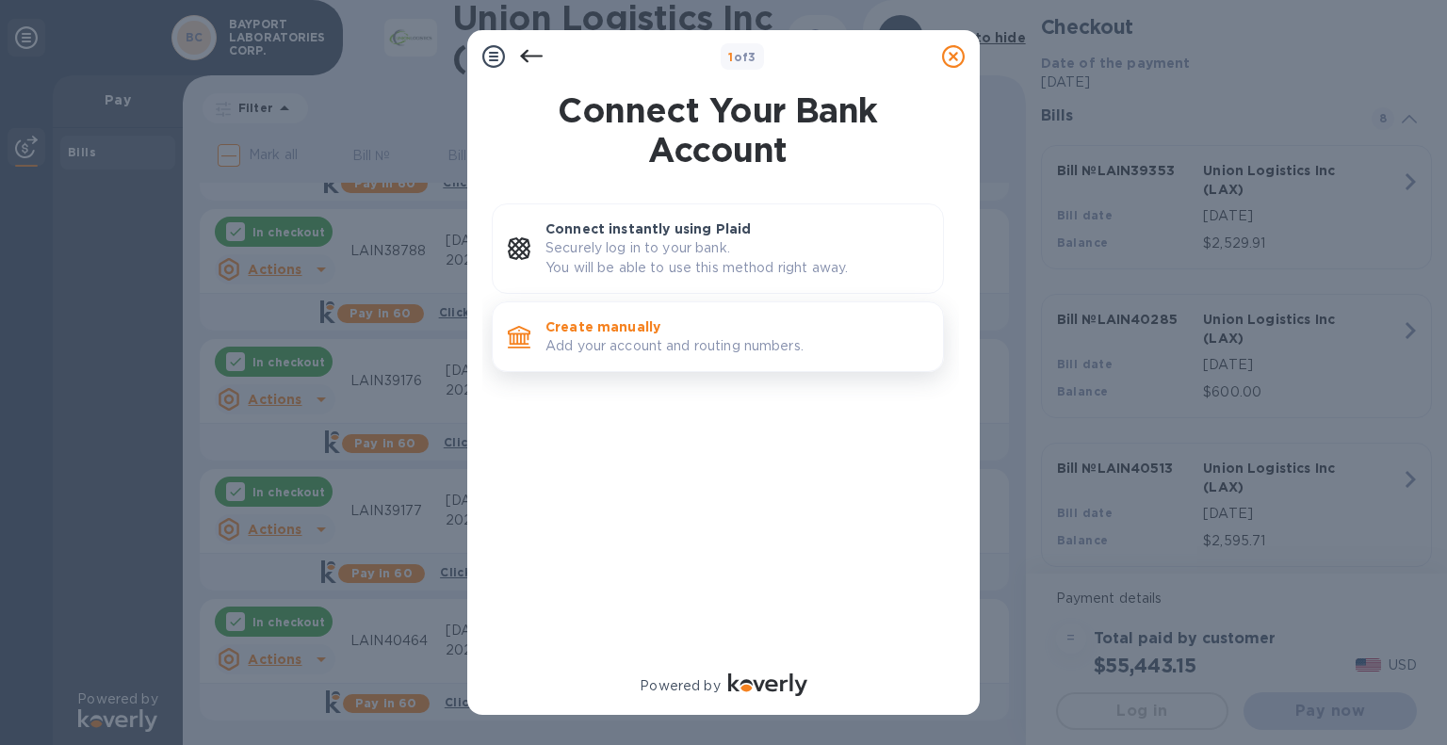
click at [600, 322] on p "Create manually" at bounding box center [736, 326] width 382 height 19
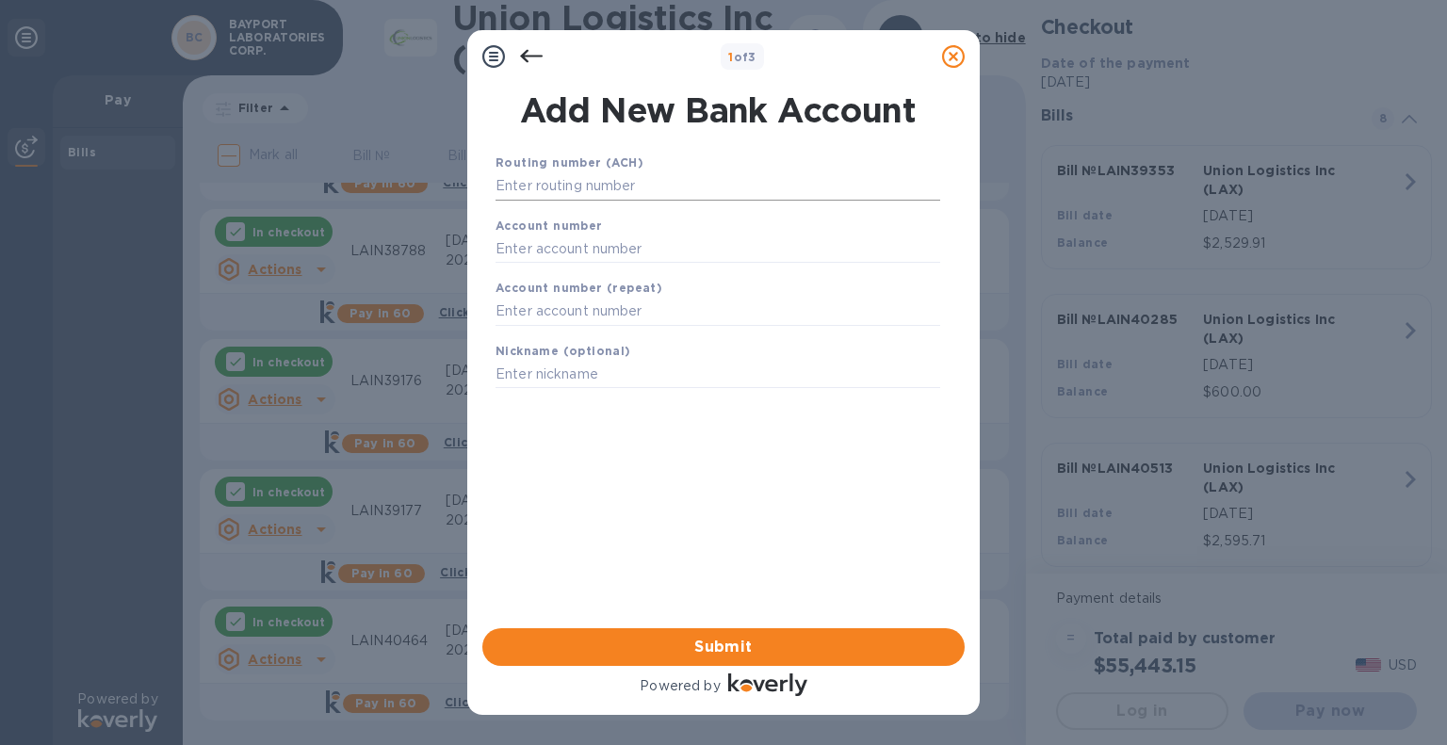
click at [567, 181] on input "text" at bounding box center [717, 186] width 445 height 28
type input "1"
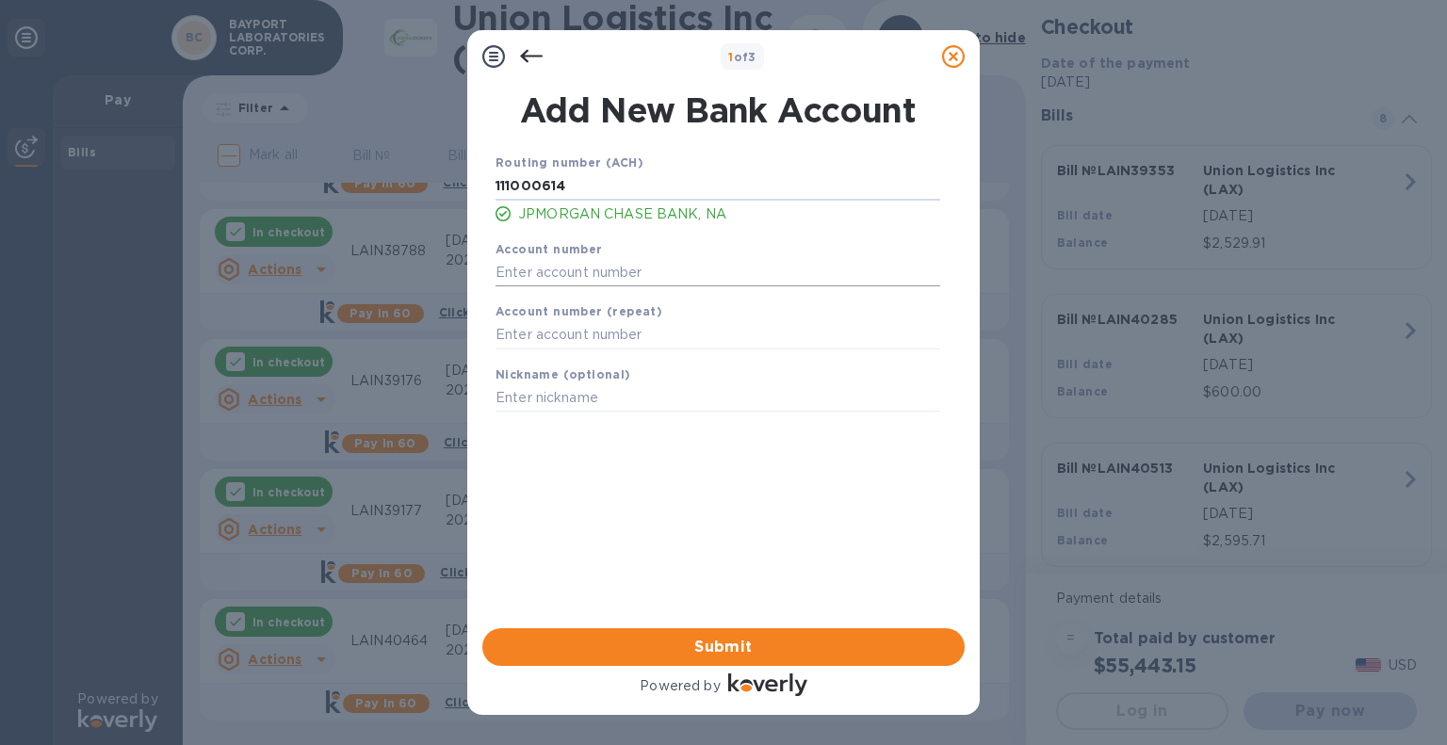
type input "111000614"
click at [550, 265] on input "text" at bounding box center [717, 272] width 445 height 28
type input "519601386"
click at [584, 312] on b "Account number (repeat)" at bounding box center [578, 311] width 167 height 14
click at [580, 339] on input "text" at bounding box center [717, 335] width 445 height 28
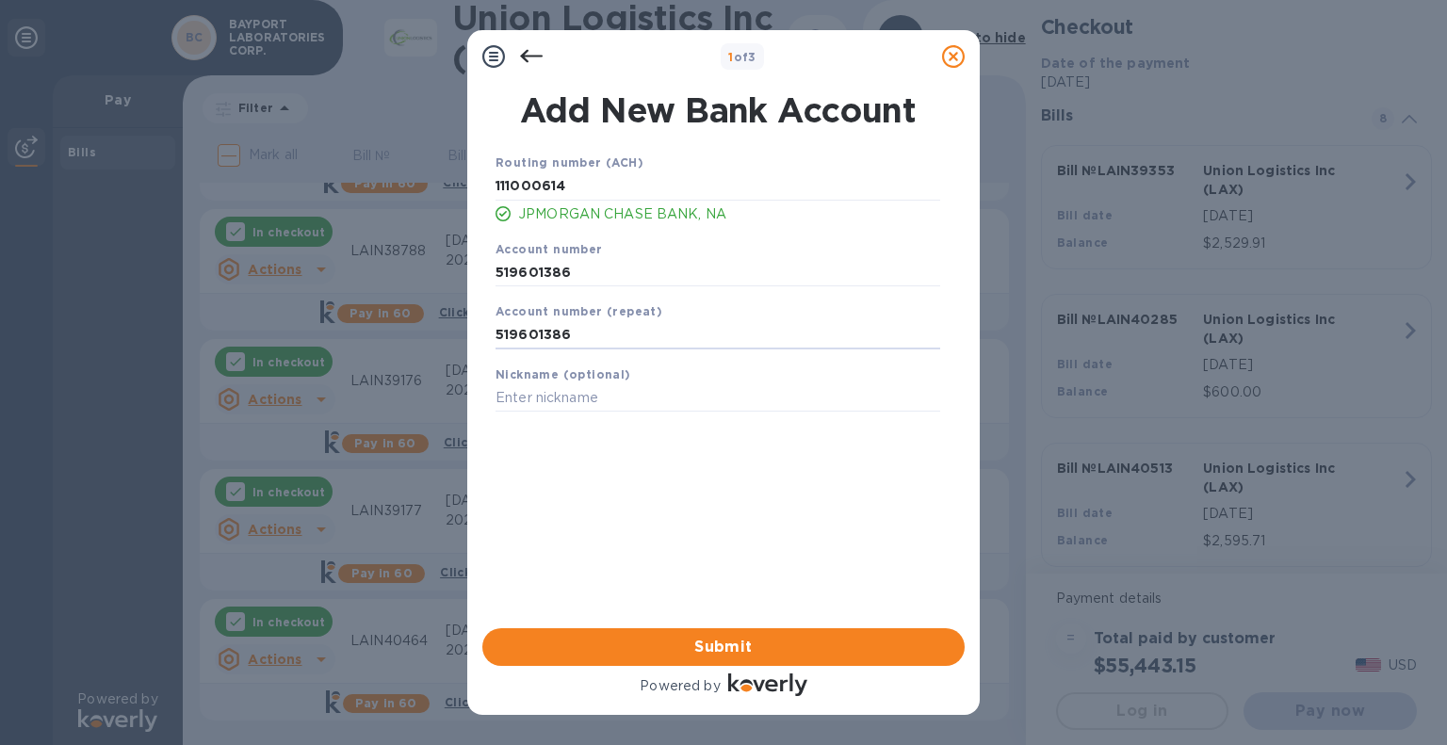
type input "519601386"
click at [519, 381] on b "Nickname (optional)" at bounding box center [563, 374] width 136 height 14
click at [518, 404] on input "text" at bounding box center [717, 398] width 445 height 28
type input "519601386"
click at [638, 510] on div "Routing number (ACH) 111000614 JPMORGAN CHASE BANK, NA Account number 519601386…" at bounding box center [718, 366] width 482 height 457
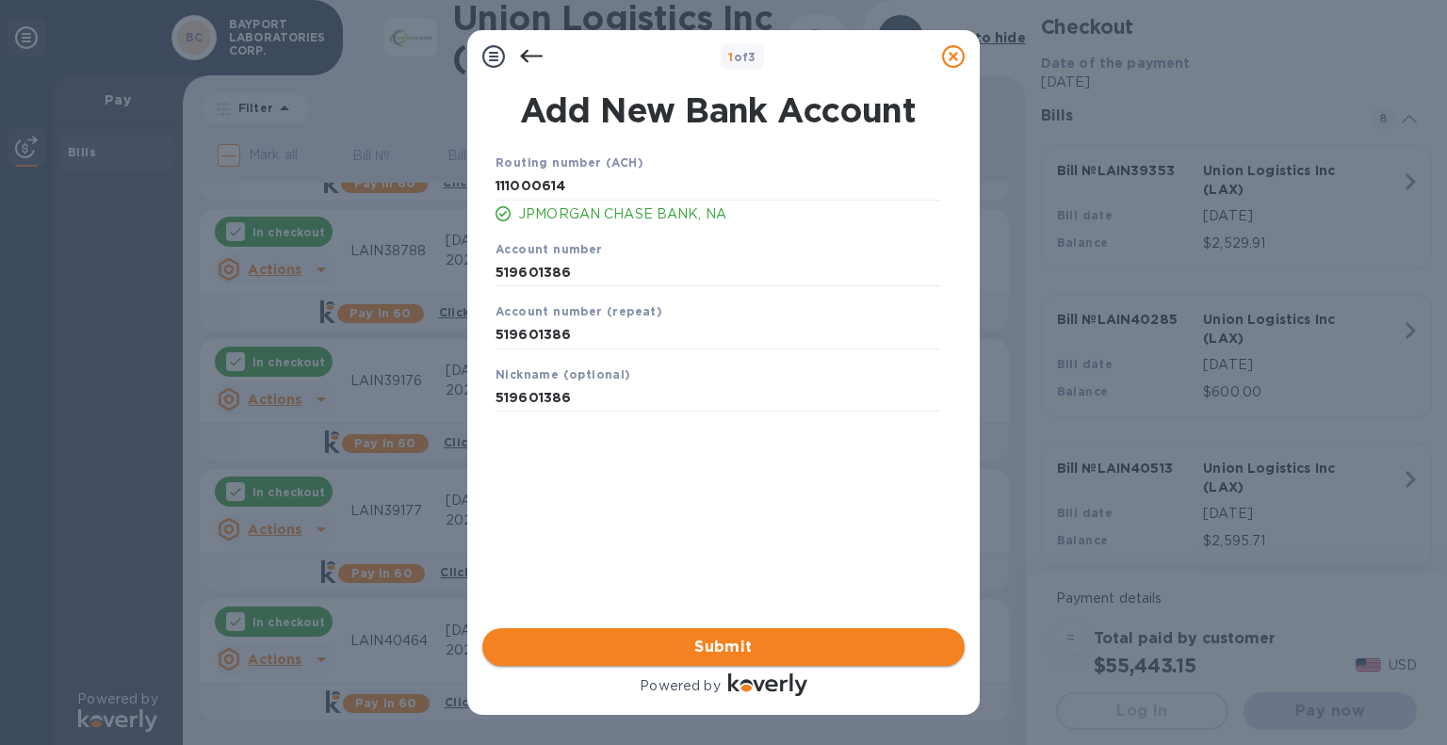
click at [722, 647] on span "Submit" at bounding box center [723, 647] width 452 height 23
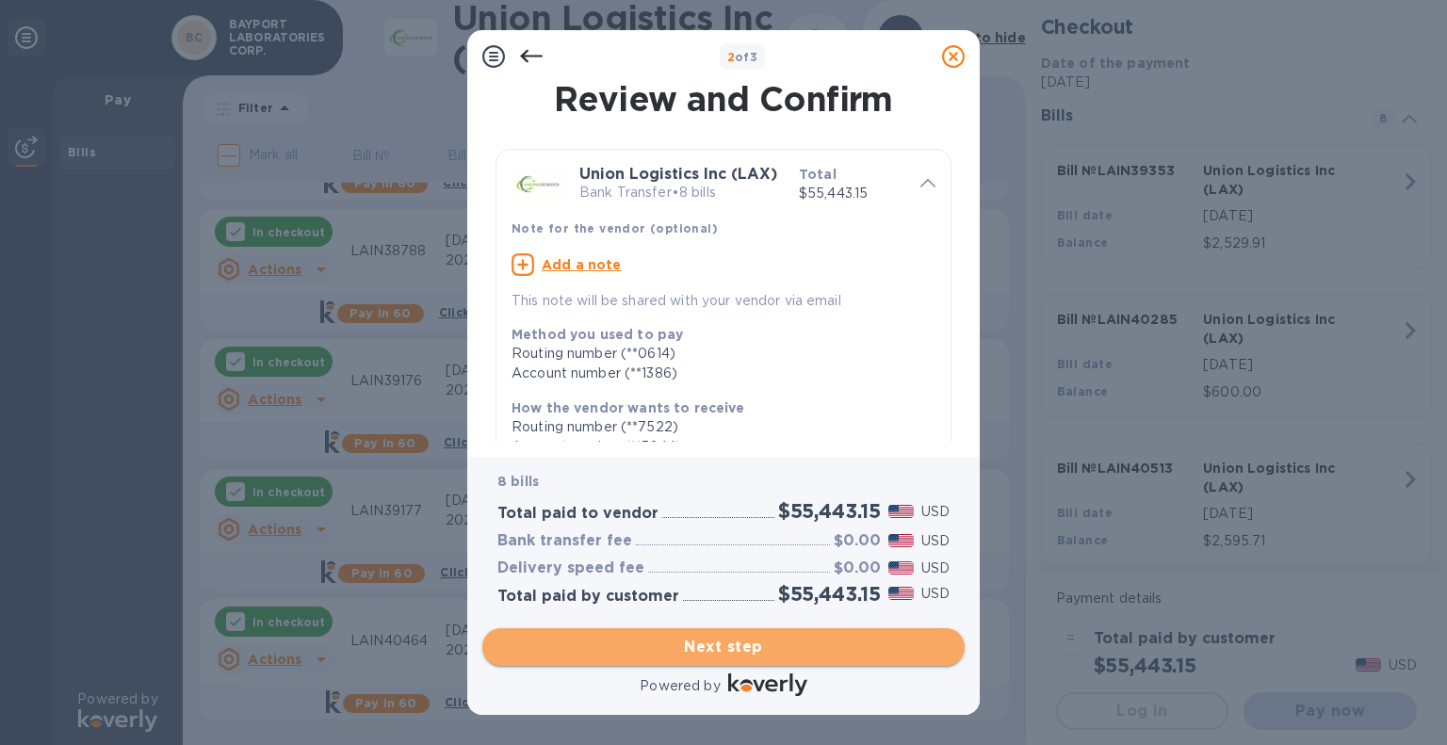
click at [716, 644] on span "Next step" at bounding box center [723, 647] width 452 height 23
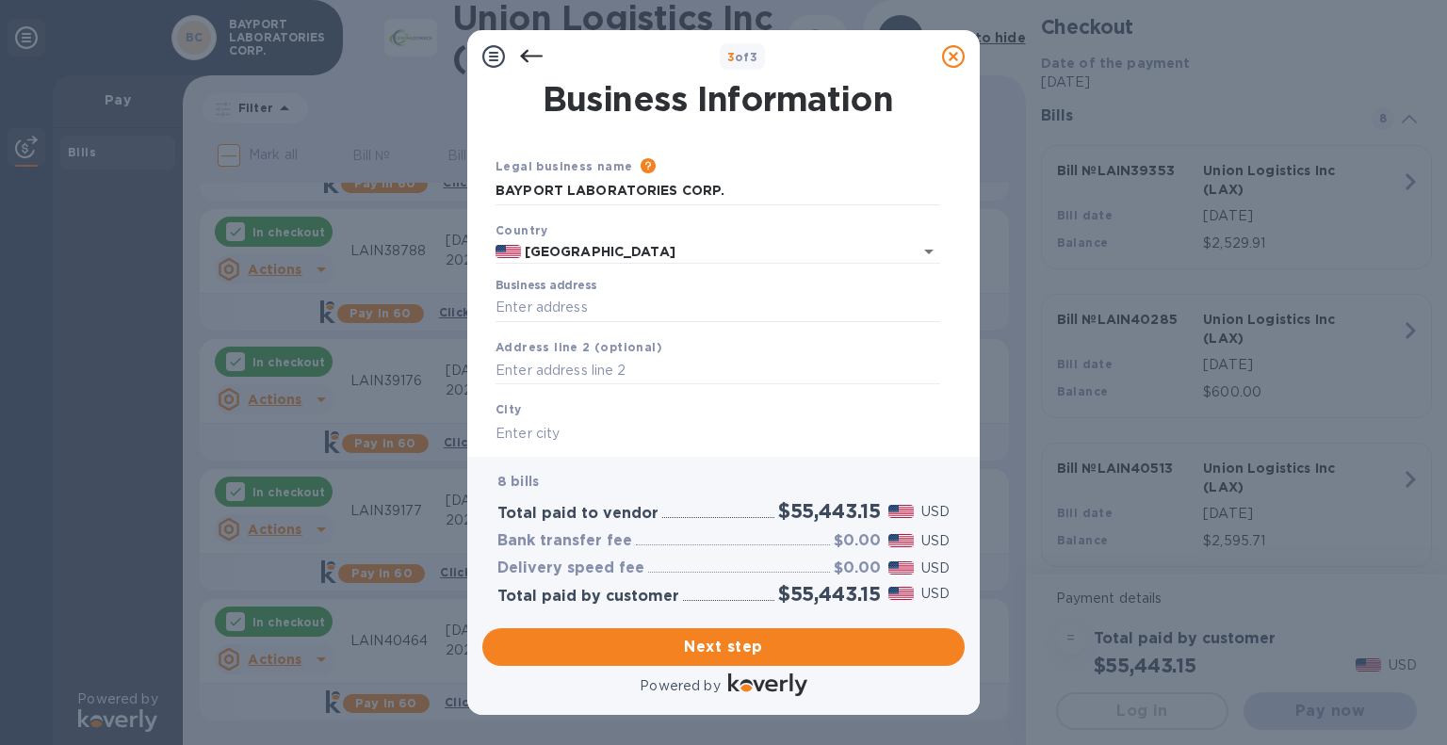
click at [622, 286] on div "Business address" at bounding box center [717, 300] width 445 height 43
click at [594, 301] on input "Business address" at bounding box center [717, 308] width 445 height 28
type input "4601 Interwood North Parkway"
click at [569, 419] on div "City" at bounding box center [718, 423] width 460 height 63
click at [554, 442] on input "text" at bounding box center [717, 433] width 445 height 28
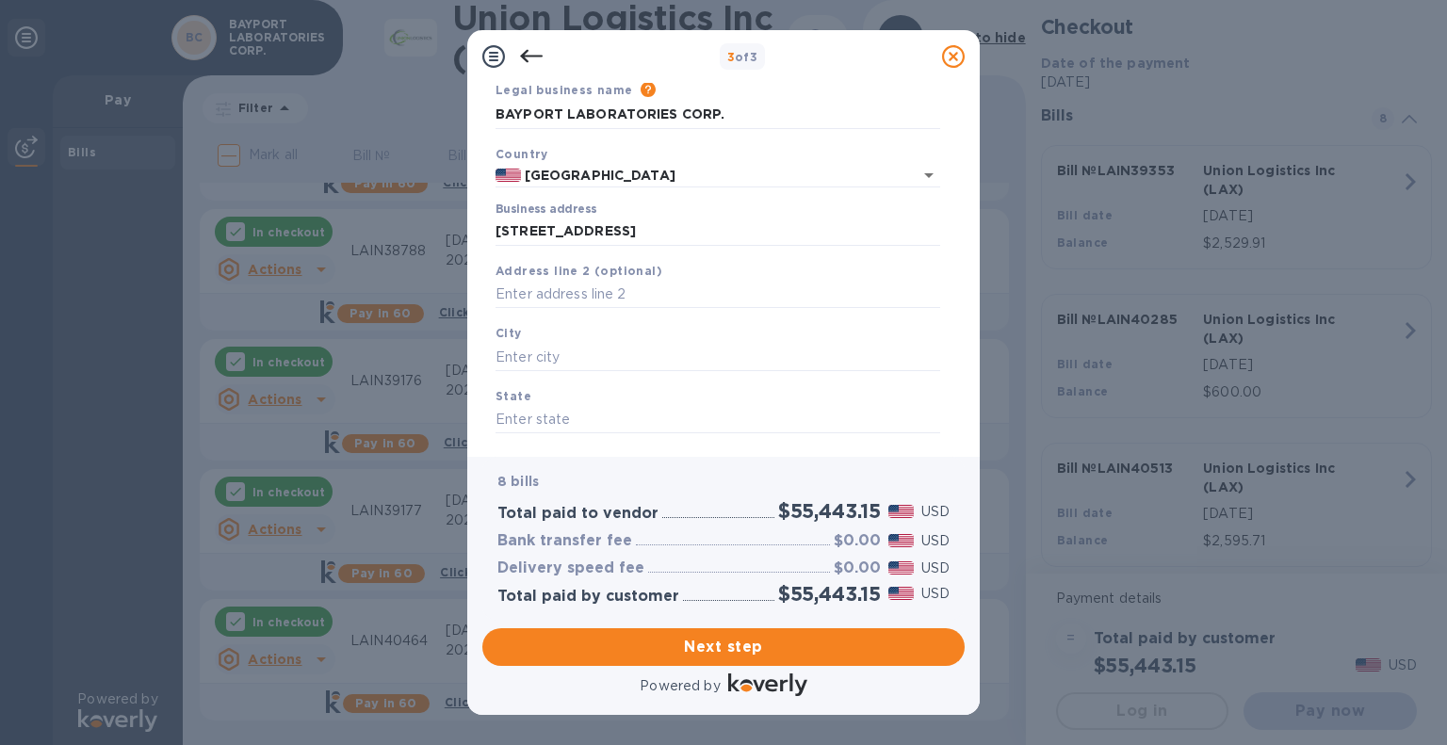
scroll to position [178, 0]
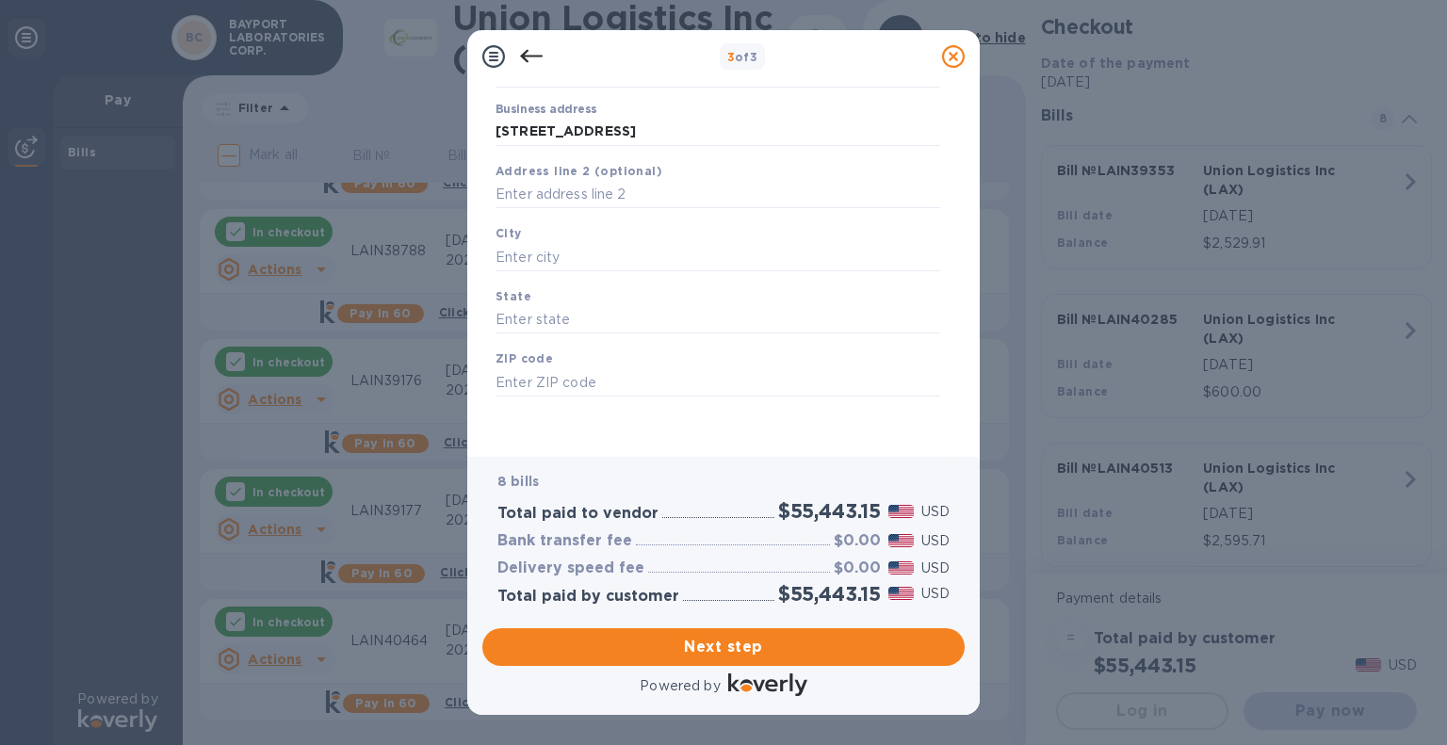
click at [514, 229] on b "City" at bounding box center [508, 233] width 26 height 14
click at [526, 255] on input "text" at bounding box center [717, 257] width 445 height 28
type input "Houston"
drag, startPoint x: 525, startPoint y: 295, endPoint x: 518, endPoint y: 326, distance: 31.8
click at [525, 313] on div "State" at bounding box center [718, 310] width 460 height 63
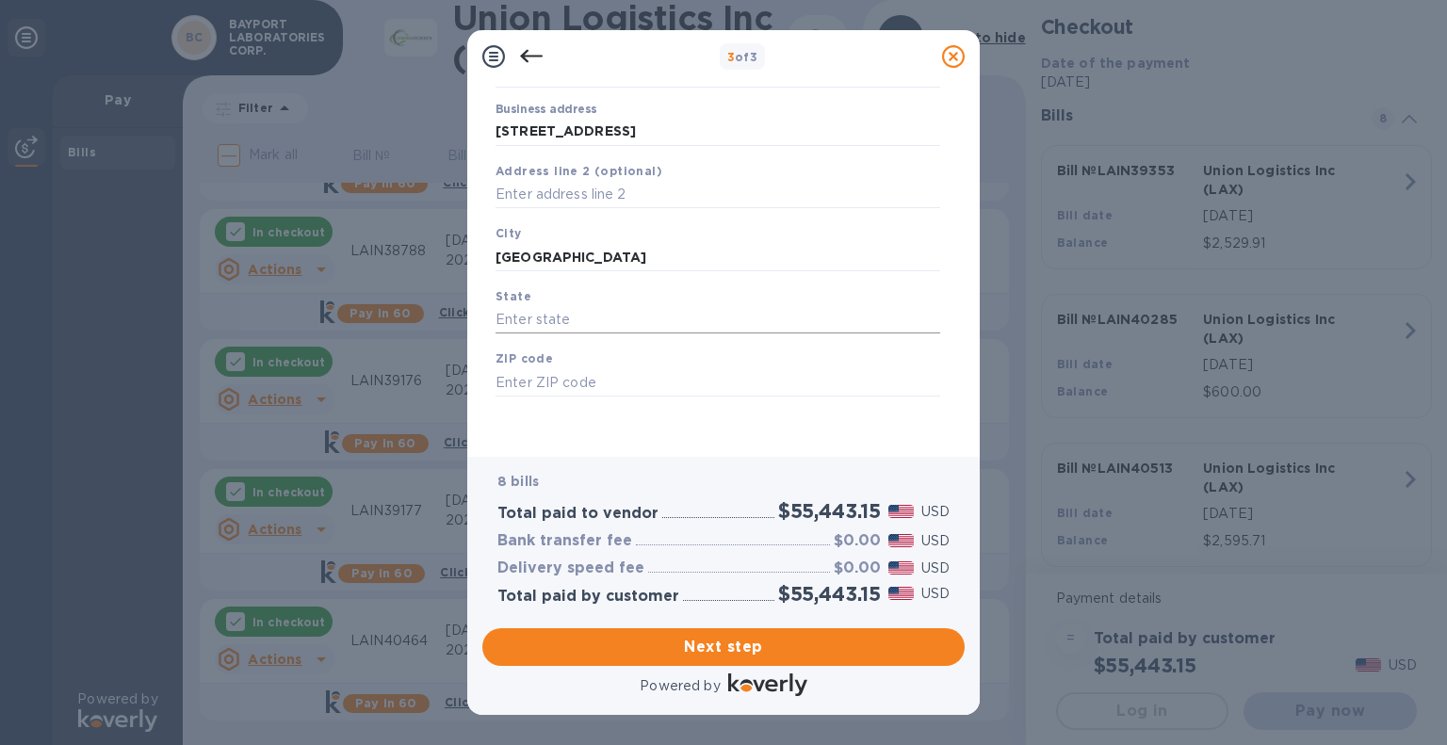
click at [518, 326] on input "text" at bounding box center [717, 320] width 445 height 28
type input "TX"
click at [711, 380] on input "text" at bounding box center [717, 382] width 445 height 28
type input "77032"
click at [723, 632] on button "Next step" at bounding box center [723, 647] width 482 height 38
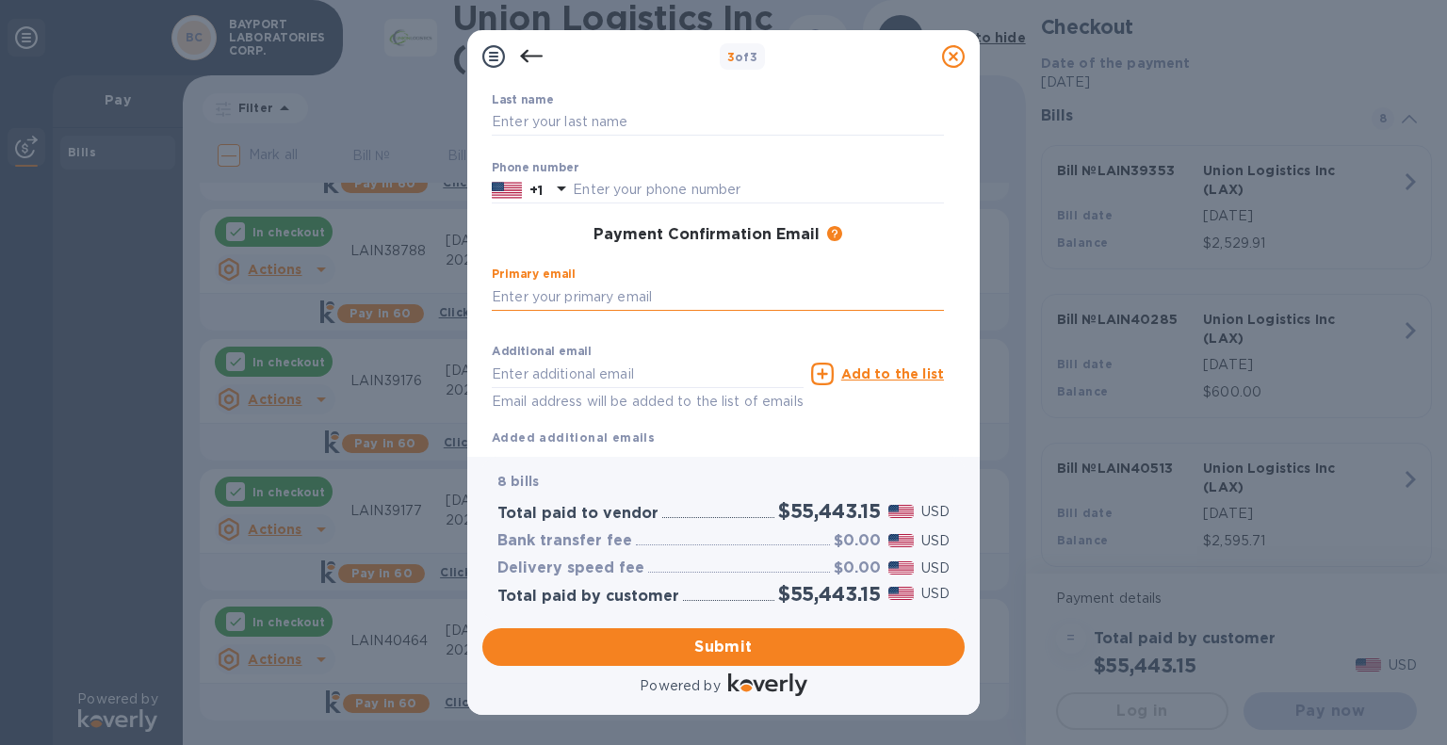
click at [693, 289] on input "text" at bounding box center [718, 297] width 452 height 28
type input "accounting@bayportlab.com"
type input "ROGER"
type input "PILLAI"
type input "8326523799"
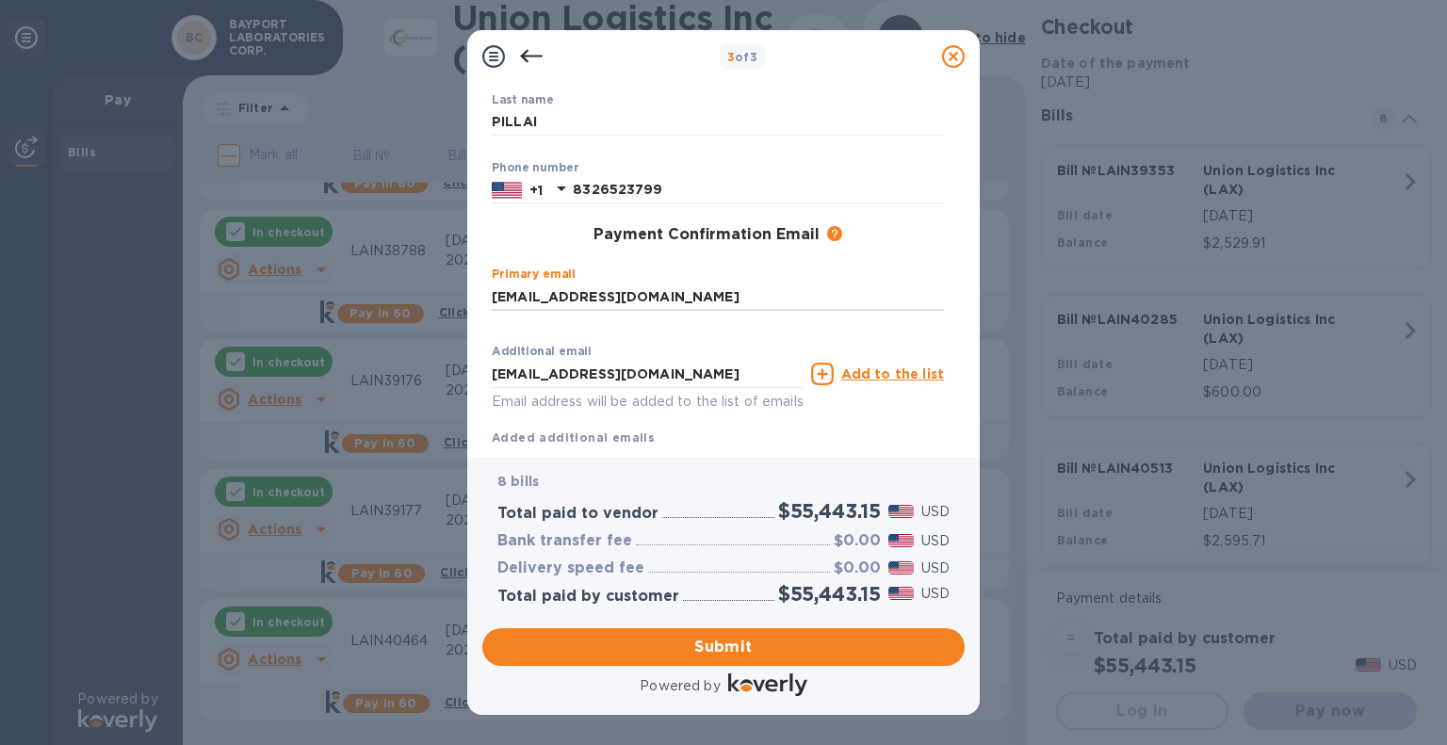
scroll to position [235, 0]
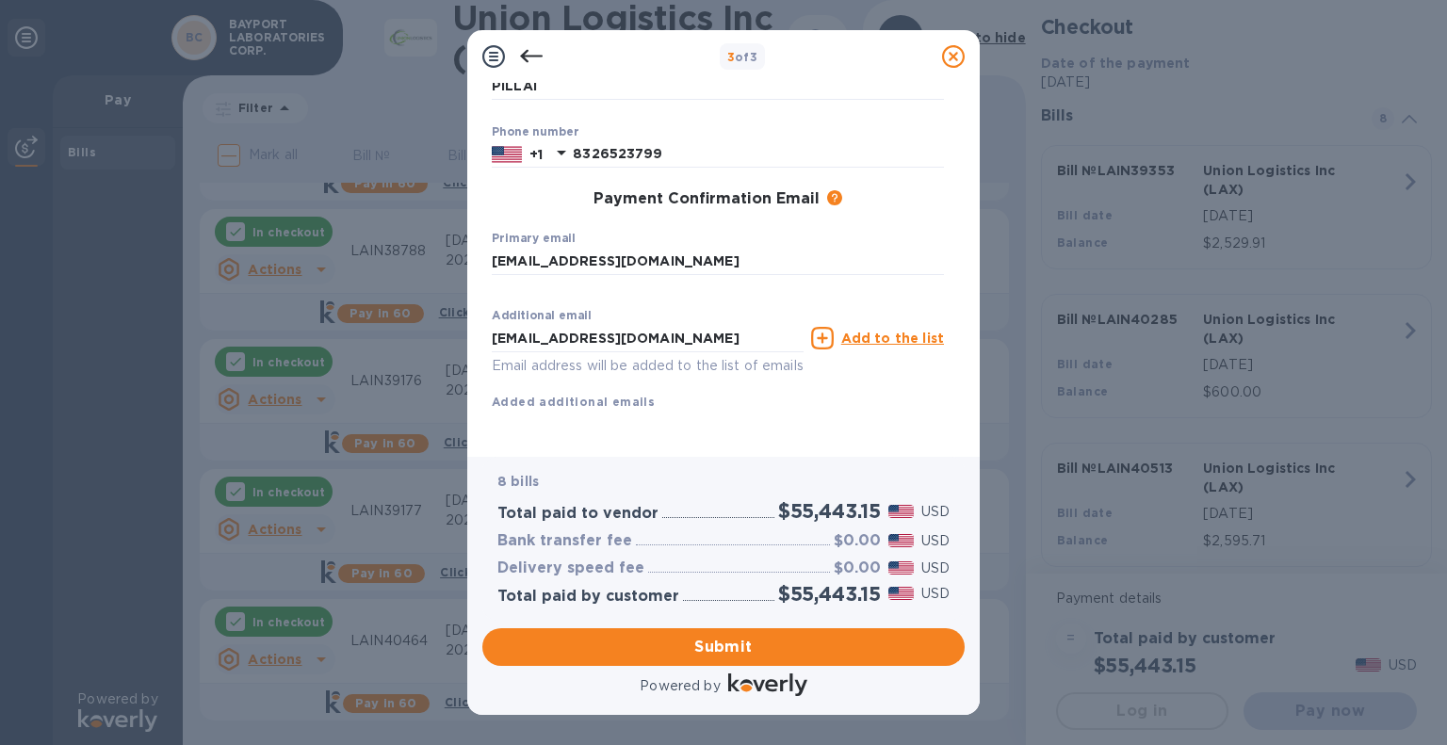
drag, startPoint x: 698, startPoint y: 323, endPoint x: 164, endPoint y: 318, distance: 534.1
click at [164, 318] on div "3 of 3 Payment Contact Information First name ROGER ​ Last name PILLAI ​ Phone …" at bounding box center [723, 372] width 1447 height 745
type input "="
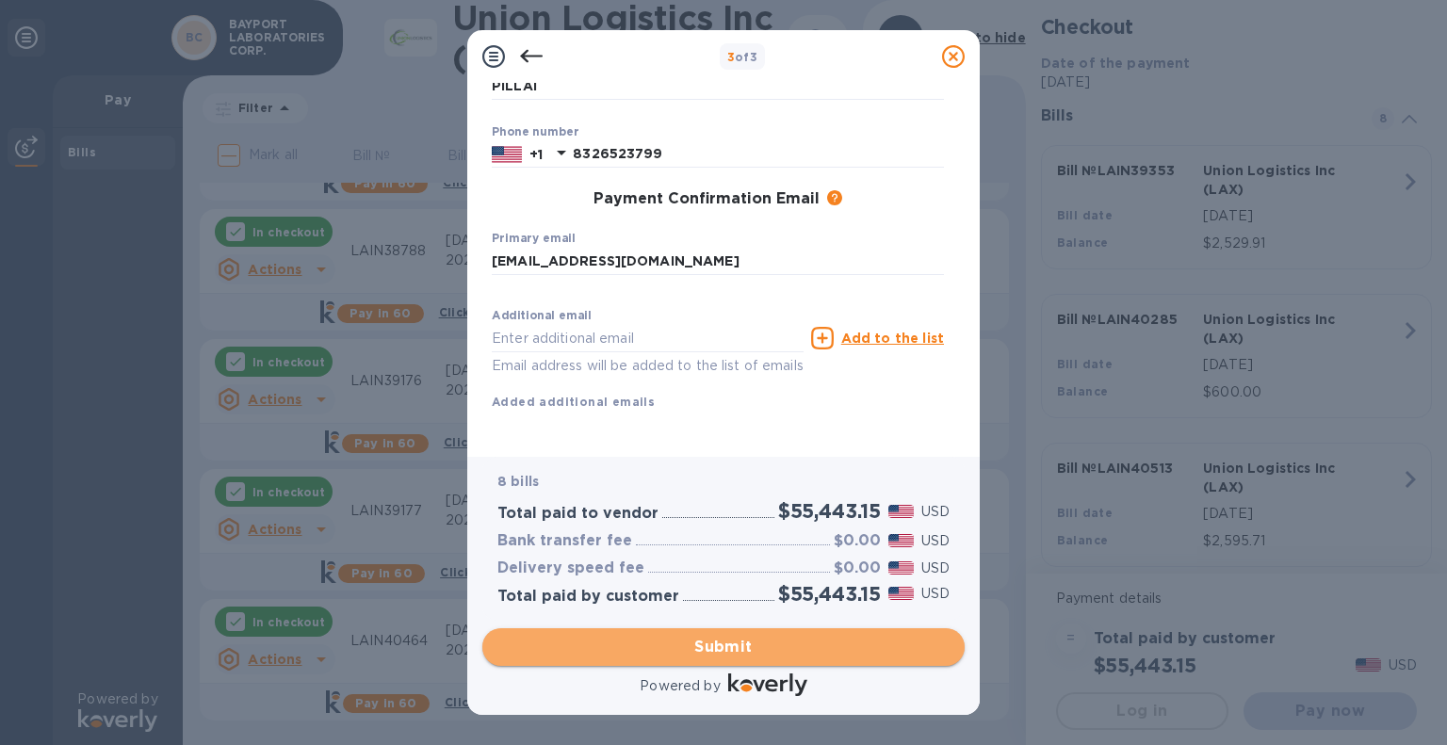
click at [757, 647] on span "Submit" at bounding box center [723, 647] width 452 height 23
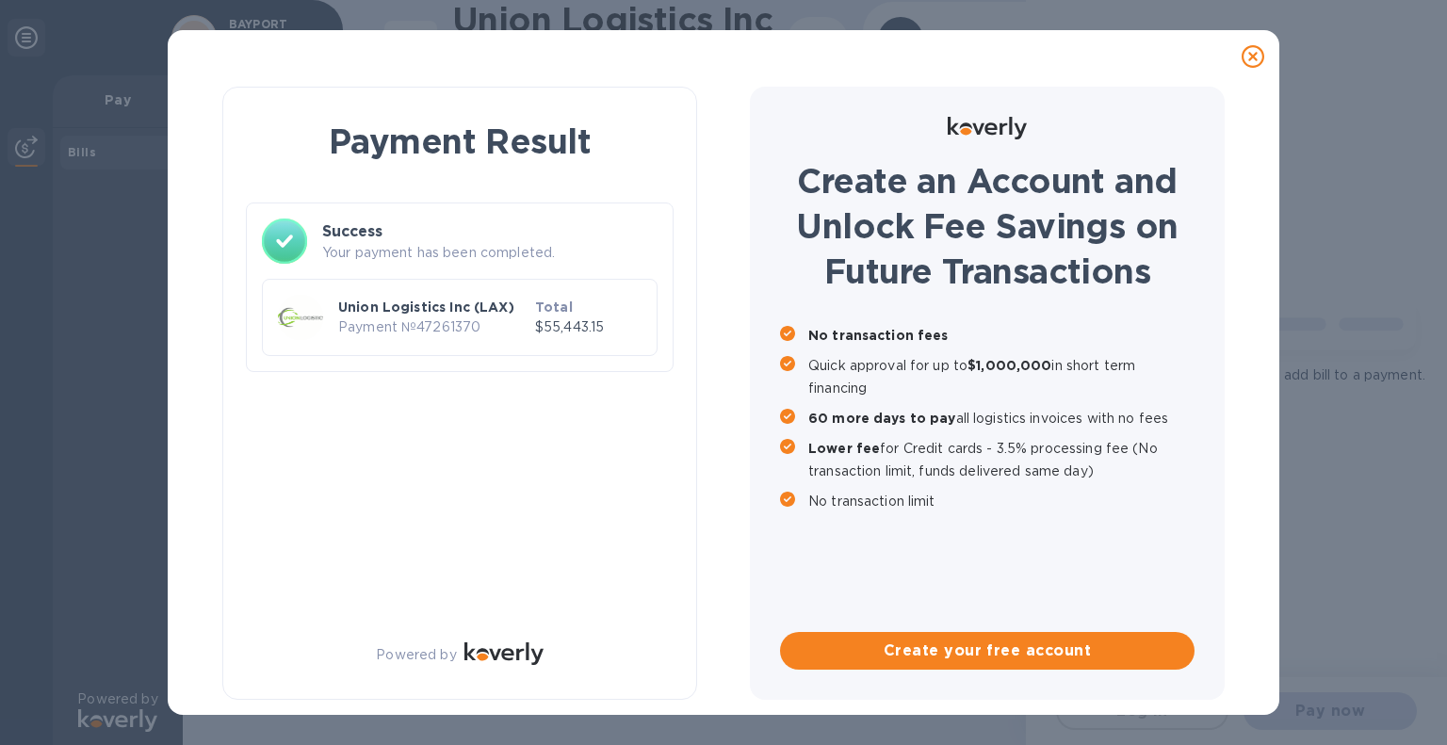
scroll to position [0, 0]
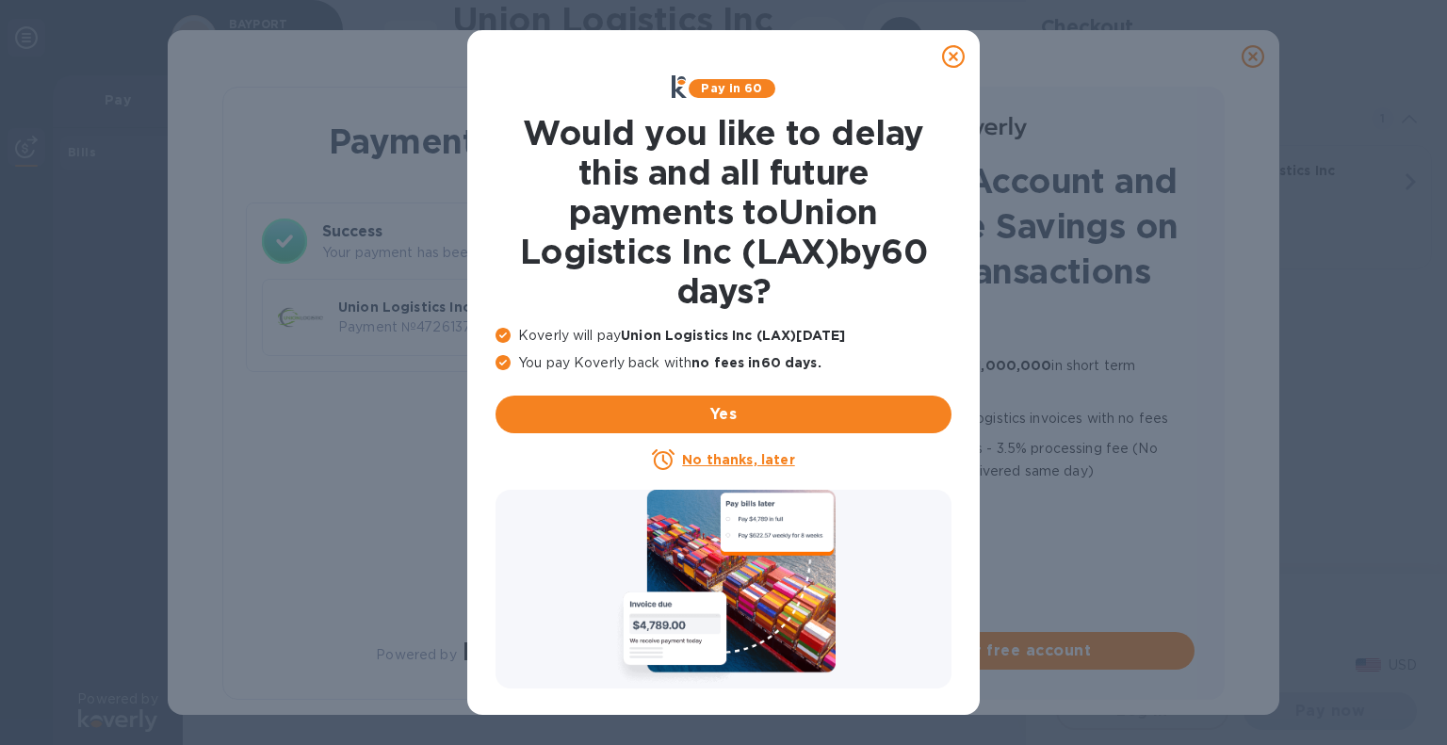
click at [723, 455] on u "No thanks, later" at bounding box center [738, 459] width 112 height 15
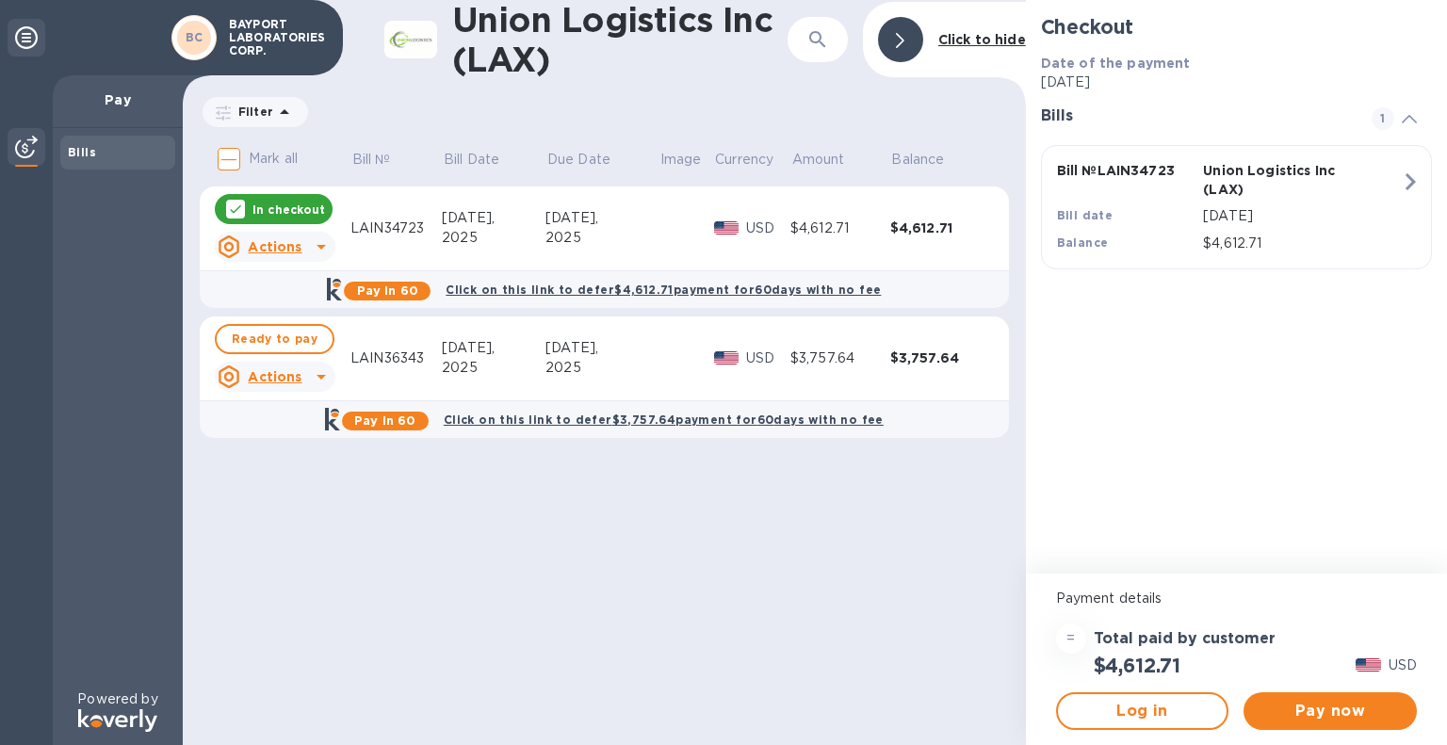
click at [106, 152] on div "Bills" at bounding box center [118, 152] width 100 height 19
click at [904, 43] on icon at bounding box center [900, 40] width 8 height 15
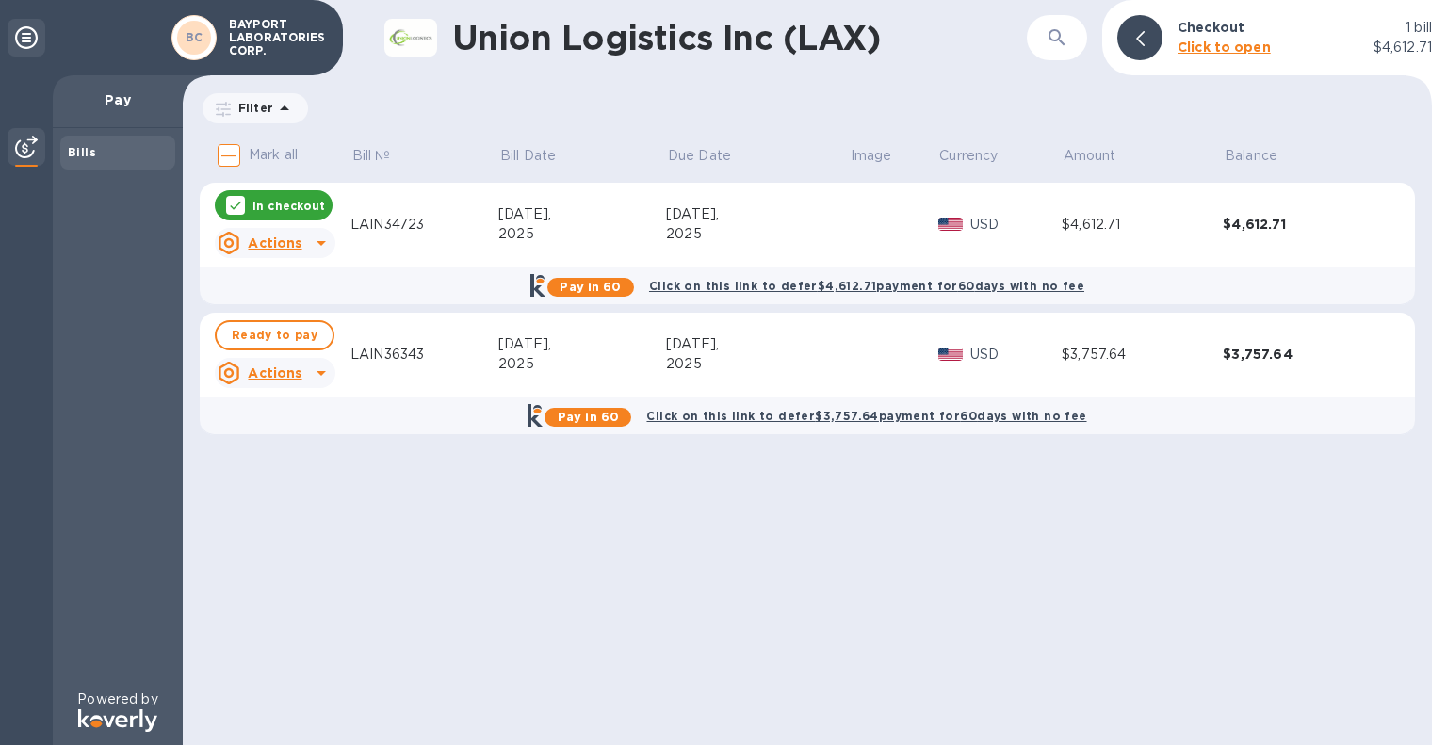
drag, startPoint x: 286, startPoint y: 200, endPoint x: 456, endPoint y: 393, distance: 256.9
click at [286, 201] on p "In checkout" at bounding box center [288, 206] width 73 height 16
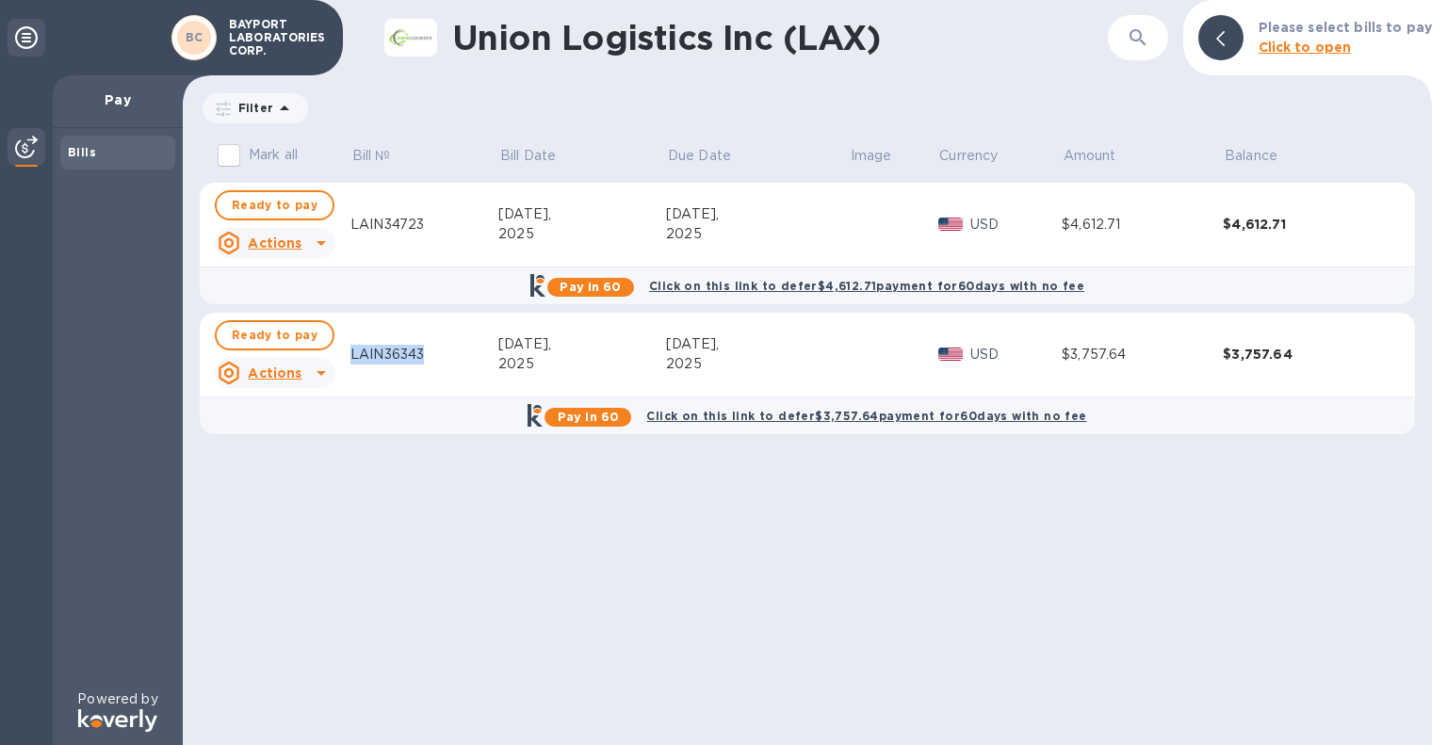
drag, startPoint x: 353, startPoint y: 360, endPoint x: 441, endPoint y: 365, distance: 87.8
click at [441, 365] on td "LAIN36343" at bounding box center [424, 355] width 148 height 85
copy div "LAIN36343"
